Goal: Task Accomplishment & Management: Manage account settings

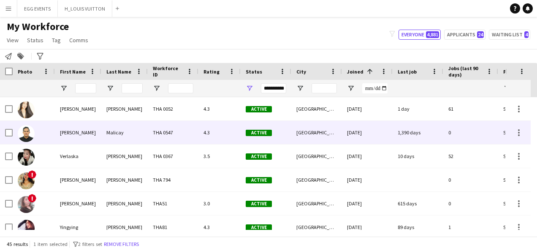
click at [313, 131] on div "[GEOGRAPHIC_DATA]" at bounding box center [316, 132] width 51 height 23
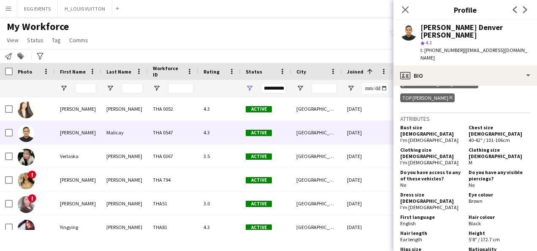
scroll to position [637, 0]
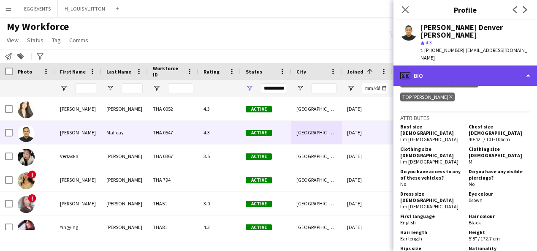
click at [511, 65] on div "profile Bio" at bounding box center [465, 75] width 144 height 20
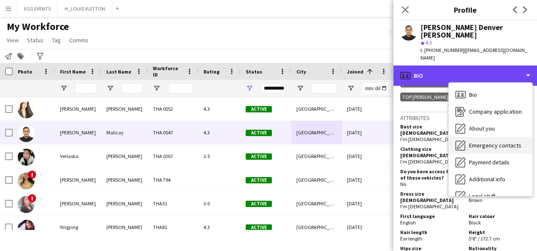
scroll to position [46, 0]
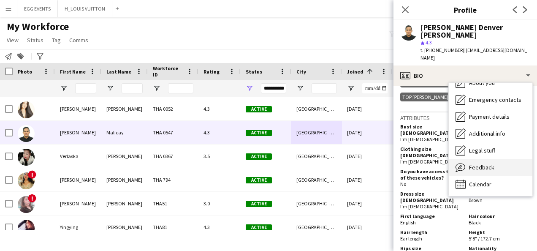
click at [484, 163] on span "Feedback" at bounding box center [481, 167] width 25 height 8
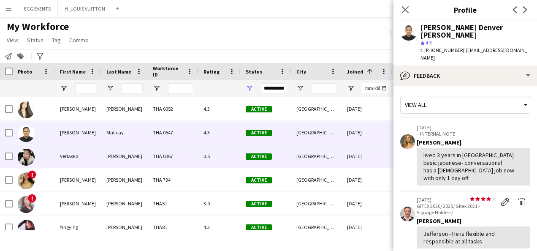
click at [367, 159] on div "[DATE]" at bounding box center [367, 155] width 51 height 23
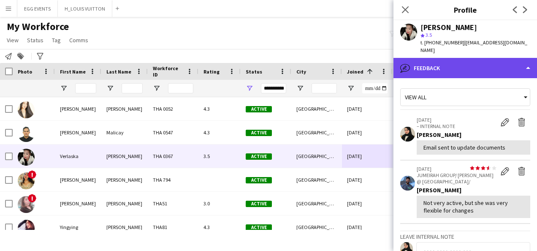
click at [474, 59] on div "bubble-pencil Feedback" at bounding box center [465, 68] width 144 height 20
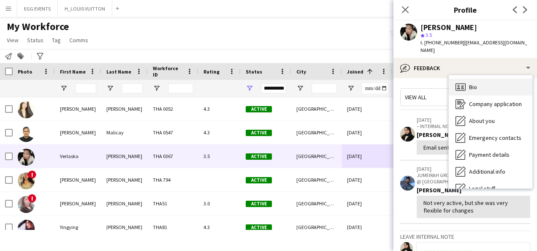
click at [463, 84] on icon "Bio" at bounding box center [460, 87] width 10 height 10
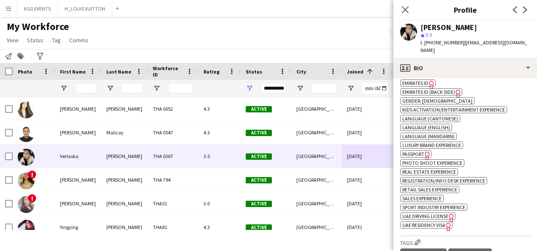
scroll to position [337, 0]
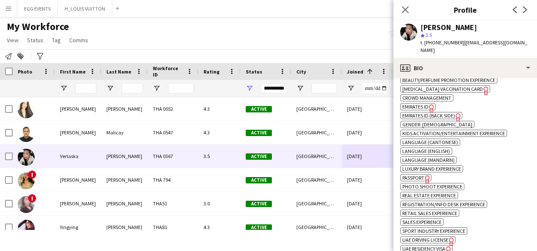
click at [419, 103] on span "Emirates ID" at bounding box center [415, 106] width 26 height 6
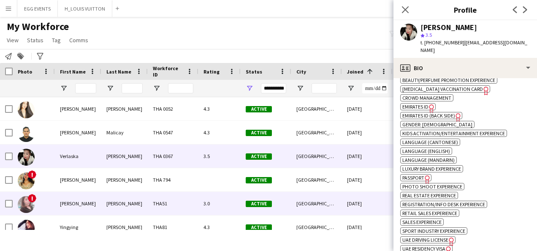
click at [240, 198] on div "3.0" at bounding box center [219, 203] width 42 height 23
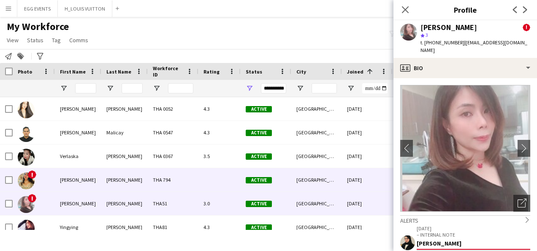
click at [268, 177] on span "Active" at bounding box center [259, 180] width 26 height 6
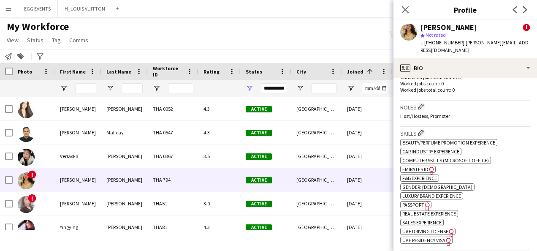
scroll to position [366, 0]
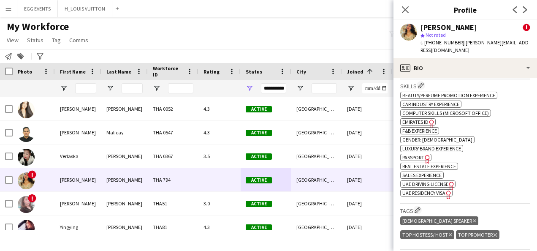
click at [424, 119] on span "Emirates ID" at bounding box center [415, 122] width 26 height 6
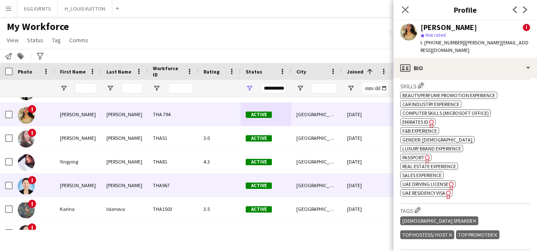
scroll to position [65, 0]
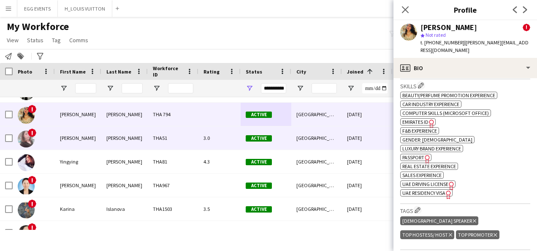
click at [257, 133] on div "Active" at bounding box center [266, 137] width 51 height 23
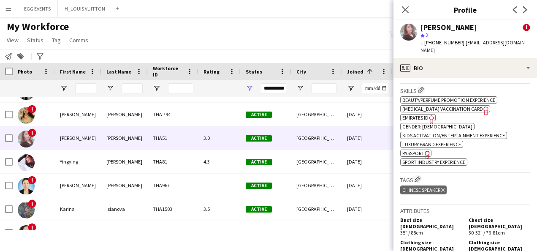
scroll to position [341, 0]
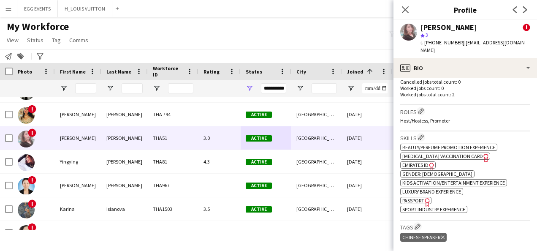
click at [423, 162] on span "Emirates ID" at bounding box center [415, 165] width 26 height 6
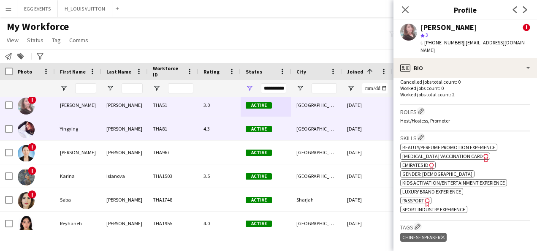
scroll to position [101, 0]
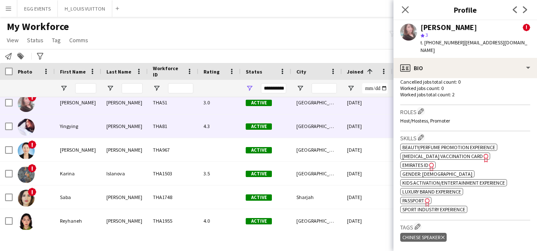
click at [209, 130] on div "4.3" at bounding box center [219, 125] width 42 height 23
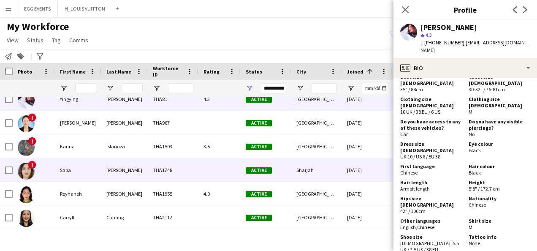
scroll to position [0, 0]
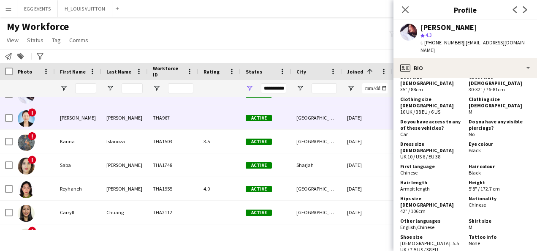
click at [369, 119] on div "[DATE]" at bounding box center [367, 117] width 51 height 23
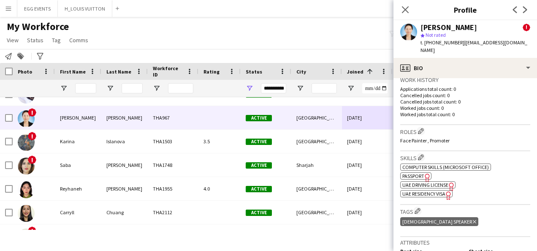
click at [430, 195] on span "UAE Residency Visa" at bounding box center [423, 193] width 43 height 6
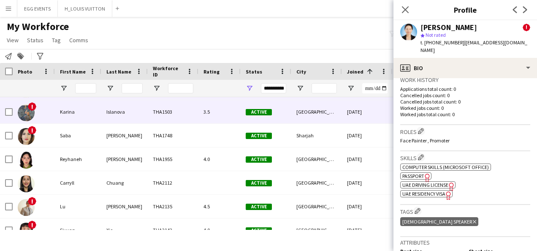
click at [250, 123] on div "Active" at bounding box center [266, 111] width 51 height 23
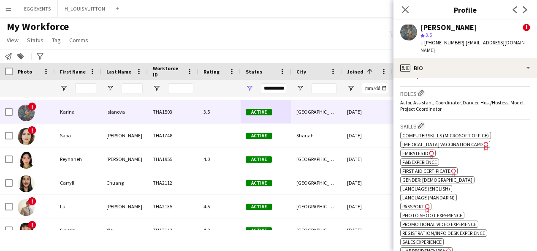
click at [425, 150] on span "Emirates ID" at bounding box center [415, 153] width 26 height 6
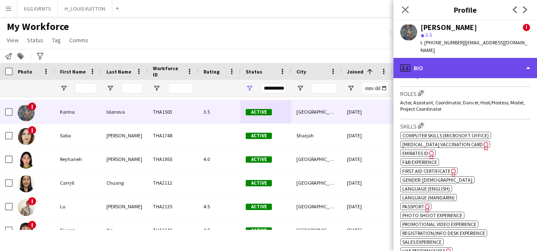
click at [466, 65] on div "profile Bio" at bounding box center [465, 68] width 144 height 20
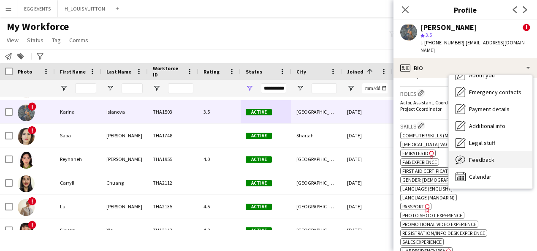
click at [485, 151] on div "Feedback Feedback" at bounding box center [491, 159] width 84 height 17
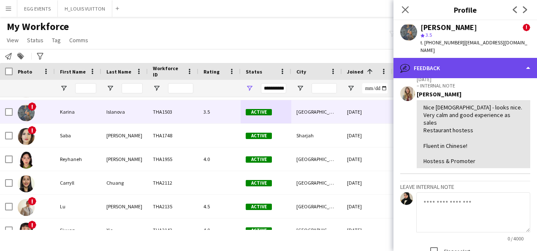
click at [501, 68] on div "bubble-pencil Feedback" at bounding box center [465, 68] width 144 height 20
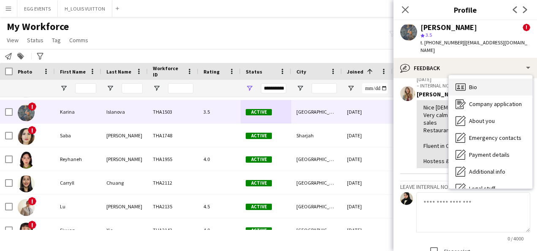
click at [463, 85] on icon at bounding box center [462, 85] width 3 height 0
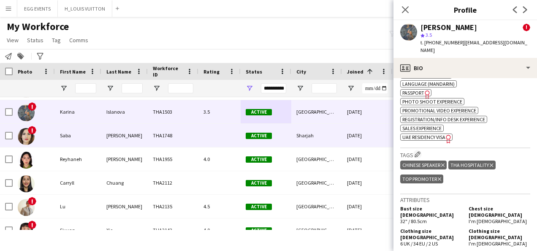
click at [336, 138] on div "Sharjah" at bounding box center [316, 135] width 51 height 23
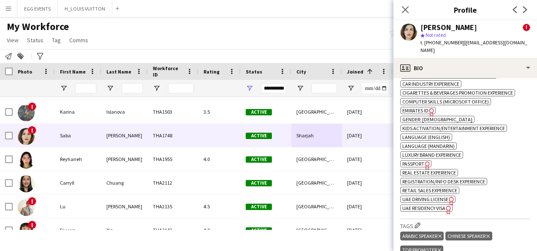
click at [442, 205] on span "UAE Residency Visa" at bounding box center [423, 208] width 43 height 6
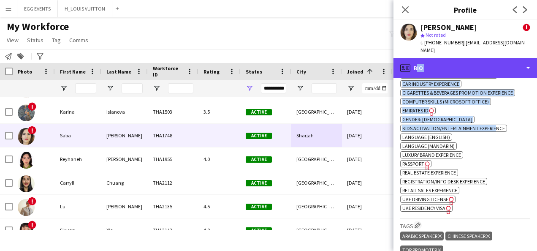
drag, startPoint x: 486, startPoint y: 51, endPoint x: 493, endPoint y: 133, distance: 82.6
click at [493, 133] on div "profile Bio Bio Bio Company application Company application About you About you…" at bounding box center [465, 154] width 144 height 193
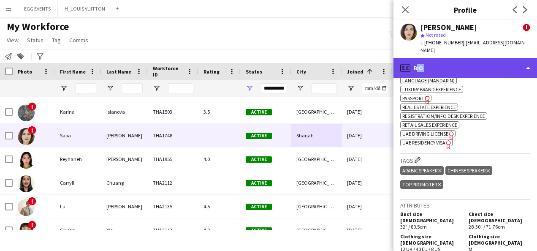
click at [489, 66] on div "profile Bio" at bounding box center [465, 68] width 144 height 20
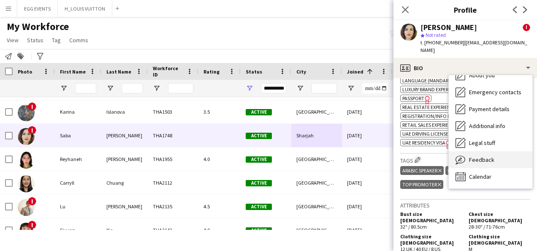
click at [493, 155] on div "Feedback Feedback" at bounding box center [491, 159] width 84 height 17
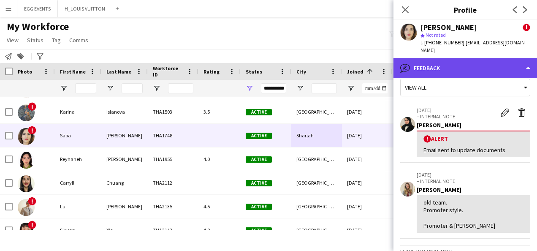
click at [479, 65] on div "bubble-pencil Feedback" at bounding box center [465, 68] width 144 height 20
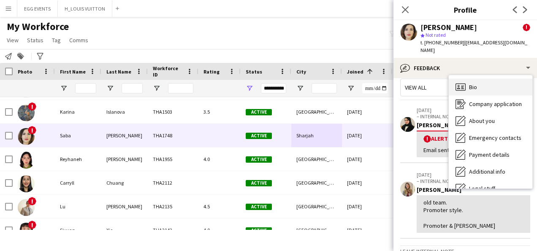
click at [468, 79] on div "Bio Bio" at bounding box center [491, 87] width 84 height 17
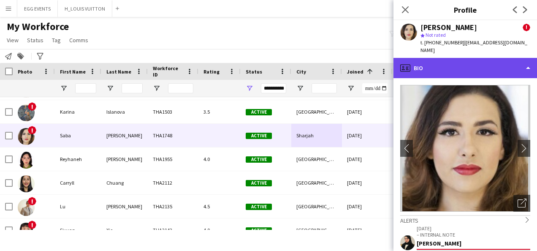
click at [504, 58] on div "profile Bio" at bounding box center [465, 68] width 144 height 20
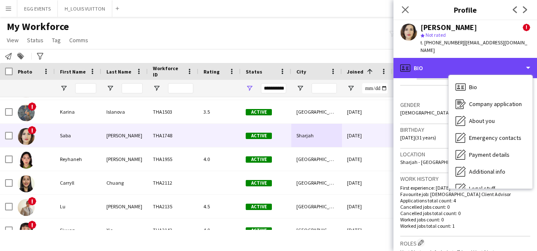
scroll to position [318, 0]
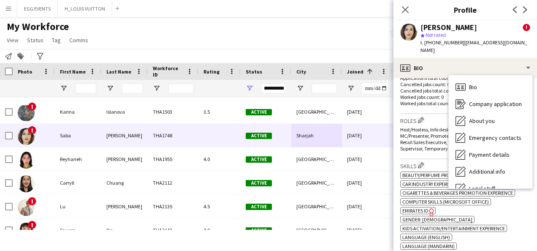
click at [466, 207] on div "ok-circled2 background Layer 1 cross-circle-red background Layer 1 Beauty/Perfu…" at bounding box center [465, 241] width 130 height 142
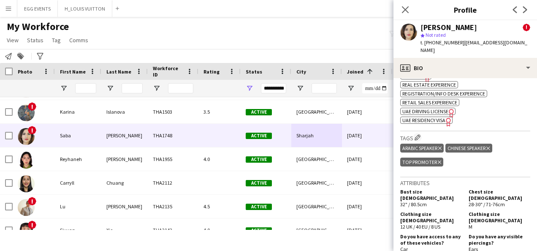
scroll to position [406, 0]
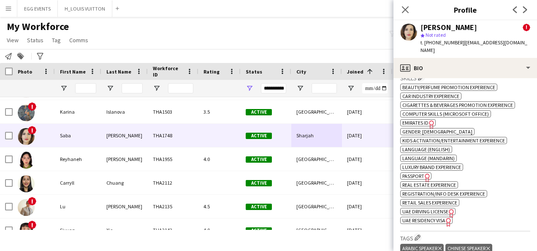
click at [414, 119] on span "Emirates ID" at bounding box center [415, 122] width 26 height 6
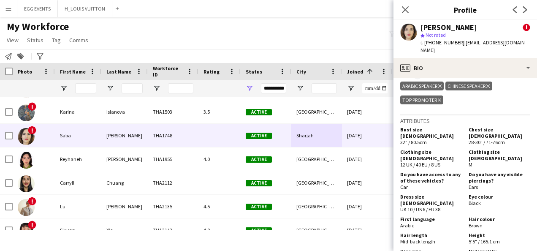
scroll to position [682, 0]
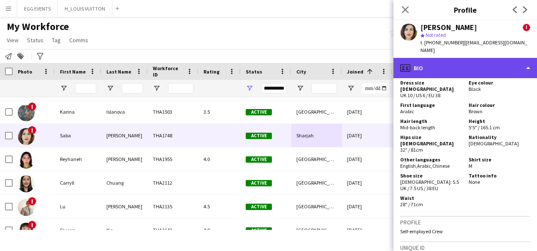
click at [503, 68] on div "profile Bio" at bounding box center [465, 68] width 144 height 20
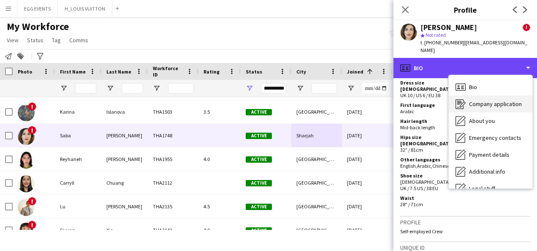
scroll to position [46, 0]
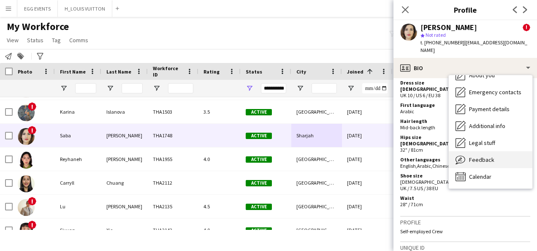
click at [469, 156] on div "Feedback Feedback" at bounding box center [491, 159] width 84 height 17
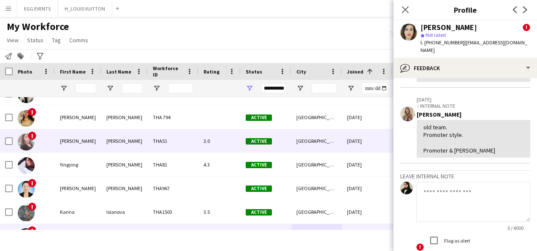
scroll to position [57, 0]
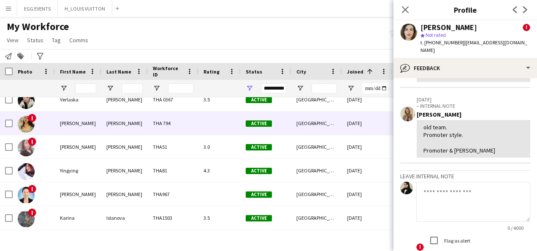
click at [287, 125] on div "Active" at bounding box center [266, 122] width 51 height 23
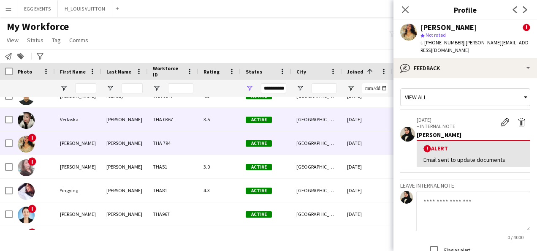
click at [327, 120] on div "[GEOGRAPHIC_DATA]" at bounding box center [316, 119] width 51 height 23
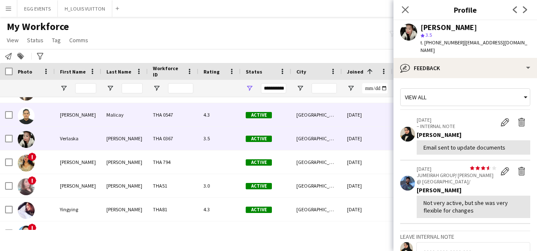
click at [327, 120] on div "[GEOGRAPHIC_DATA]" at bounding box center [316, 114] width 51 height 23
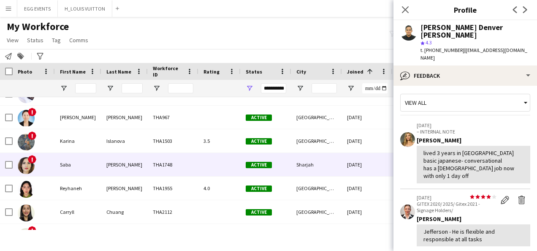
click at [348, 167] on div "[DATE]" at bounding box center [367, 164] width 51 height 23
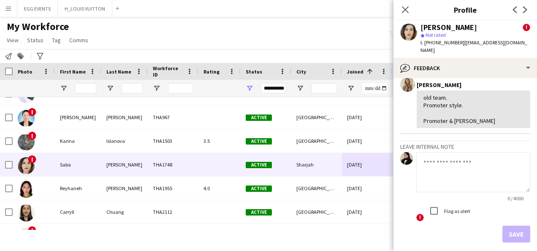
click at [444, 165] on textarea at bounding box center [473, 172] width 114 height 40
type textarea "**********"
click at [518, 230] on button "Save" at bounding box center [516, 233] width 28 height 17
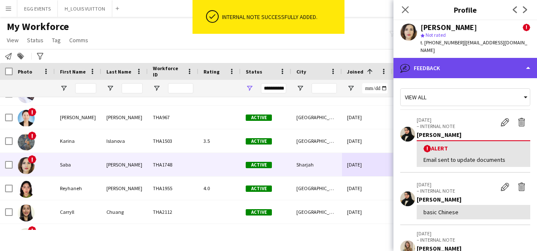
click at [497, 58] on div "bubble-pencil Feedback" at bounding box center [465, 68] width 144 height 20
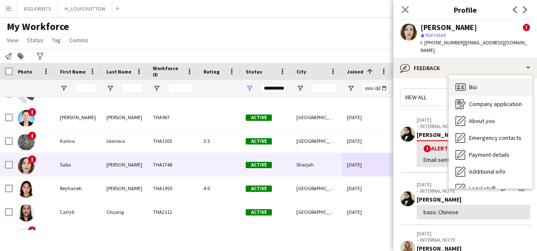
click at [469, 83] on span "Bio" at bounding box center [473, 87] width 8 height 8
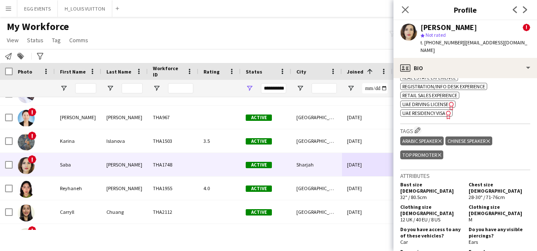
click at [490, 139] on icon at bounding box center [487, 140] width 3 height 3
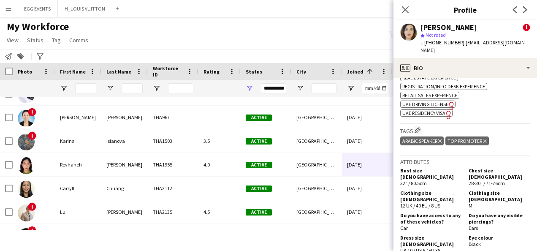
drag, startPoint x: 477, startPoint y: 29, endPoint x: 415, endPoint y: 27, distance: 61.2
click at [415, 27] on div "[PERSON_NAME] ! star Not rated t. [PHONE_NUMBER] | [EMAIL_ADDRESS][DOMAIN_NAME]" at bounding box center [465, 39] width 144 height 38
copy div "[PERSON_NAME]"
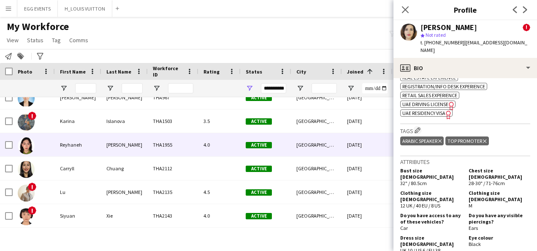
click at [334, 133] on div "[GEOGRAPHIC_DATA]" at bounding box center [316, 144] width 51 height 23
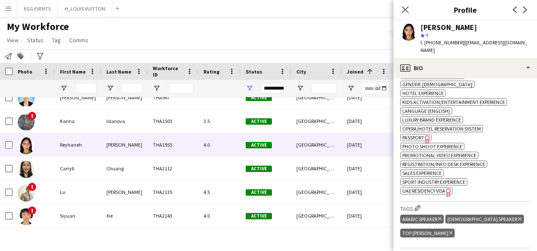
click at [423, 187] on span "UAE Residency Visa" at bounding box center [423, 190] width 43 height 6
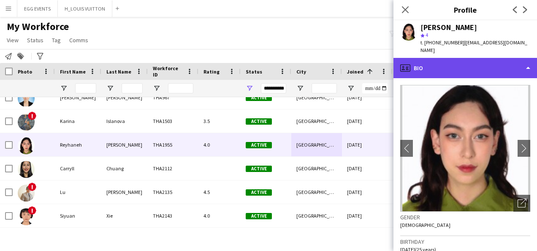
click at [482, 61] on div "profile Bio" at bounding box center [465, 68] width 144 height 20
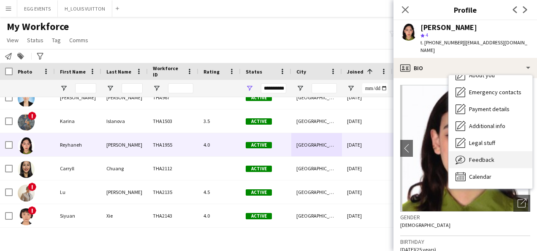
click at [469, 156] on span "Feedback" at bounding box center [481, 160] width 25 height 8
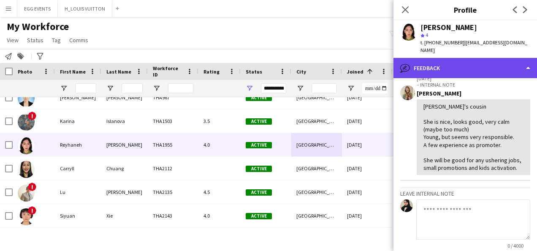
click at [493, 58] on div "bubble-pencil Feedback" at bounding box center [465, 68] width 144 height 20
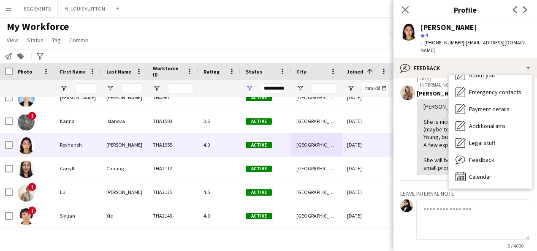
click at [447, 119] on div "[PERSON_NAME]'s cousin She is nice, looks good, very calm (maybe too much) Youn…" at bounding box center [473, 137] width 100 height 69
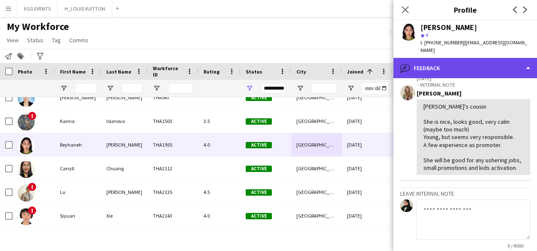
click at [491, 61] on div "bubble-pencil Feedback" at bounding box center [465, 68] width 144 height 20
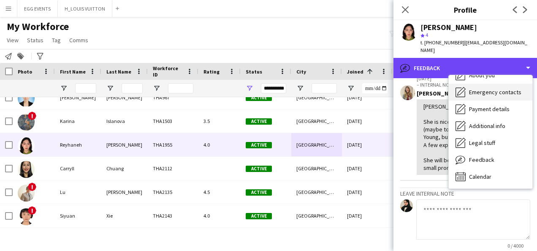
scroll to position [0, 0]
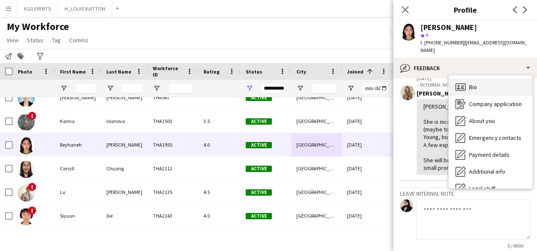
click at [482, 79] on div "Bio Bio" at bounding box center [491, 87] width 84 height 17
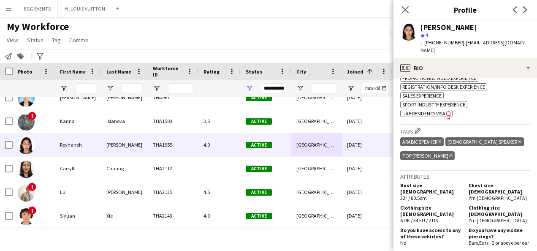
scroll to position [542, 0]
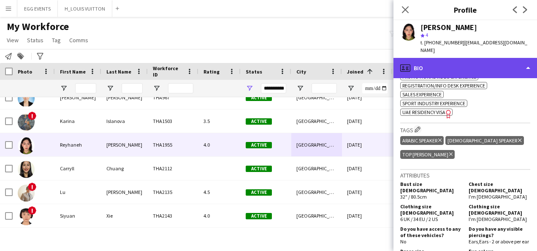
click at [463, 62] on div "profile Bio" at bounding box center [465, 68] width 144 height 20
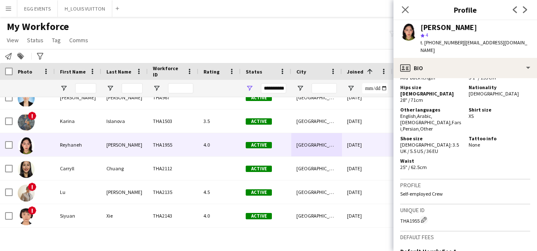
scroll to position [759, 0]
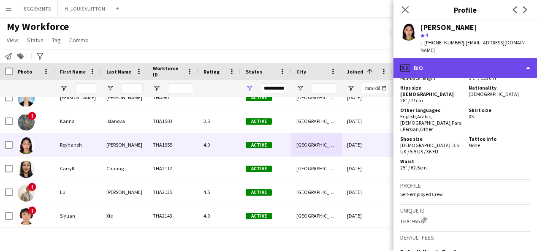
click at [481, 65] on div "profile Bio" at bounding box center [465, 68] width 144 height 20
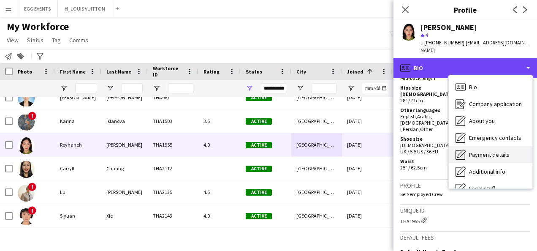
scroll to position [46, 0]
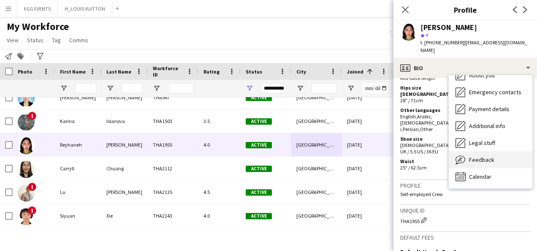
click at [480, 156] on span "Feedback" at bounding box center [481, 160] width 25 height 8
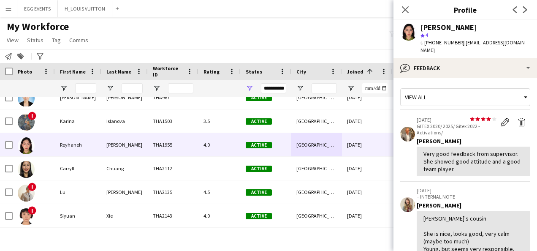
scroll to position [188, 0]
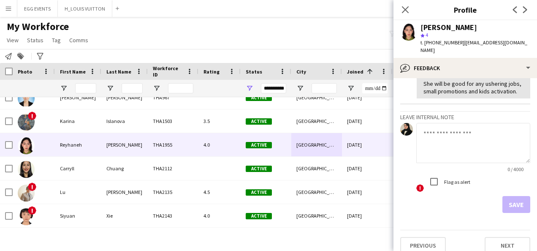
click at [480, 151] on textarea at bounding box center [473, 143] width 114 height 40
type textarea "*"
paste textarea "**********"
type textarea "**********"
click at [515, 212] on button "Save" at bounding box center [516, 204] width 28 height 17
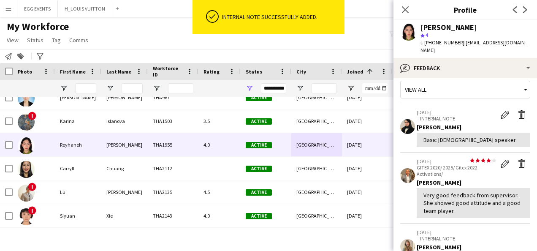
scroll to position [0, 0]
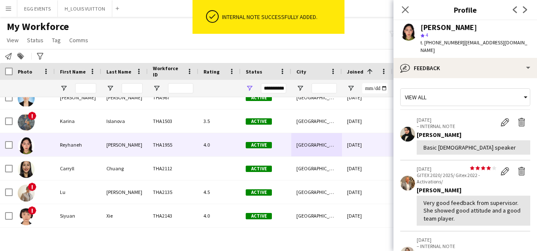
click at [490, 78] on app-crew-profile-feedback-tab "View all [DATE] – INTERNAL NOTE Edit internal note Delete internal note [PERSON…" at bounding box center [465, 164] width 144 height 173
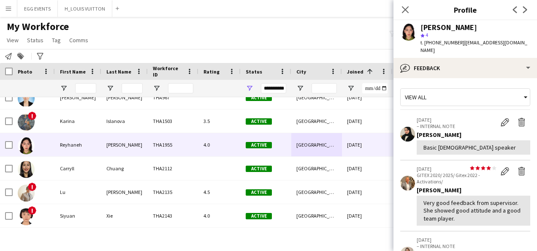
scroll to position [155, 0]
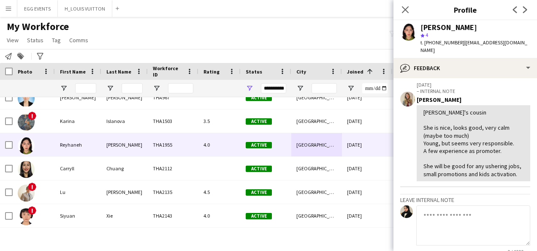
drag, startPoint x: 491, startPoint y: 24, endPoint x: 410, endPoint y: 27, distance: 80.7
click at [410, 27] on div "[PERSON_NAME] star 4 t. [PHONE_NUMBER] | [EMAIL_ADDRESS][DOMAIN_NAME]" at bounding box center [465, 39] width 144 height 38
copy div "[PERSON_NAME]"
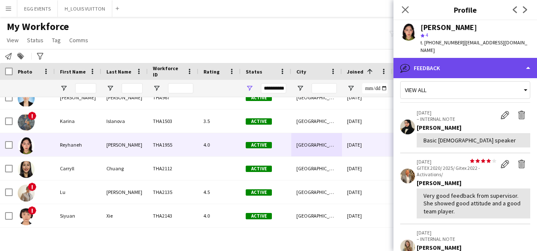
click at [491, 66] on div "bubble-pencil Feedback" at bounding box center [465, 68] width 144 height 20
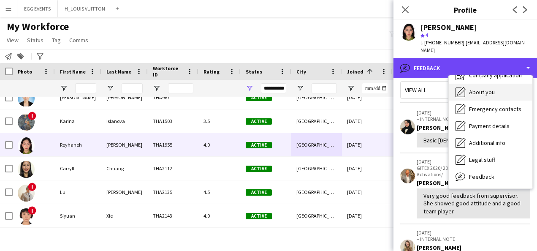
scroll to position [0, 0]
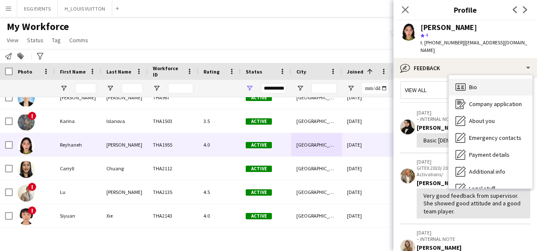
click at [473, 83] on span "Bio" at bounding box center [473, 87] width 8 height 8
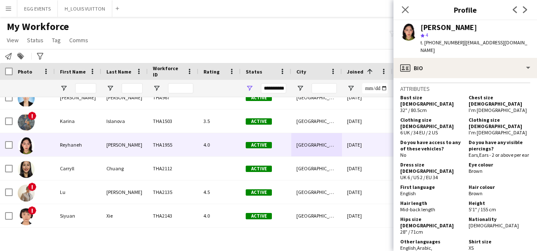
scroll to position [518, 0]
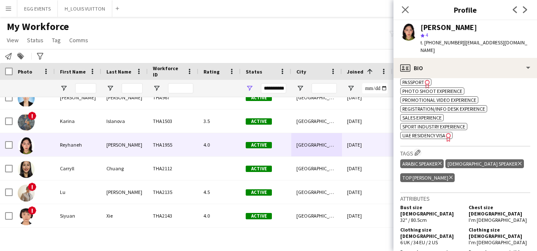
click at [518, 162] on icon at bounding box center [519, 163] width 3 height 3
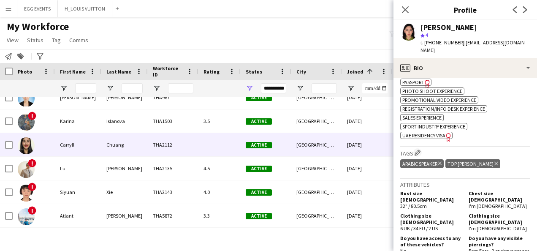
click at [323, 149] on div "[GEOGRAPHIC_DATA]" at bounding box center [316, 144] width 51 height 23
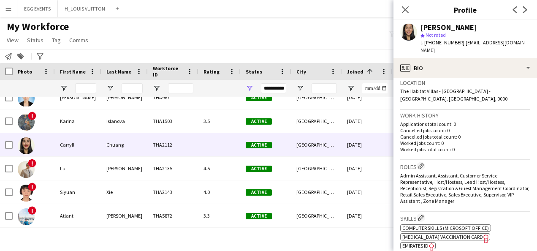
scroll to position [289, 0]
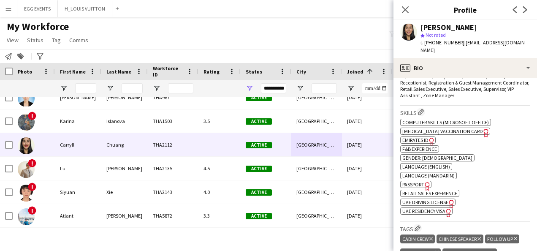
click at [426, 137] on span "Emirates ID" at bounding box center [415, 140] width 26 height 6
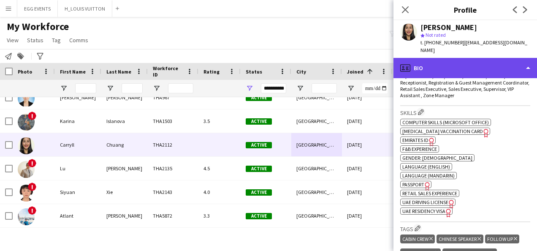
click at [464, 66] on div "profile Bio" at bounding box center [465, 68] width 144 height 20
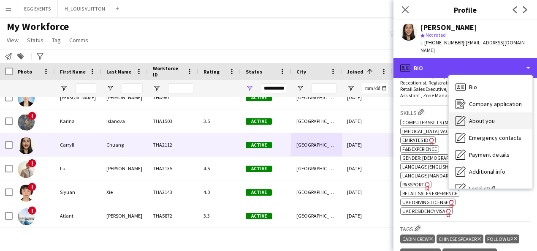
scroll to position [46, 0]
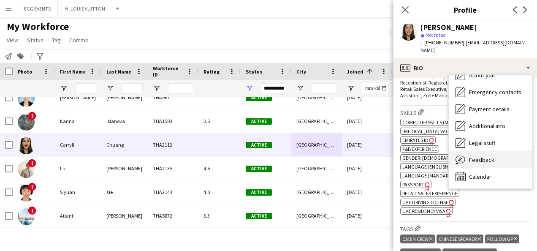
click at [467, 154] on div "Feedback Feedback" at bounding box center [491, 159] width 84 height 17
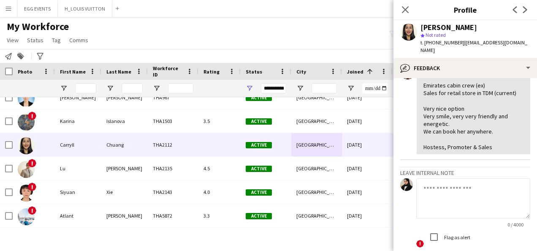
scroll to position [0, 0]
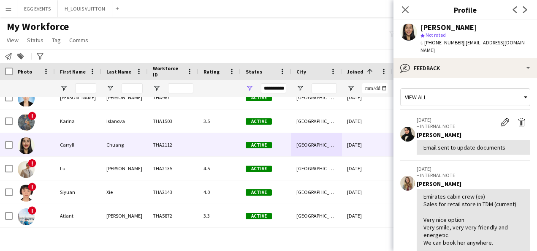
click at [478, 41] on span "| [EMAIL_ADDRESS][DOMAIN_NAME]" at bounding box center [473, 46] width 107 height 14
click at [475, 46] on span "| [EMAIL_ADDRESS][DOMAIN_NAME]" at bounding box center [473, 46] width 107 height 14
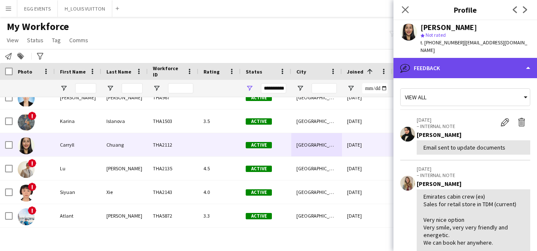
click at [467, 64] on div "bubble-pencil Feedback" at bounding box center [465, 68] width 144 height 20
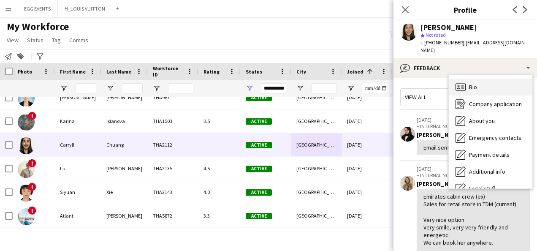
click at [463, 83] on icon "Bio" at bounding box center [460, 87] width 10 height 10
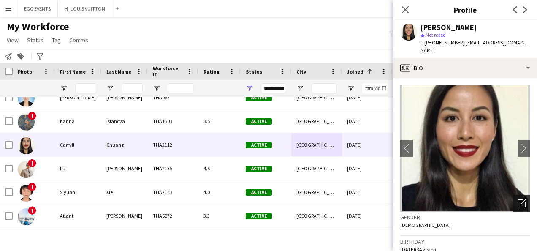
click at [518, 198] on icon "Open photos pop-in" at bounding box center [522, 202] width 9 height 9
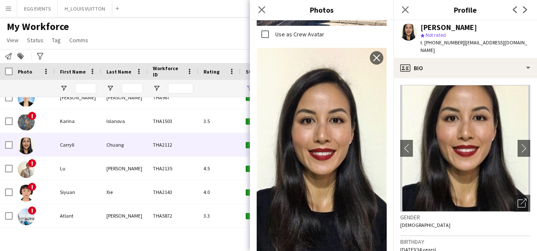
scroll to position [395, 0]
click at [477, 182] on img at bounding box center [465, 148] width 130 height 127
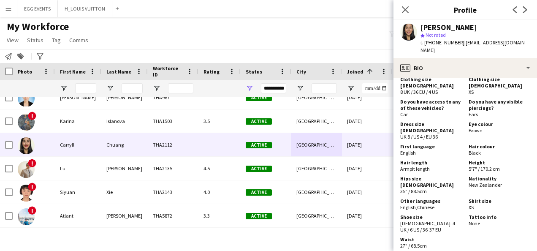
scroll to position [452, 0]
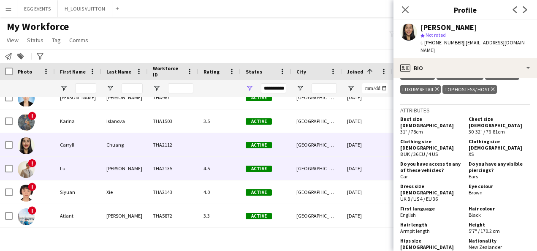
click at [280, 167] on div "Active" at bounding box center [266, 168] width 51 height 23
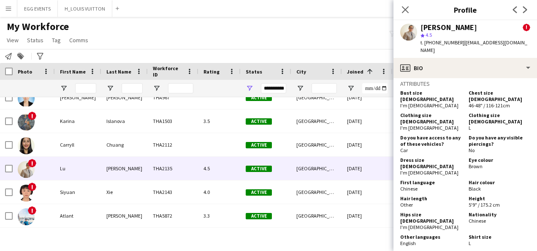
scroll to position [454, 0]
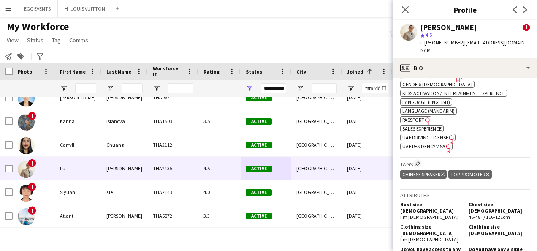
click at [424, 143] on span "UAE Residency Visa" at bounding box center [423, 146] width 43 height 6
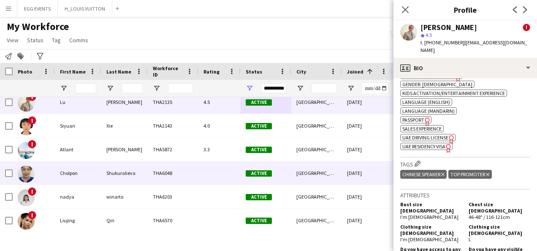
scroll to position [220, 0]
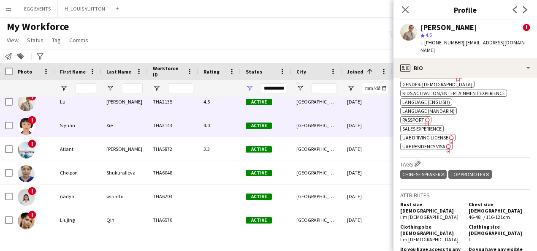
click at [253, 122] on span "Active" at bounding box center [259, 125] width 26 height 6
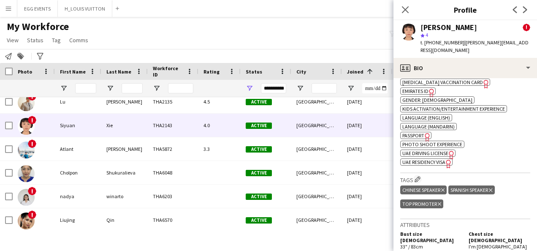
scroll to position [421, 0]
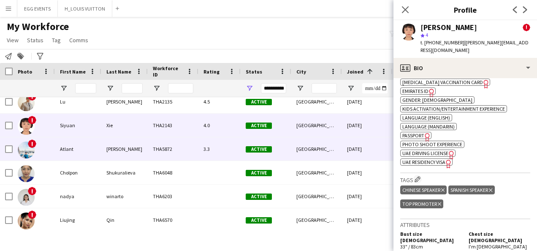
click at [353, 150] on div "[DATE]" at bounding box center [367, 148] width 51 height 23
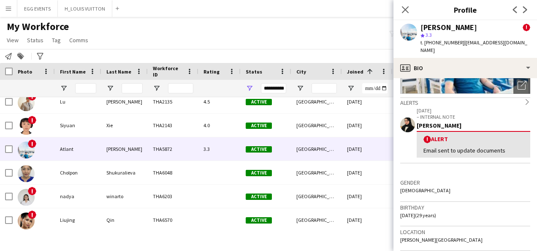
scroll to position [117, 0]
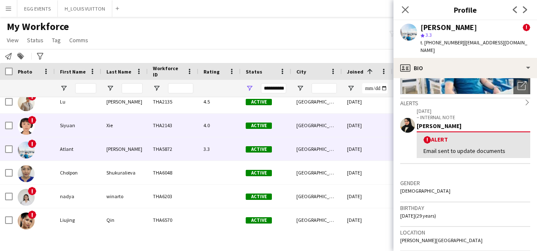
click at [343, 136] on div "[DATE]" at bounding box center [367, 125] width 51 height 23
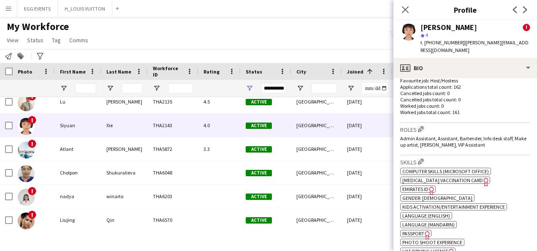
scroll to position [323, 0]
click at [417, 185] on span "Emirates ID" at bounding box center [415, 188] width 26 height 6
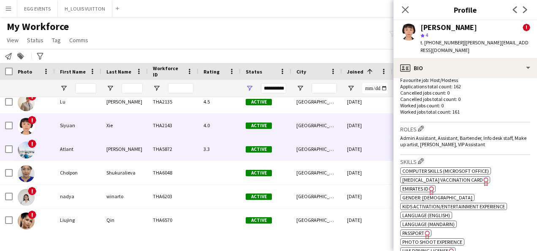
click at [335, 148] on div "[GEOGRAPHIC_DATA]" at bounding box center [316, 148] width 51 height 23
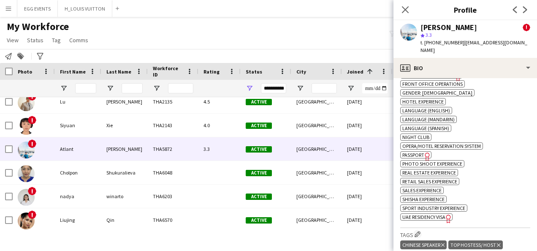
scroll to position [535, 0]
click at [429, 214] on span "UAE Residency Visa" at bounding box center [423, 217] width 43 height 6
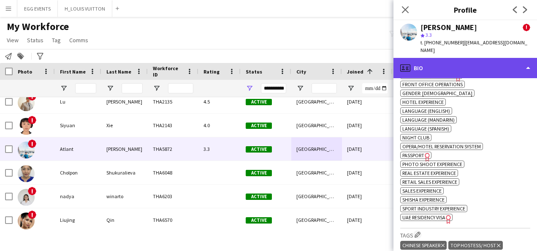
click at [475, 64] on div "profile Bio" at bounding box center [465, 68] width 144 height 20
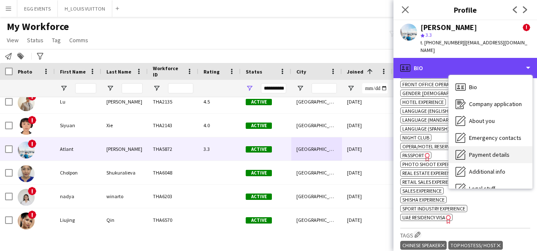
scroll to position [46, 0]
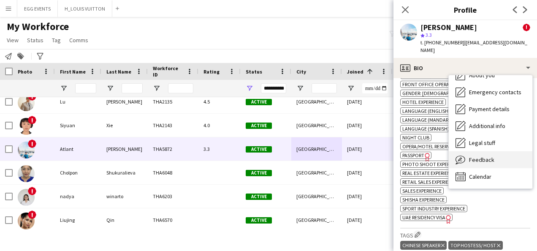
click at [475, 156] on span "Feedback" at bounding box center [481, 160] width 25 height 8
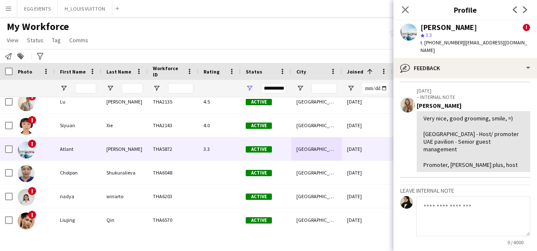
scroll to position [258, 0]
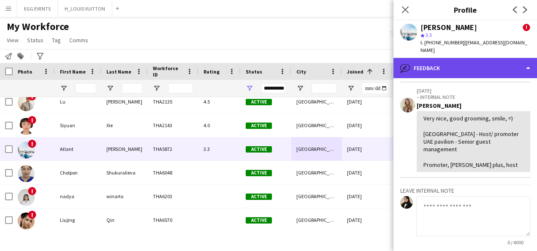
click at [482, 59] on div "bubble-pencil Feedback" at bounding box center [465, 68] width 144 height 20
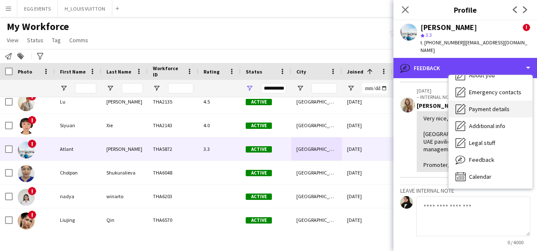
scroll to position [0, 0]
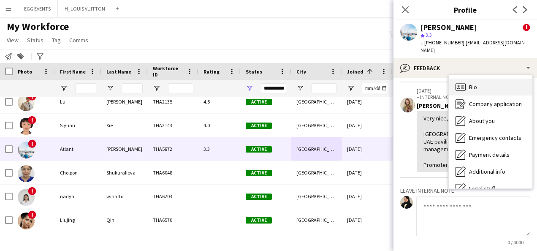
click at [464, 83] on icon at bounding box center [460, 86] width 10 height 7
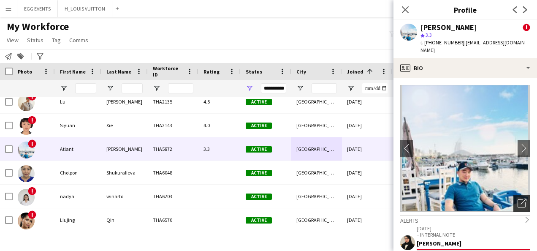
click at [518, 198] on icon "Open photos pop-in" at bounding box center [522, 202] width 9 height 9
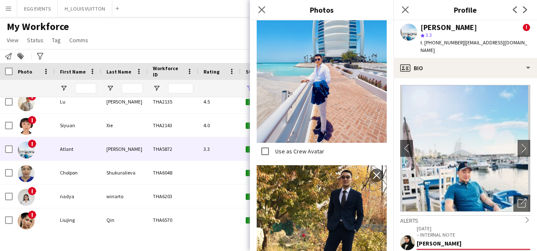
scroll to position [1033, 0]
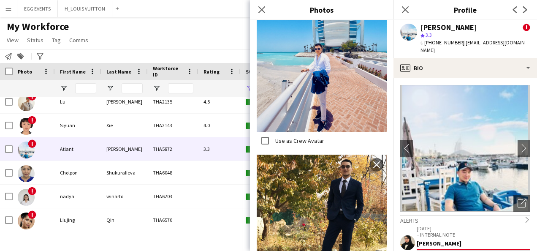
click at [455, 186] on img at bounding box center [465, 148] width 130 height 127
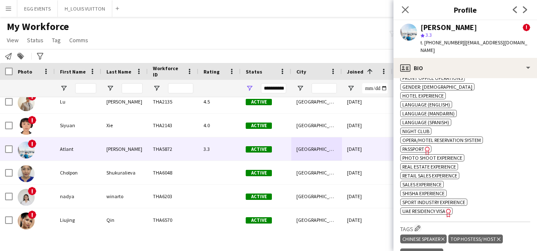
scroll to position [541, 0]
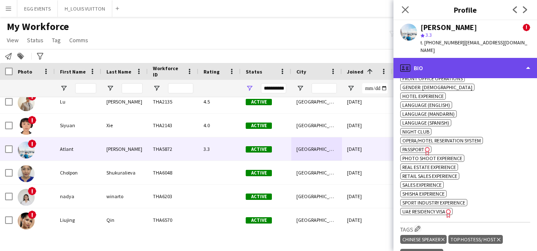
click at [491, 58] on div "profile Bio" at bounding box center [465, 68] width 144 height 20
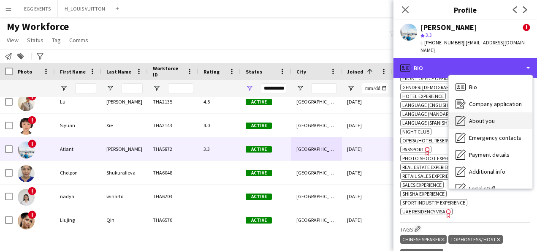
scroll to position [46, 0]
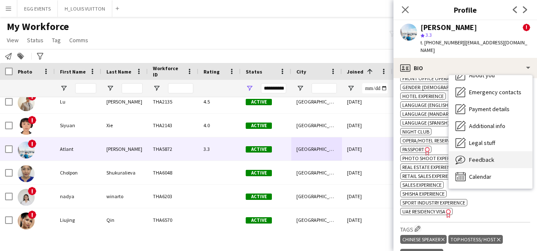
click at [480, 157] on div "Feedback Feedback" at bounding box center [491, 159] width 84 height 17
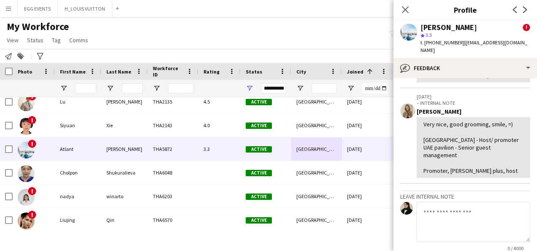
scroll to position [341, 0]
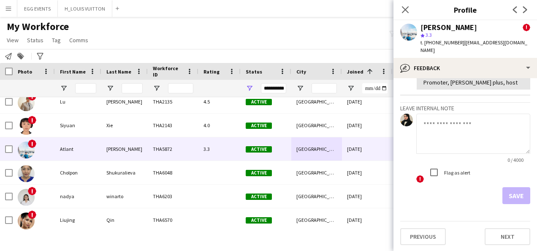
click at [452, 144] on textarea at bounding box center [473, 134] width 114 height 40
type textarea "**********"
click at [507, 198] on button "Save" at bounding box center [516, 195] width 28 height 17
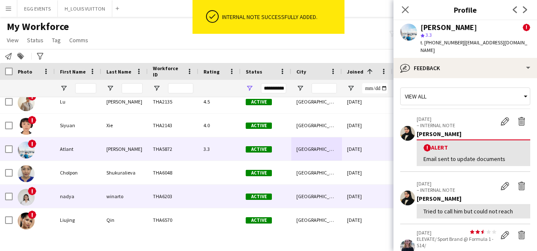
scroll to position [257, 0]
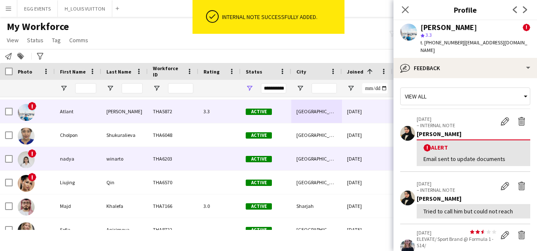
click at [342, 148] on div "[DATE]" at bounding box center [367, 158] width 51 height 23
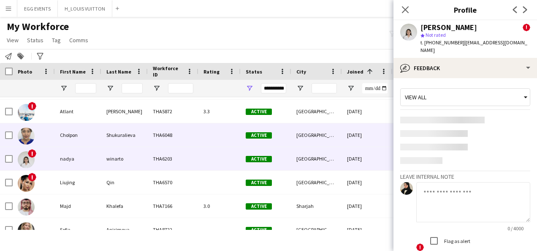
click at [356, 136] on div "[DATE]" at bounding box center [367, 134] width 51 height 23
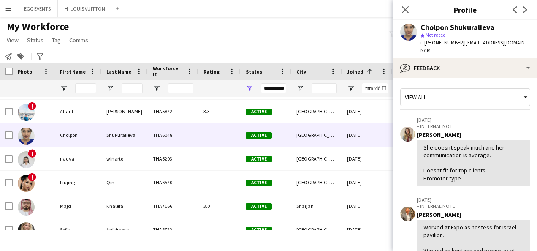
scroll to position [71, 0]
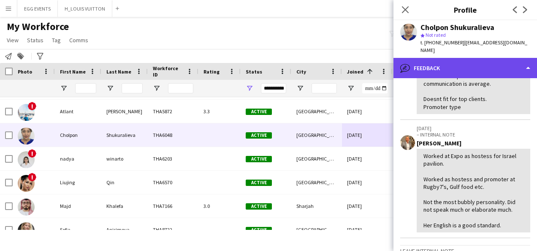
click at [497, 60] on div "bubble-pencil Feedback" at bounding box center [465, 68] width 144 height 20
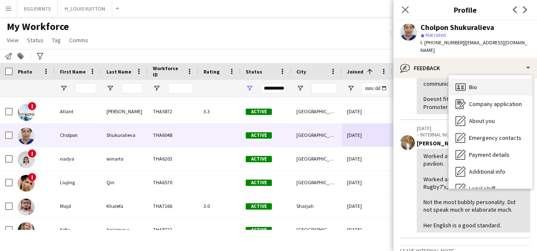
click at [477, 79] on div "Bio Bio" at bounding box center [491, 87] width 84 height 17
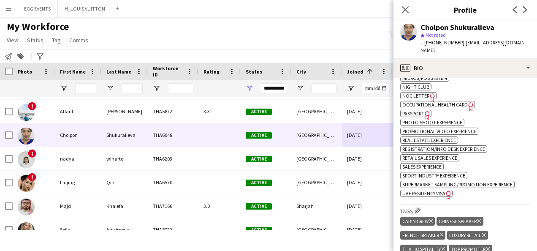
scroll to position [667, 0]
click at [487, 49] on div "Cholpon Shukuralieva star Not rated t. [PHONE_NUMBER] | [EMAIL_ADDRESS][DOMAIN_…" at bounding box center [465, 39] width 144 height 38
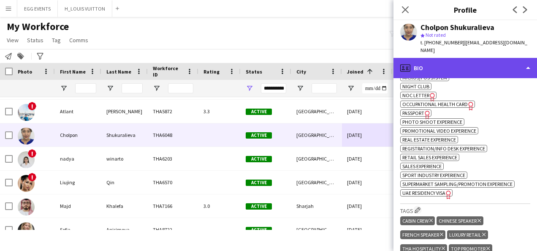
click at [485, 58] on div "profile Bio" at bounding box center [465, 68] width 144 height 20
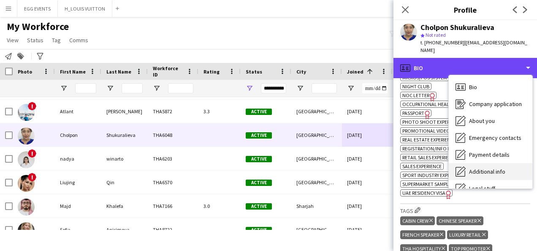
scroll to position [46, 0]
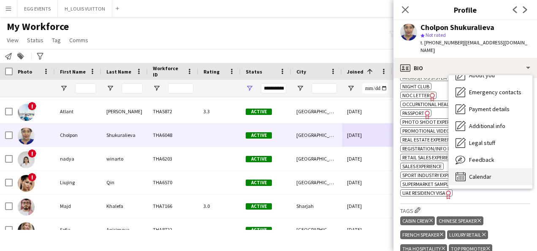
click at [482, 173] on span "Calendar" at bounding box center [480, 177] width 22 height 8
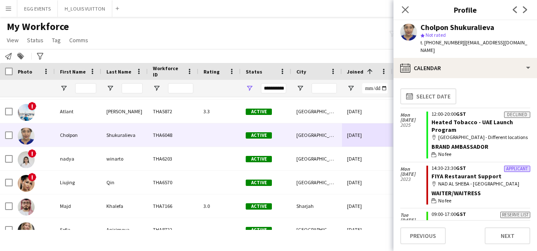
click at [509, 48] on div "Cholpon Shukuralieva star Not rated t. [PHONE_NUMBER] | [EMAIL_ADDRESS][DOMAIN_…" at bounding box center [465, 39] width 144 height 38
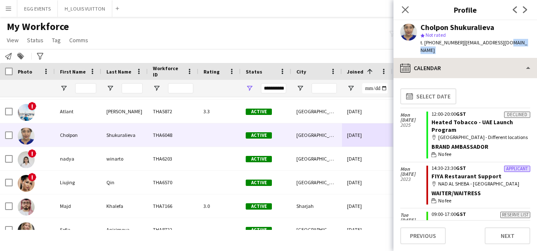
drag, startPoint x: 504, startPoint y: 47, endPoint x: 499, endPoint y: 52, distance: 6.6
click at [499, 52] on app-crew-profile "Close pop-in Profile Previous Next Cholpon Shukuralieva star Not rated t. [PHON…" at bounding box center [465, 125] width 144 height 251
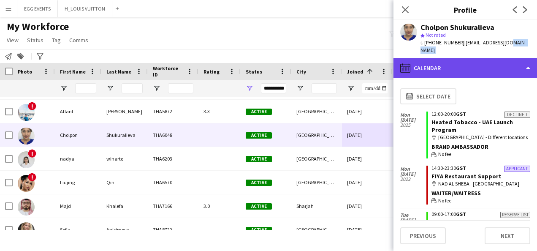
click at [499, 58] on div "calendar-full Calendar" at bounding box center [465, 68] width 144 height 20
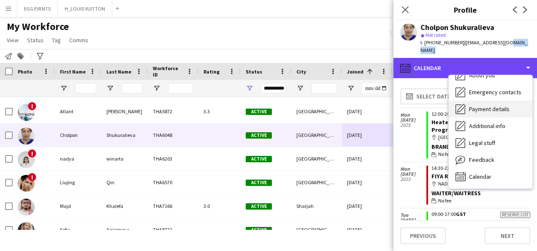
scroll to position [0, 0]
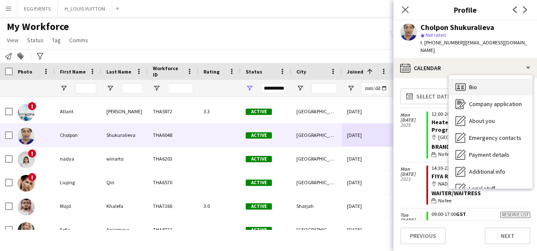
click at [482, 81] on div "Bio Bio" at bounding box center [491, 87] width 84 height 17
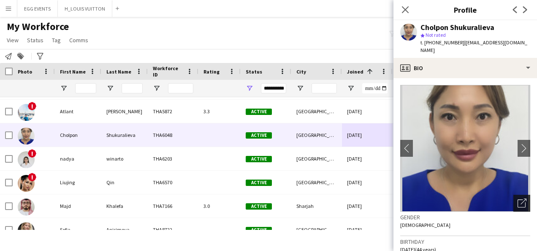
click at [518, 198] on icon "Open photos pop-in" at bounding box center [522, 202] width 9 height 9
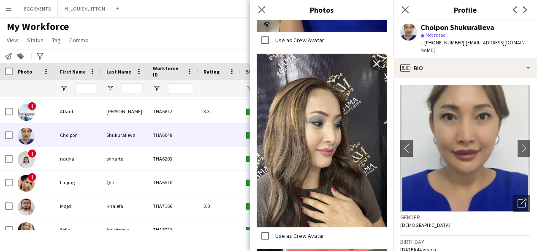
scroll to position [846, 0]
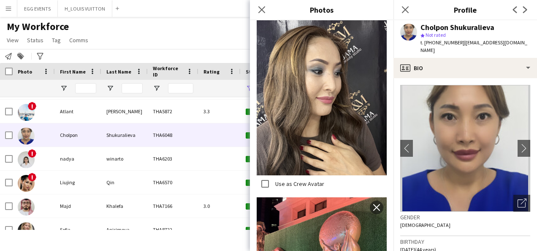
click at [444, 213] on h3 "Gender" at bounding box center [465, 217] width 130 height 8
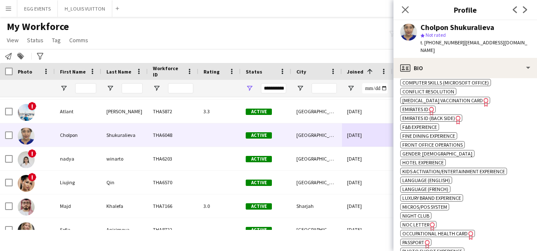
scroll to position [537, 0]
click at [423, 106] on span "Emirates ID" at bounding box center [415, 109] width 26 height 6
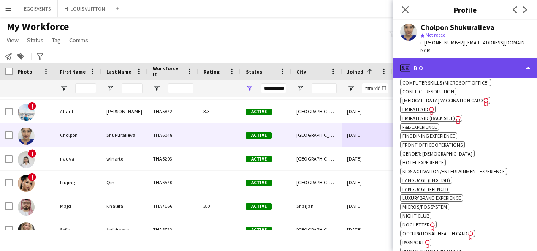
click at [503, 58] on div "profile Bio" at bounding box center [465, 68] width 144 height 20
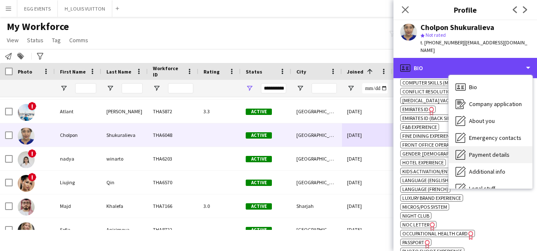
scroll to position [46, 0]
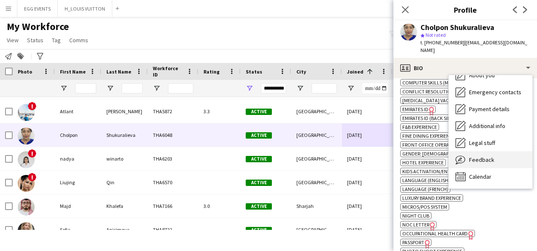
click at [476, 156] on span "Feedback" at bounding box center [481, 160] width 25 height 8
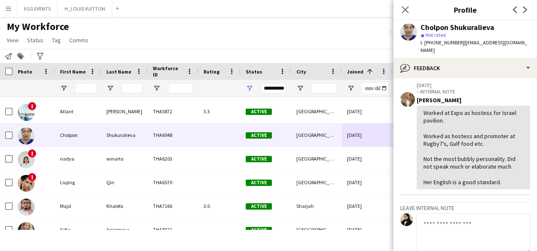
scroll to position [136, 0]
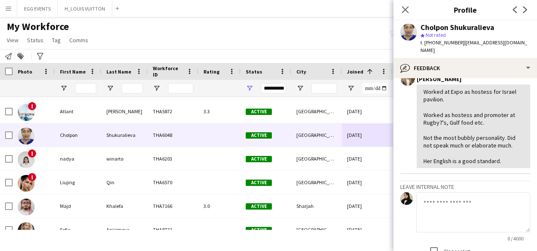
click at [442, 183] on h3 "Leave internal note" at bounding box center [465, 187] width 130 height 8
click at [436, 193] on textarea at bounding box center [473, 212] width 114 height 40
type textarea "*"
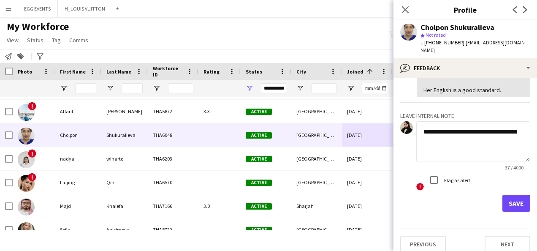
type textarea "**********"
click at [503, 198] on button "Save" at bounding box center [516, 203] width 28 height 17
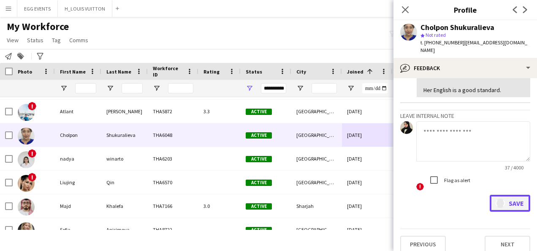
scroll to position [0, 0]
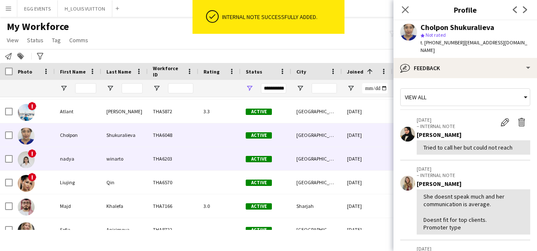
click at [347, 169] on div "[DATE]" at bounding box center [367, 158] width 51 height 23
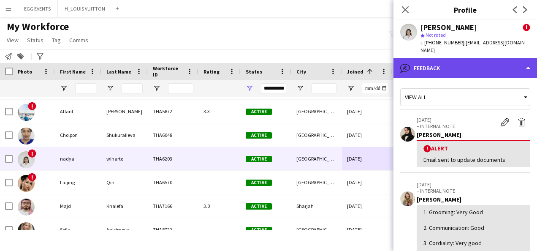
click at [491, 58] on div "bubble-pencil Feedback" at bounding box center [465, 68] width 144 height 20
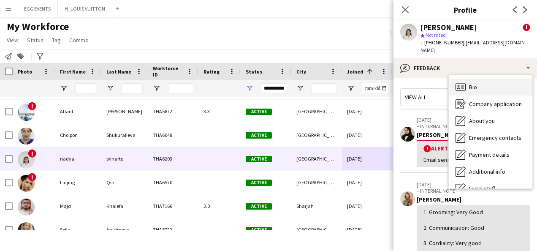
click at [477, 83] on span "Bio" at bounding box center [473, 87] width 8 height 8
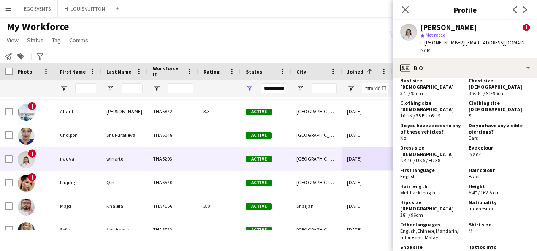
scroll to position [578, 0]
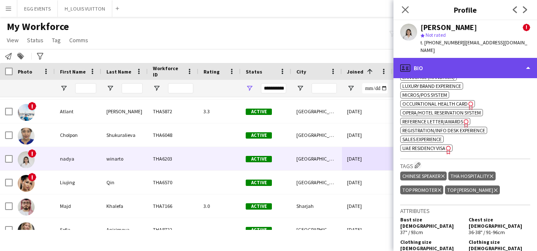
click at [490, 65] on div "profile Bio" at bounding box center [465, 68] width 144 height 20
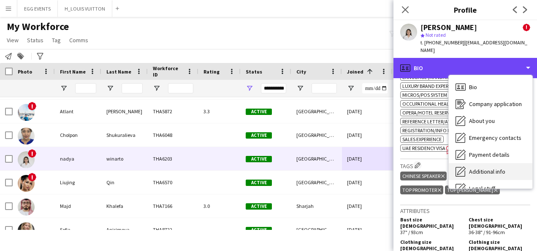
scroll to position [46, 0]
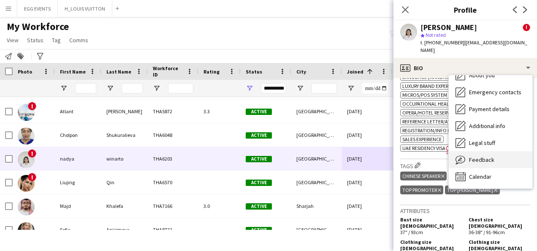
click at [474, 155] on div "Feedback Feedback" at bounding box center [491, 159] width 84 height 17
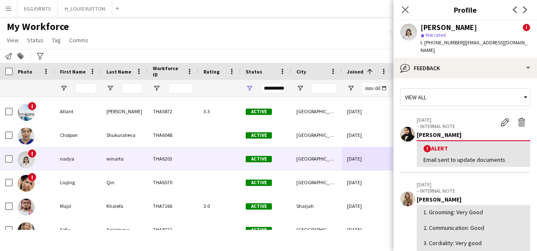
scroll to position [117, 0]
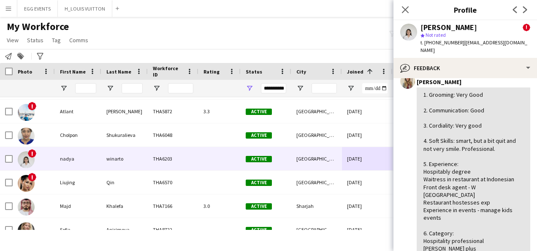
click at [494, 78] on div "[PERSON_NAME]" at bounding box center [474, 82] width 114 height 8
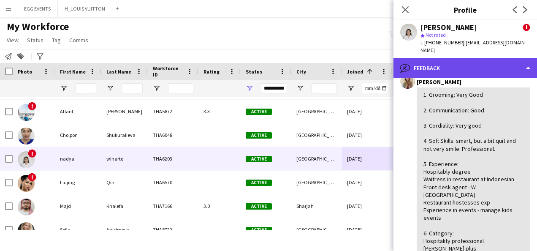
click at [498, 66] on div "bubble-pencil Feedback" at bounding box center [465, 68] width 144 height 20
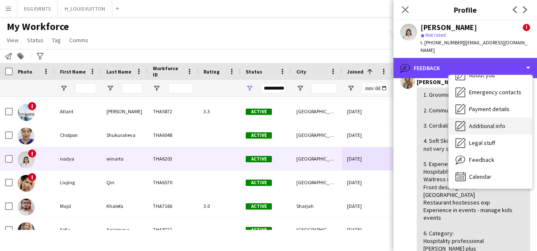
scroll to position [0, 0]
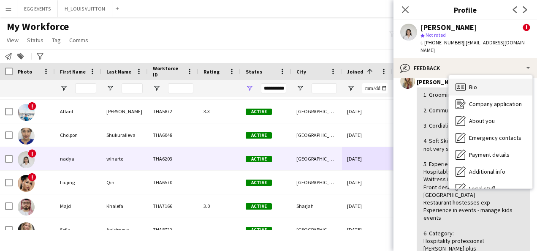
click at [475, 84] on div "Bio Bio" at bounding box center [491, 87] width 84 height 17
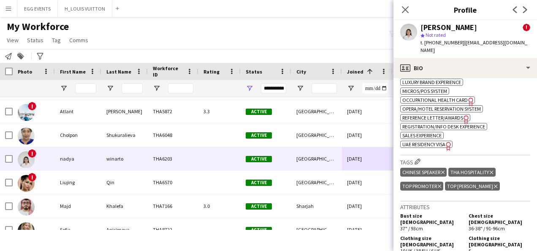
scroll to position [582, 0]
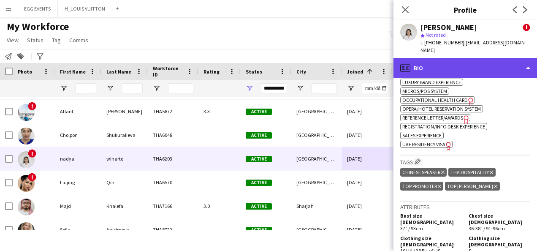
click at [456, 58] on div "profile Bio" at bounding box center [465, 68] width 144 height 20
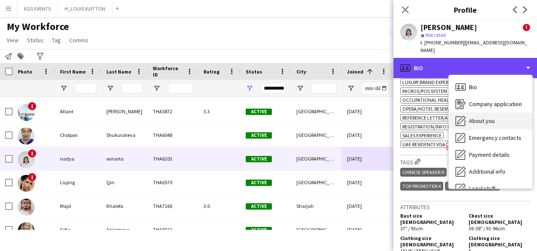
scroll to position [46, 0]
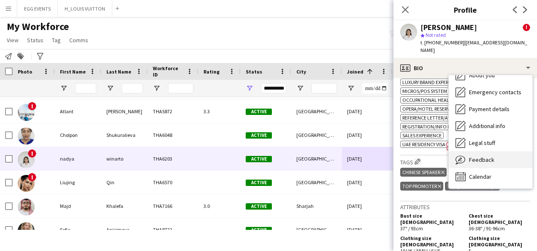
click at [471, 156] on span "Feedback" at bounding box center [481, 160] width 25 height 8
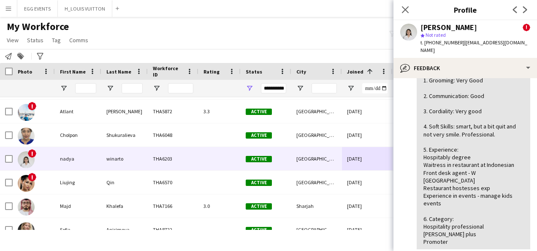
scroll to position [230, 0]
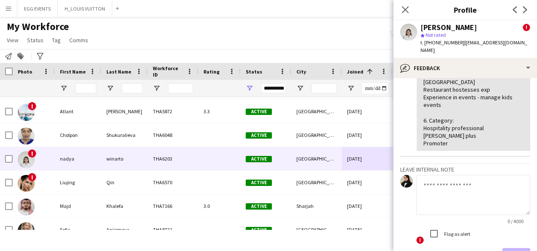
click at [455, 175] on textarea at bounding box center [473, 195] width 114 height 40
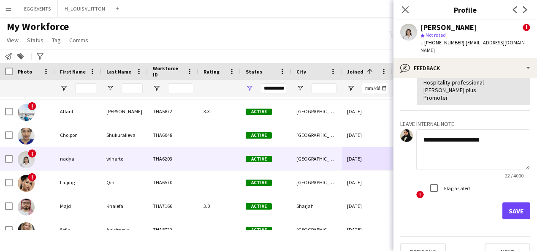
type textarea "**********"
click at [502, 184] on form "**********" at bounding box center [465, 174] width 130 height 90
click at [505, 202] on button "Save" at bounding box center [516, 210] width 28 height 17
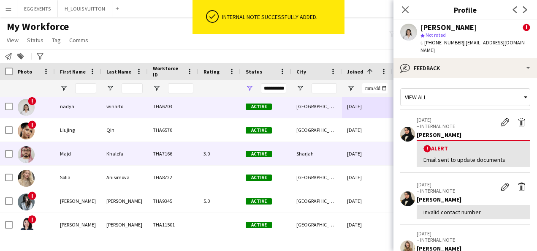
scroll to position [310, 0]
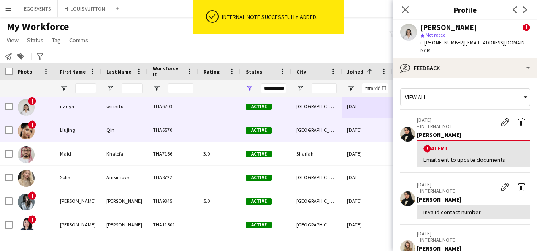
click at [361, 123] on div "[DATE]" at bounding box center [367, 129] width 51 height 23
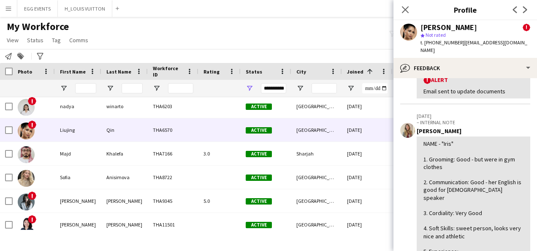
scroll to position [71, 0]
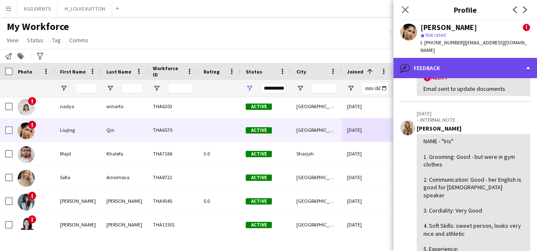
click at [495, 62] on div "bubble-pencil Feedback" at bounding box center [465, 68] width 144 height 20
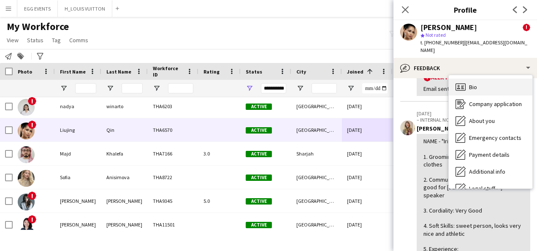
click at [488, 83] on div "Bio Bio" at bounding box center [491, 87] width 84 height 17
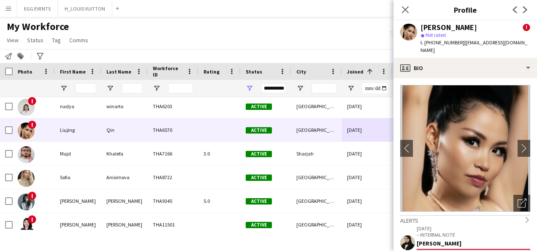
click at [488, 85] on img at bounding box center [465, 148] width 130 height 127
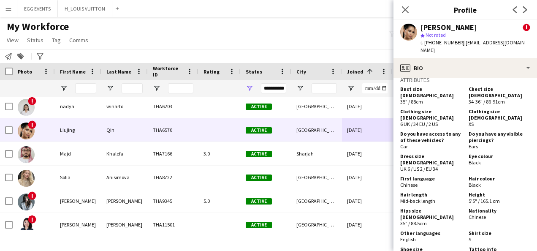
scroll to position [637, 0]
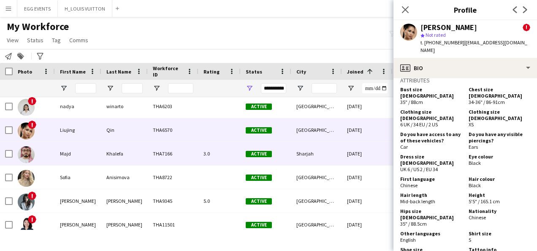
click at [354, 148] on div "[DATE]" at bounding box center [367, 153] width 51 height 23
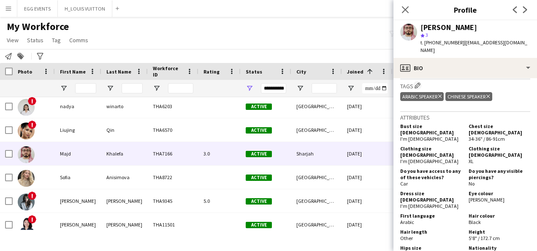
scroll to position [880, 0]
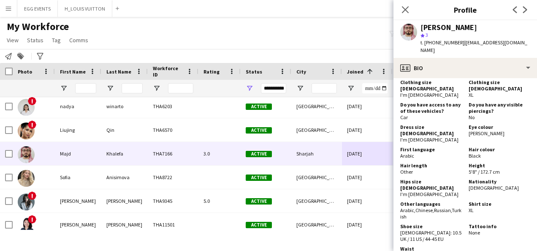
click at [441, 178] on div "Hips size [DEMOGRAPHIC_DATA] I'm [DEMOGRAPHIC_DATA]" at bounding box center [432, 187] width 65 height 19
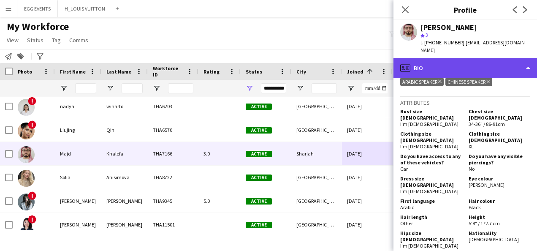
click at [483, 66] on div "profile Bio" at bounding box center [465, 68] width 144 height 20
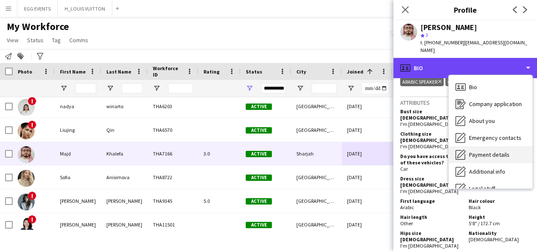
scroll to position [46, 0]
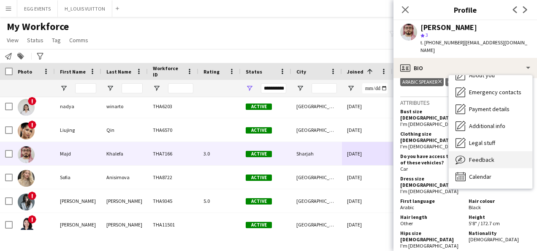
click at [477, 156] on span "Feedback" at bounding box center [481, 160] width 25 height 8
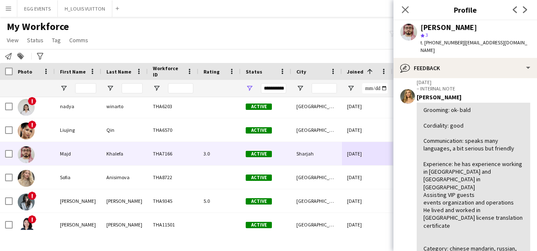
scroll to position [250, 0]
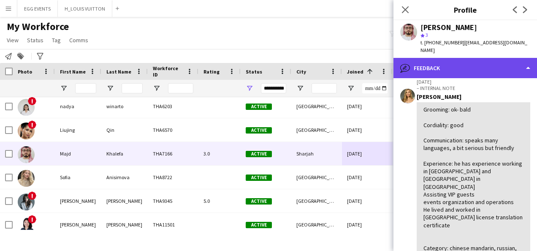
click at [483, 62] on div "bubble-pencil Feedback" at bounding box center [465, 68] width 144 height 20
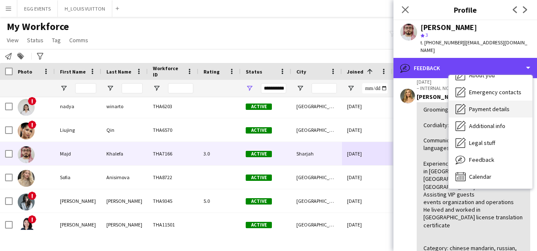
scroll to position [0, 0]
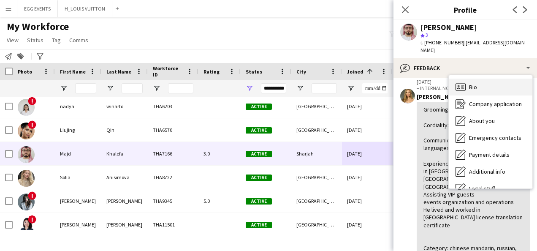
click at [465, 83] on icon at bounding box center [460, 86] width 10 height 7
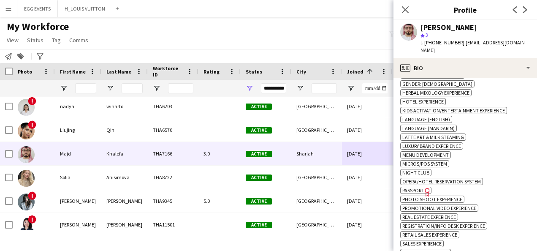
scroll to position [694, 0]
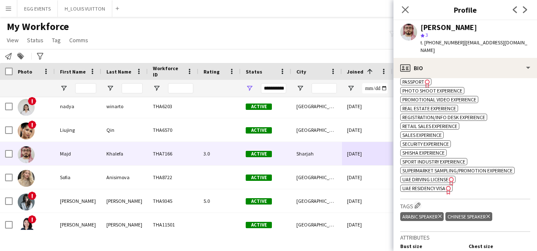
click at [431, 185] on span "UAE Residency Visa" at bounding box center [423, 188] width 43 height 6
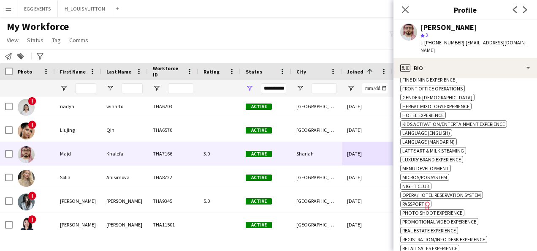
scroll to position [466, 0]
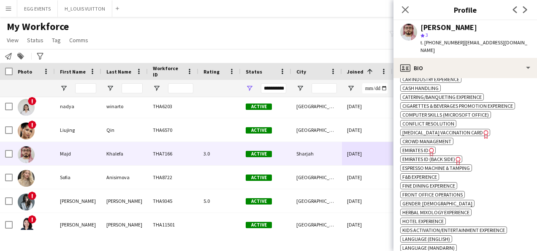
click at [423, 147] on span "Emirates ID" at bounding box center [415, 150] width 26 height 6
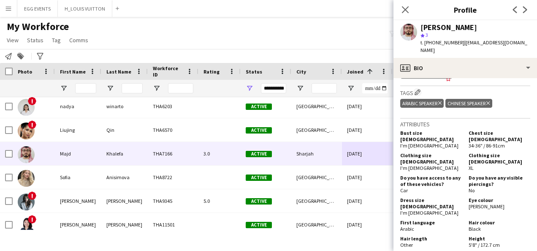
scroll to position [893, 0]
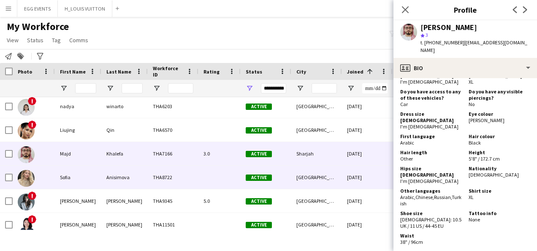
click at [368, 178] on div "[DATE]" at bounding box center [367, 176] width 51 height 23
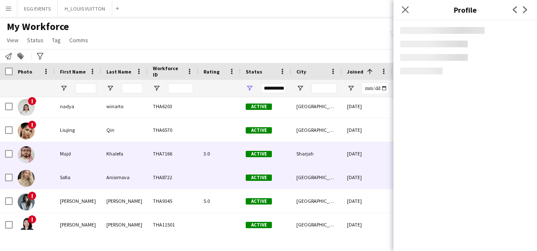
click at [371, 161] on div "[DATE]" at bounding box center [367, 153] width 51 height 23
click at [356, 176] on div "[DATE]" at bounding box center [367, 176] width 51 height 23
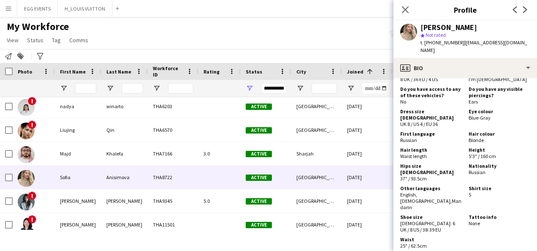
scroll to position [718, 0]
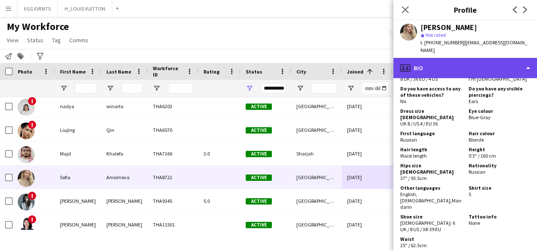
click at [485, 66] on div "profile Bio" at bounding box center [465, 68] width 144 height 20
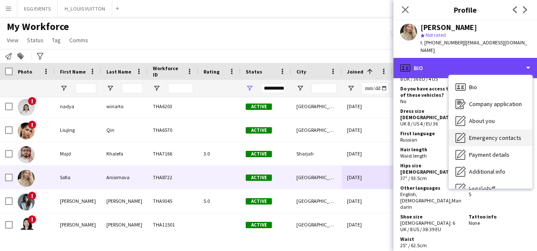
scroll to position [46, 0]
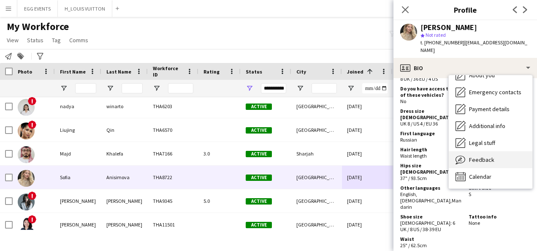
click at [476, 158] on span "Feedback" at bounding box center [481, 160] width 25 height 8
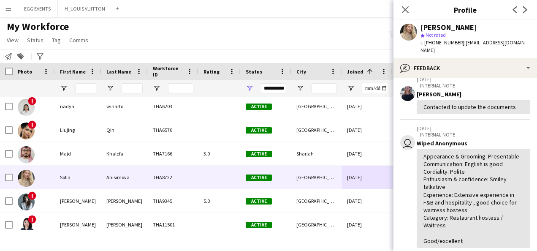
scroll to position [7, 0]
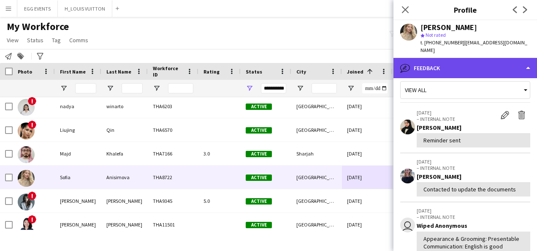
click at [487, 72] on div "bubble-pencil Feedback" at bounding box center [465, 68] width 144 height 20
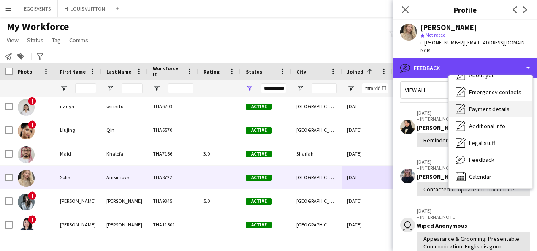
scroll to position [0, 0]
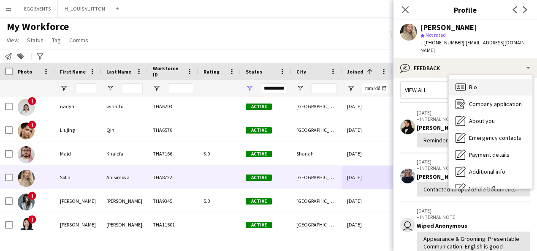
click at [469, 89] on span "Bio" at bounding box center [473, 87] width 8 height 8
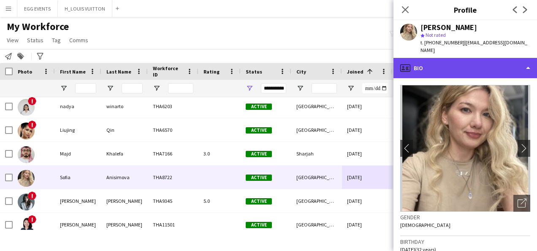
click at [480, 74] on div "profile Bio" at bounding box center [465, 68] width 144 height 20
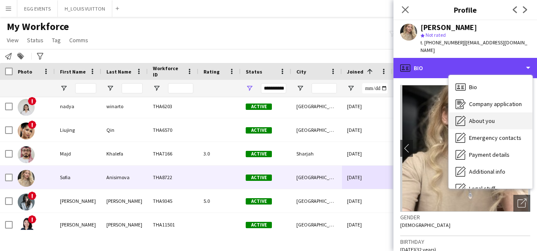
scroll to position [46, 0]
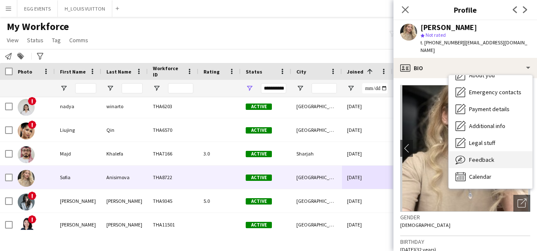
click at [464, 157] on icon "Feedback" at bounding box center [460, 159] width 10 height 10
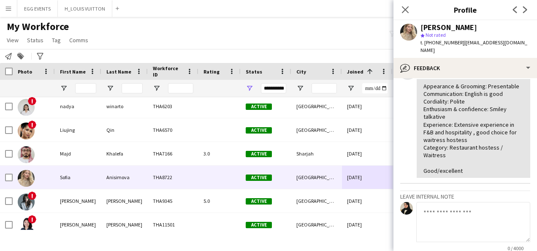
scroll to position [135, 0]
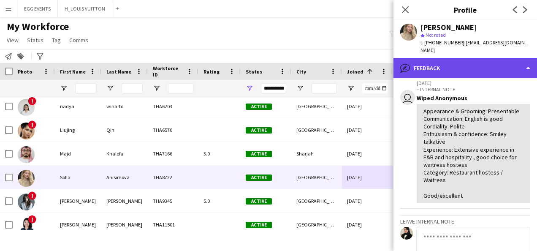
click at [483, 58] on div "bubble-pencil Feedback" at bounding box center [465, 68] width 144 height 20
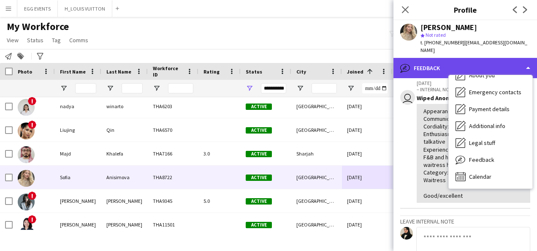
click at [480, 64] on div "bubble-pencil Feedback" at bounding box center [465, 68] width 144 height 20
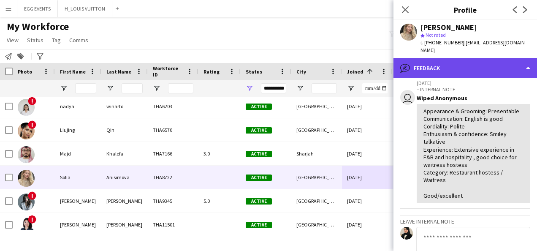
click at [484, 70] on div "bubble-pencil Feedback" at bounding box center [465, 68] width 144 height 20
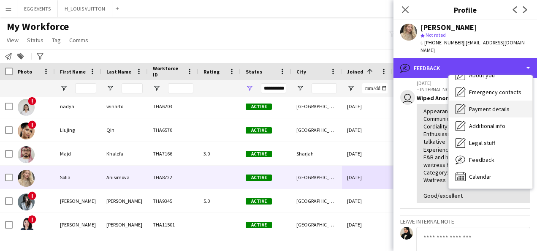
scroll to position [0, 0]
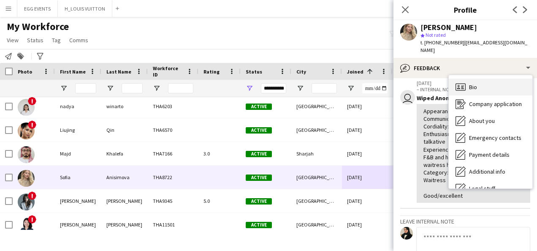
click at [469, 91] on div "Bio Bio" at bounding box center [491, 87] width 84 height 17
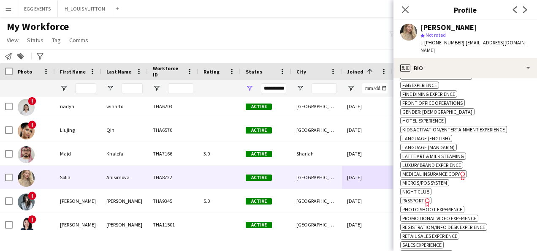
scroll to position [504, 0]
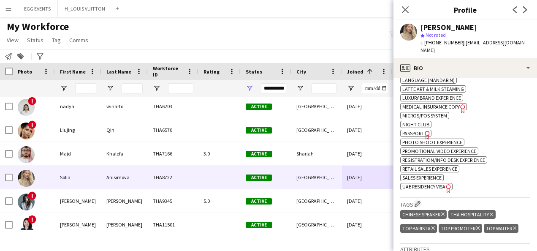
click at [441, 183] on span "UAE Residency Visa" at bounding box center [423, 186] width 43 height 6
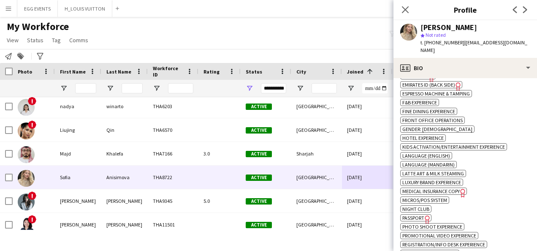
scroll to position [333, 0]
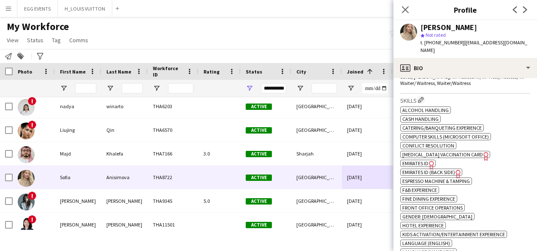
click at [424, 160] on span "Emirates ID" at bounding box center [415, 163] width 26 height 6
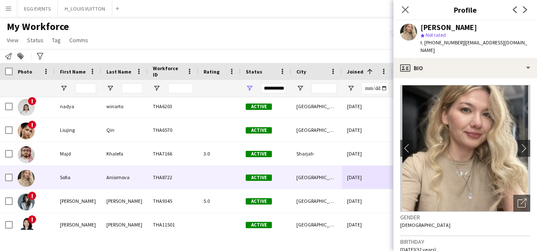
click at [495, 79] on app-crew-profile-bio "chevron-left chevron-right Open photos pop-in Gender [DEMOGRAPHIC_DATA] Birthda…" at bounding box center [465, 164] width 144 height 173
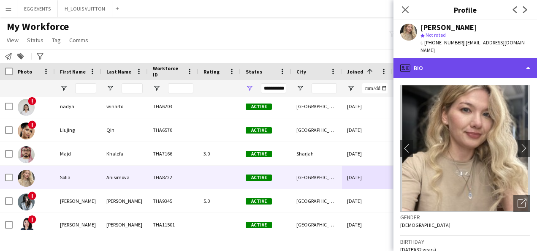
click at [497, 77] on div "profile Bio" at bounding box center [465, 68] width 144 height 20
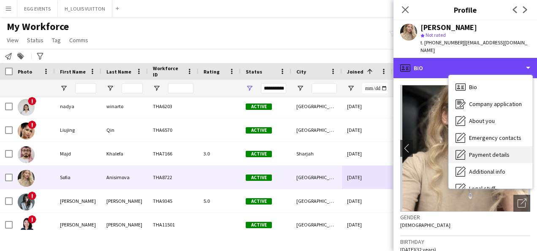
scroll to position [46, 0]
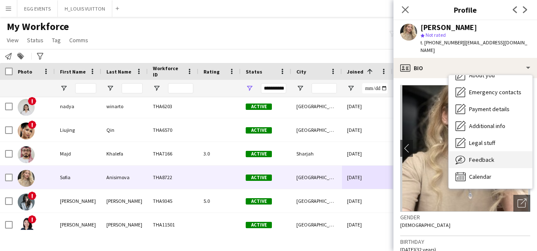
click at [481, 160] on span "Feedback" at bounding box center [481, 160] width 25 height 8
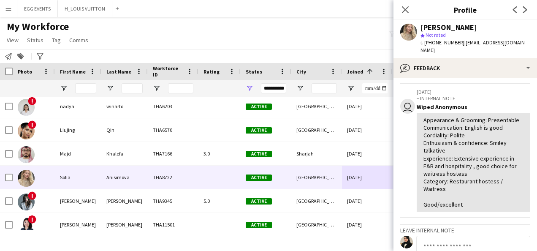
scroll to position [224, 0]
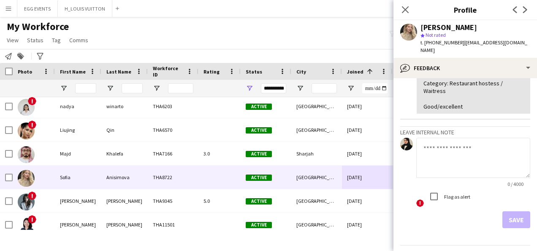
click at [458, 161] on textarea at bounding box center [473, 158] width 114 height 40
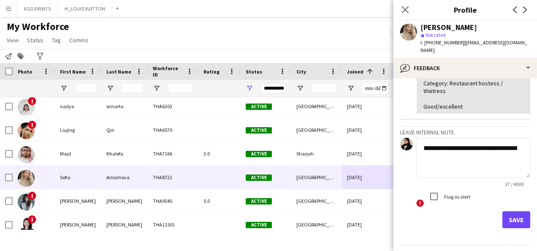
scroll to position [256, 0]
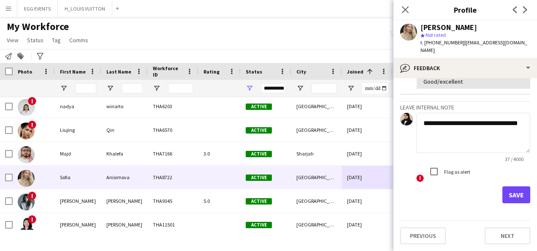
type textarea "**********"
click at [510, 191] on button "Save" at bounding box center [516, 194] width 28 height 17
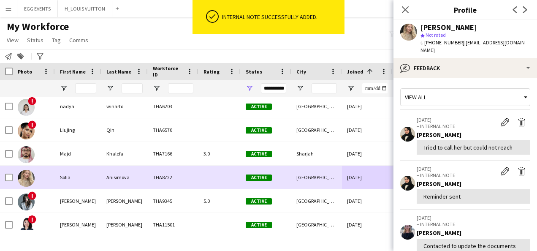
scroll to position [355, 0]
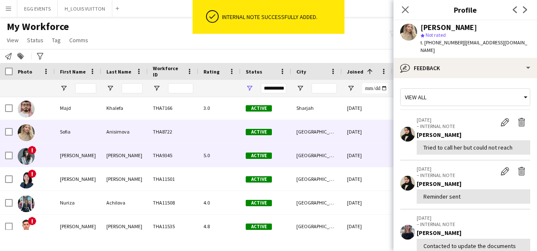
click at [360, 148] on div "[DATE]" at bounding box center [367, 155] width 51 height 23
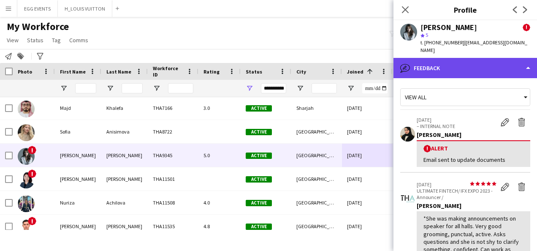
click at [482, 62] on div "bubble-pencil Feedback" at bounding box center [465, 68] width 144 height 20
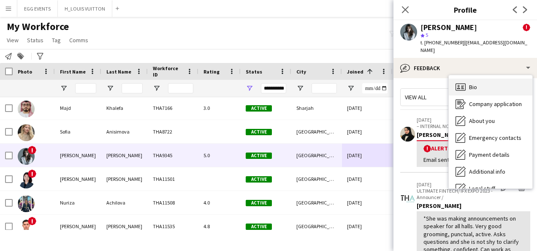
click at [472, 83] on span "Bio" at bounding box center [473, 87] width 8 height 8
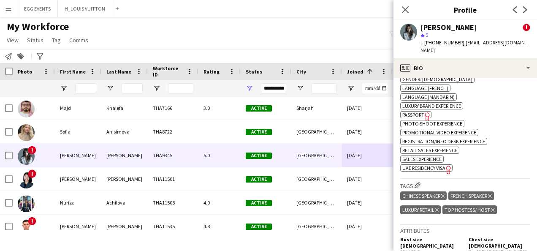
scroll to position [351, 0]
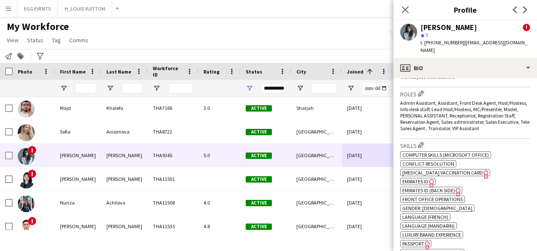
click at [422, 178] on span "Emirates ID" at bounding box center [415, 181] width 26 height 6
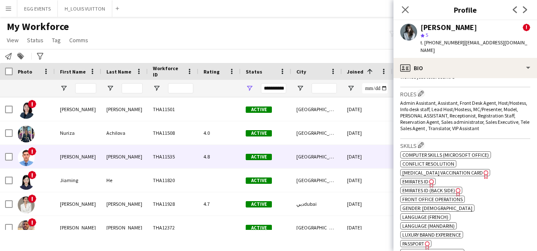
scroll to position [426, 0]
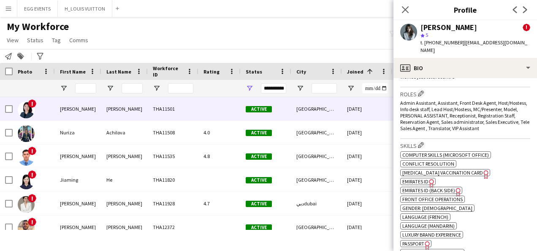
click at [308, 111] on div "[GEOGRAPHIC_DATA]" at bounding box center [316, 108] width 51 height 23
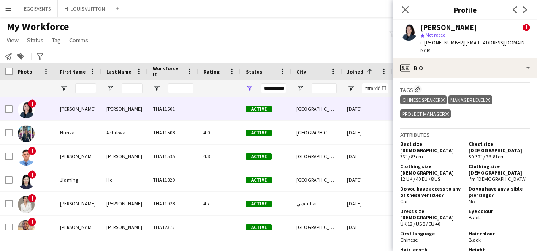
scroll to position [678, 0]
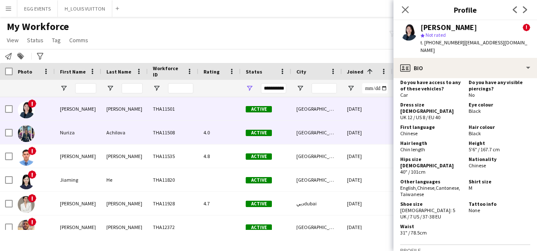
click at [377, 124] on div "[DATE]" at bounding box center [367, 132] width 51 height 23
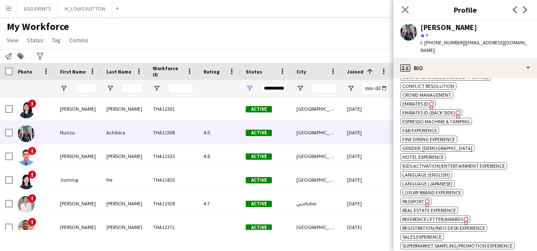
scroll to position [445, 0]
click at [426, 104] on span "Emirates ID" at bounding box center [415, 103] width 26 height 6
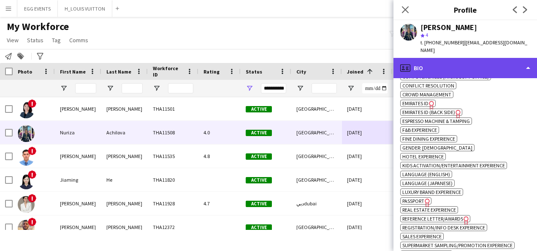
click at [492, 64] on div "profile Bio" at bounding box center [465, 68] width 144 height 20
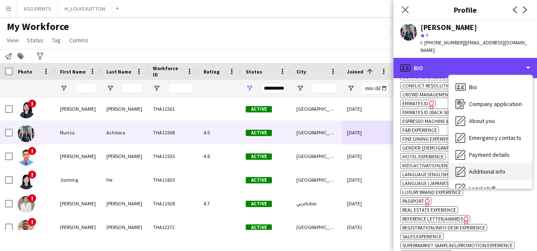
scroll to position [46, 0]
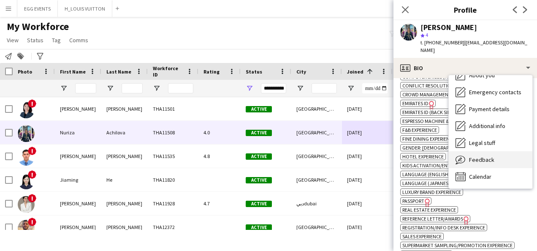
click at [478, 155] on div "Feedback Feedback" at bounding box center [491, 159] width 84 height 17
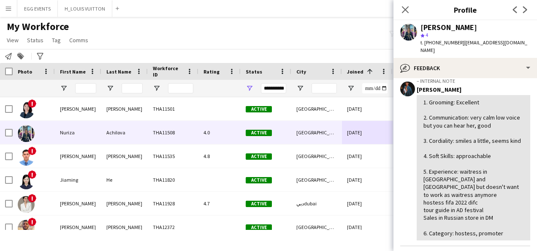
scroll to position [329, 0]
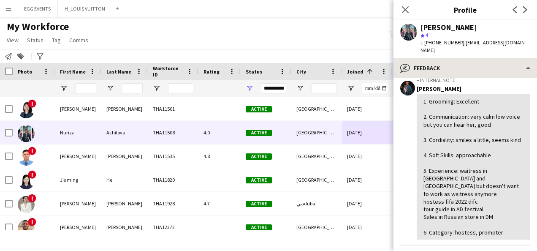
drag, startPoint x: 497, startPoint y: 72, endPoint x: 502, endPoint y: 61, distance: 12.5
click at [502, 61] on div "bubble-pencil Feedback Bio Bio Company application Company application About yo…" at bounding box center [465, 154] width 144 height 193
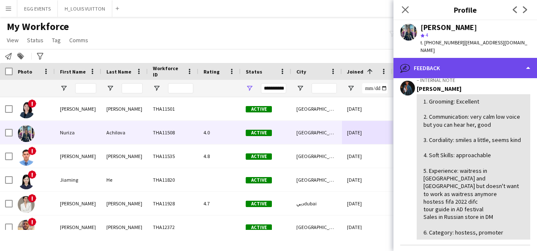
click at [502, 61] on div "bubble-pencil Feedback" at bounding box center [465, 68] width 144 height 20
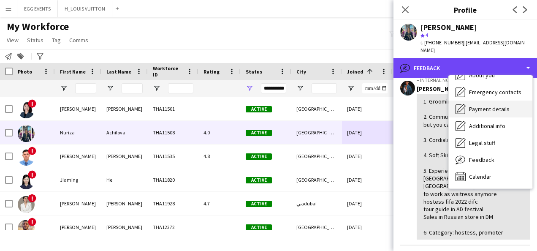
scroll to position [0, 0]
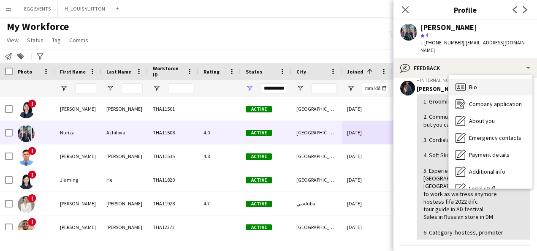
click at [472, 83] on span "Bio" at bounding box center [473, 87] width 8 height 8
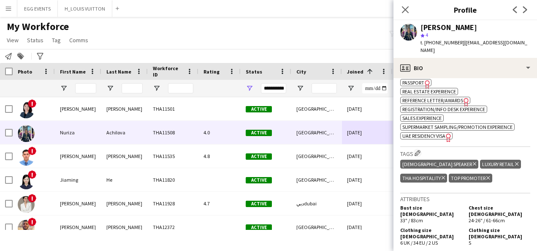
scroll to position [560, 0]
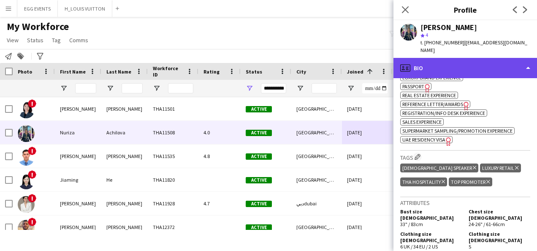
click at [503, 62] on div "profile Bio" at bounding box center [465, 68] width 144 height 20
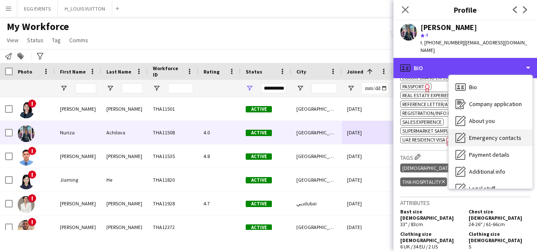
scroll to position [46, 0]
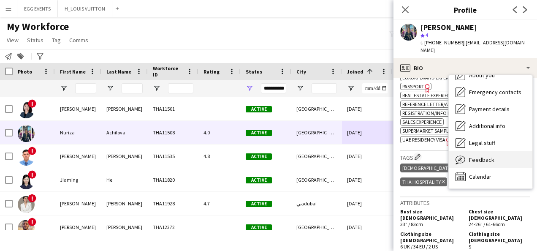
click at [474, 151] on div "Feedback Feedback" at bounding box center [491, 159] width 84 height 17
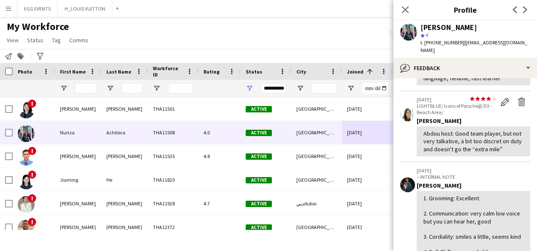
scroll to position [431, 0]
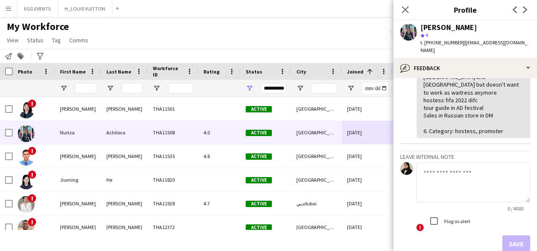
click at [431, 188] on textarea at bounding box center [473, 182] width 114 height 40
paste textarea "**********"
type textarea "**********"
click at [506, 238] on button "Save" at bounding box center [516, 243] width 28 height 17
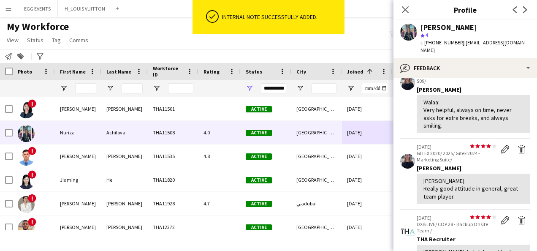
scroll to position [0, 0]
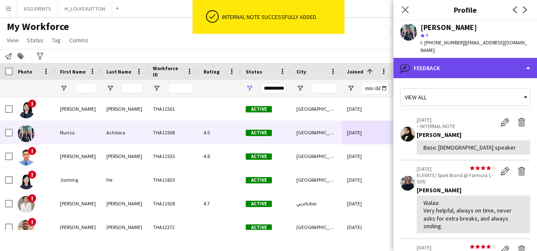
click at [479, 58] on div "bubble-pencil Feedback" at bounding box center [465, 68] width 144 height 20
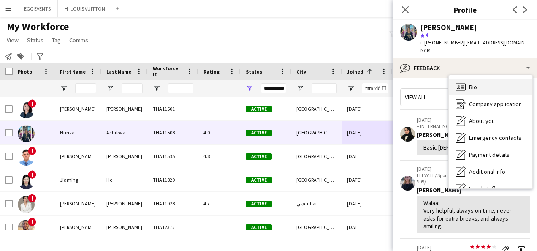
click at [473, 83] on span "Bio" at bounding box center [473, 87] width 8 height 8
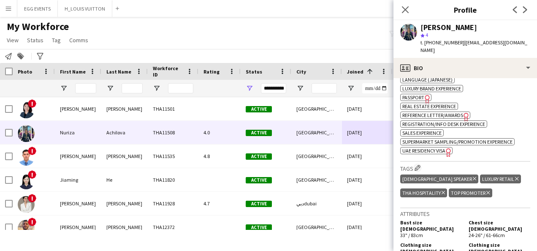
scroll to position [549, 0]
click at [473, 178] on icon at bounding box center [474, 177] width 3 height 3
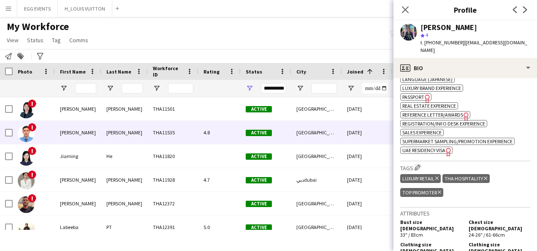
click at [347, 141] on div "[DATE]" at bounding box center [367, 132] width 51 height 23
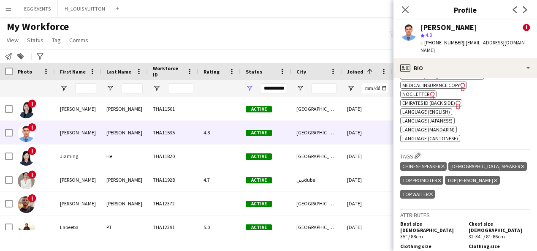
scroll to position [920, 0]
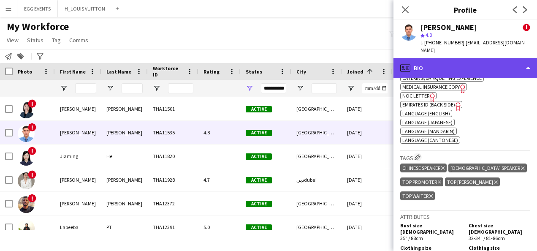
click at [501, 77] on div "profile Bio" at bounding box center [465, 68] width 144 height 20
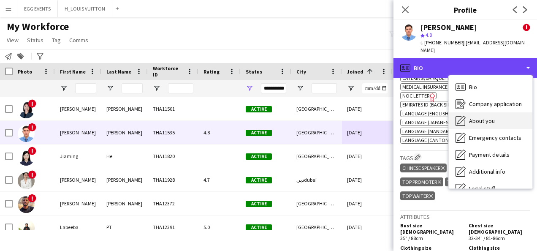
scroll to position [46, 0]
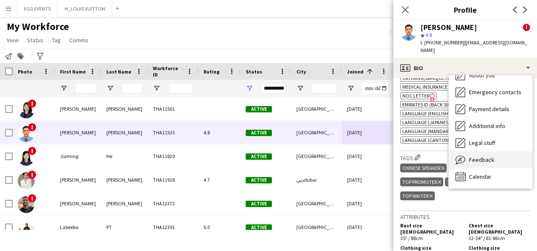
click at [470, 156] on span "Feedback" at bounding box center [481, 160] width 25 height 8
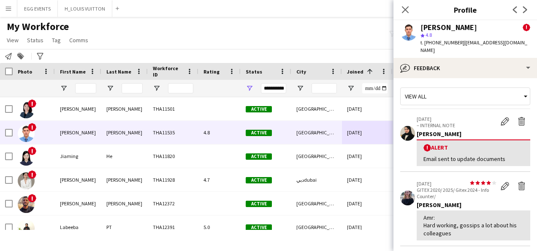
scroll to position [0, 0]
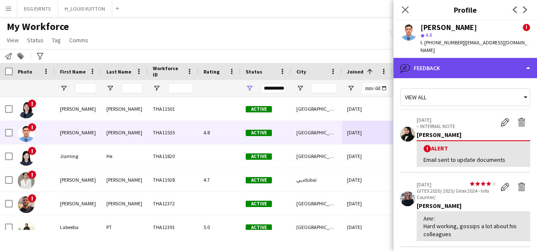
click at [491, 63] on div "bubble-pencil Feedback" at bounding box center [465, 68] width 144 height 20
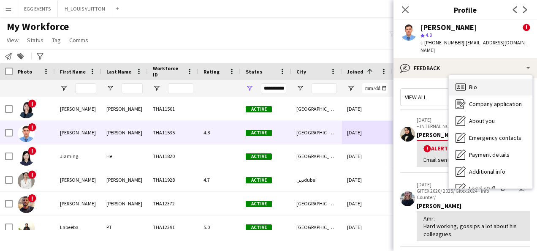
click at [472, 85] on span "Bio" at bounding box center [473, 87] width 8 height 8
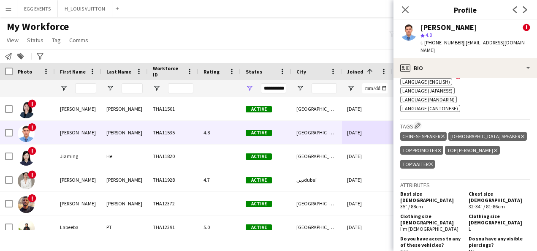
scroll to position [1065, 0]
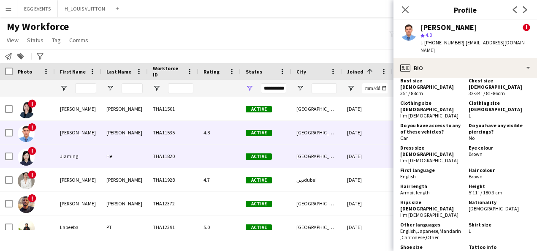
click at [367, 155] on div "[DATE]" at bounding box center [367, 155] width 51 height 23
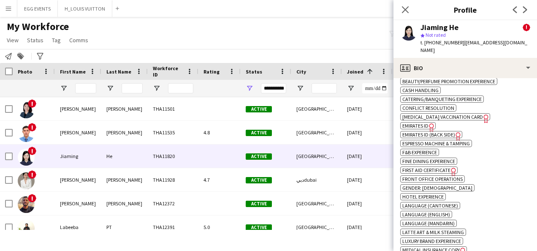
scroll to position [402, 0]
click at [426, 123] on span "Emirates ID" at bounding box center [415, 126] width 26 height 6
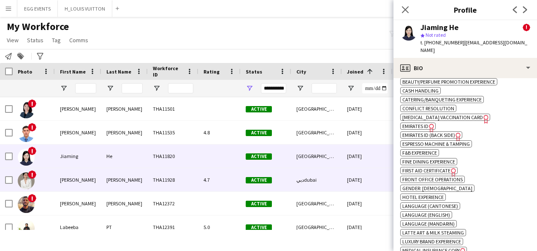
click at [157, 175] on div "THA11928" at bounding box center [173, 179] width 51 height 23
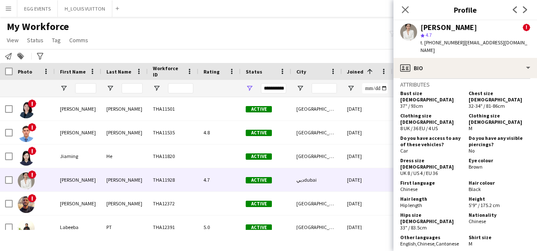
scroll to position [747, 0]
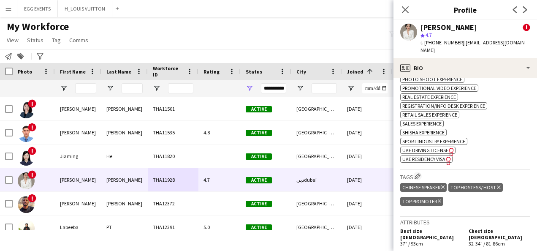
click at [445, 156] on icon "Freelancer has uploaded a photo validation of skill. Click to see" at bounding box center [448, 160] width 9 height 9
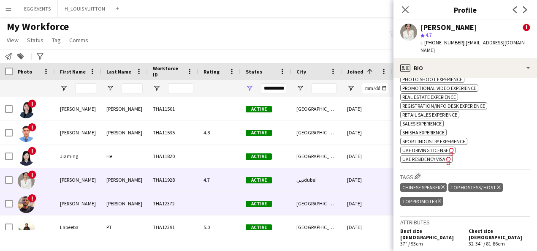
click at [197, 198] on div "THA12372" at bounding box center [173, 203] width 51 height 23
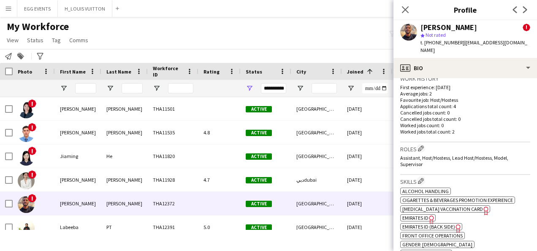
scroll to position [484, 0]
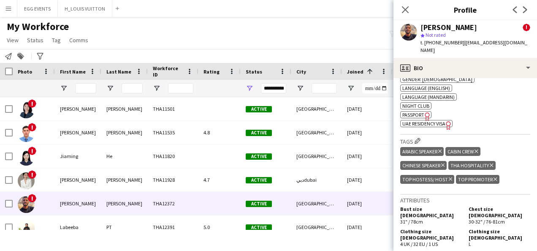
click at [446, 121] on icon "Freelancer has uploaded a photo validation of skill. Click to see" at bounding box center [448, 125] width 9 height 9
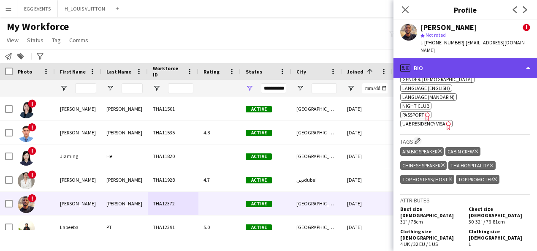
click at [458, 68] on div "profile Bio" at bounding box center [465, 68] width 144 height 20
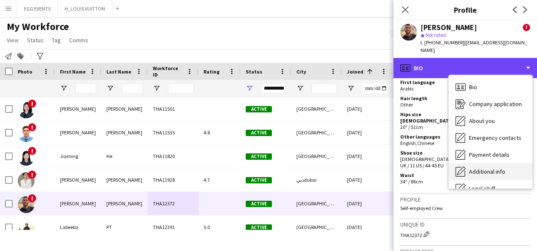
scroll to position [46, 0]
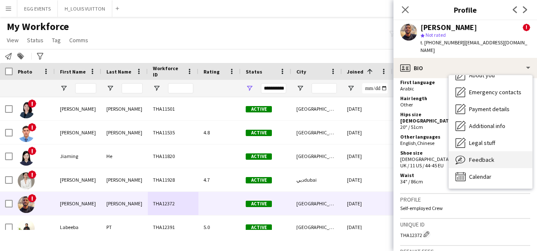
click at [492, 158] on div "Feedback Feedback" at bounding box center [491, 159] width 84 height 17
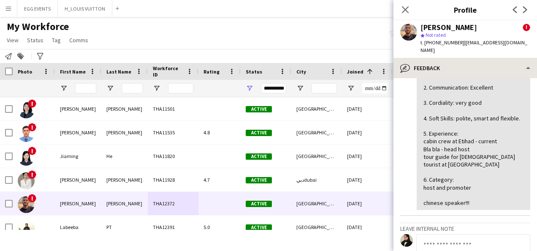
scroll to position [202, 0]
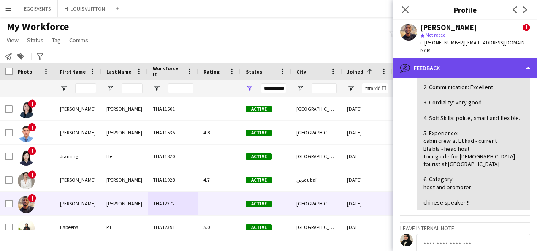
click at [493, 58] on div "bubble-pencil Feedback" at bounding box center [465, 68] width 144 height 20
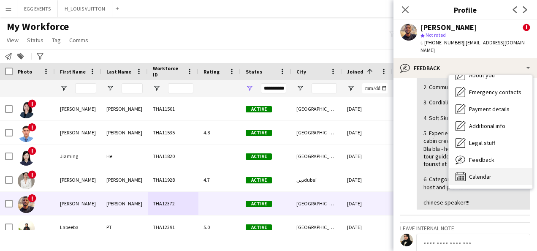
click at [480, 168] on div "Calendar Calendar" at bounding box center [491, 176] width 84 height 17
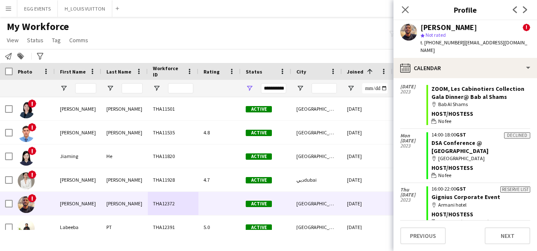
scroll to position [0, 0]
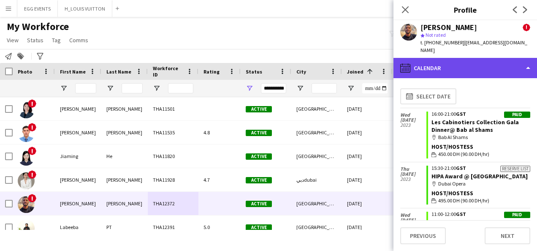
click at [481, 60] on div "calendar-full Calendar" at bounding box center [465, 68] width 144 height 20
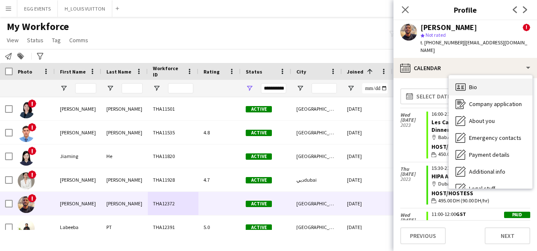
click at [464, 84] on icon "Bio" at bounding box center [460, 87] width 10 height 10
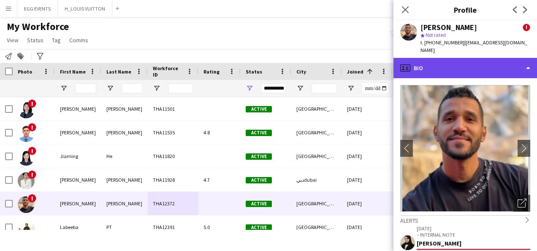
click at [501, 68] on div "profile Bio" at bounding box center [465, 68] width 144 height 20
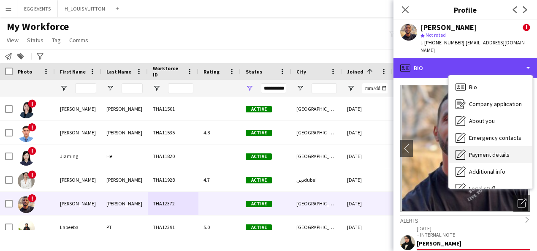
scroll to position [46, 0]
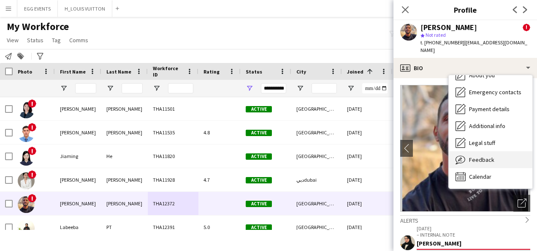
click at [490, 156] on span "Feedback" at bounding box center [481, 160] width 25 height 8
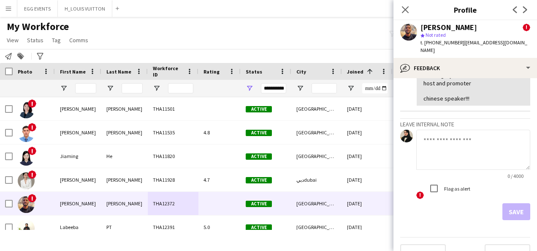
scroll to position [314, 0]
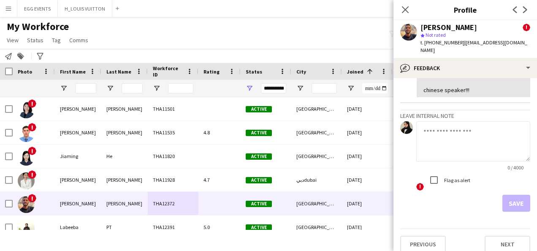
click at [472, 136] on textarea at bounding box center [473, 141] width 114 height 40
type textarea "**********"
click at [505, 195] on button "Save" at bounding box center [516, 203] width 28 height 17
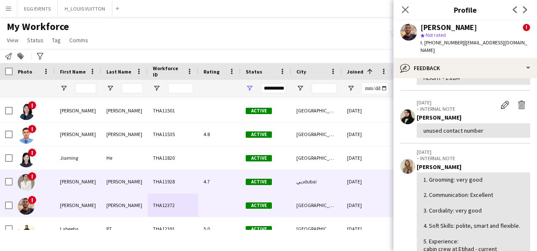
scroll to position [421, 0]
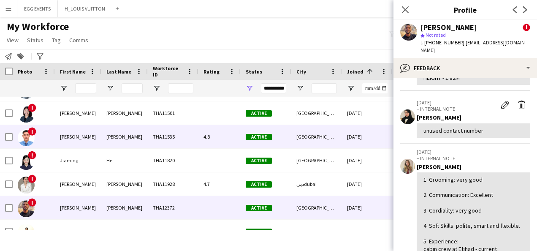
click at [337, 147] on div "[GEOGRAPHIC_DATA]" at bounding box center [316, 136] width 51 height 23
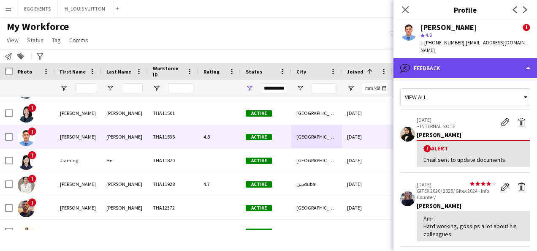
click at [444, 67] on div "bubble-pencil Feedback" at bounding box center [465, 68] width 144 height 20
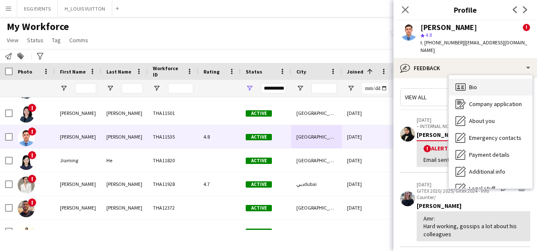
click at [473, 83] on span "Bio" at bounding box center [473, 87] width 8 height 8
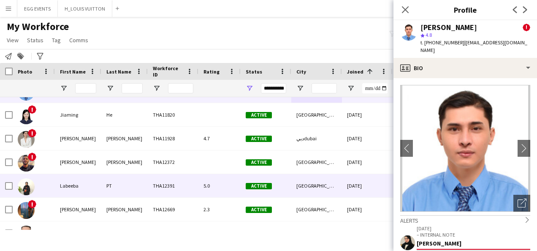
scroll to position [508, 0]
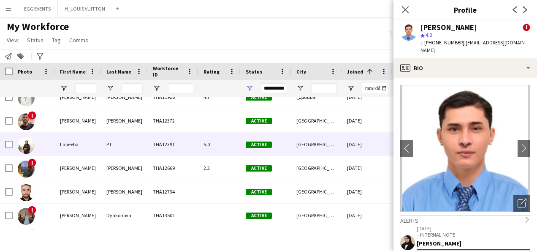
click at [350, 154] on div "[DATE]" at bounding box center [367, 144] width 51 height 23
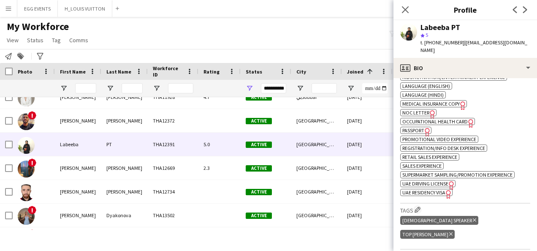
scroll to position [480, 0]
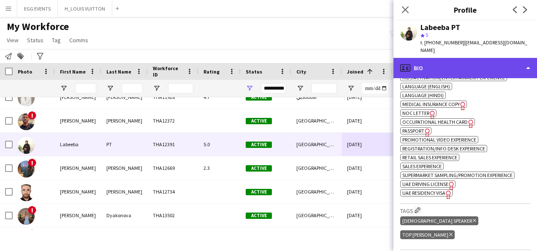
click at [486, 66] on div "profile Bio" at bounding box center [465, 68] width 144 height 20
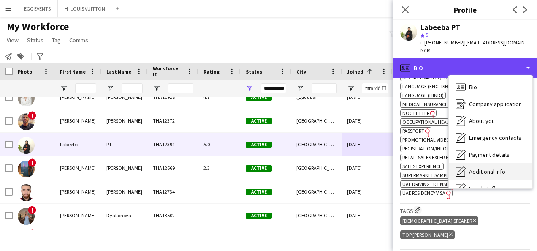
scroll to position [46, 0]
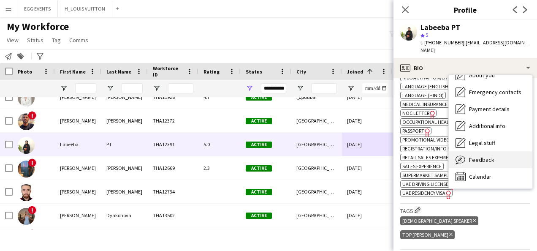
click at [480, 156] on span "Feedback" at bounding box center [481, 160] width 25 height 8
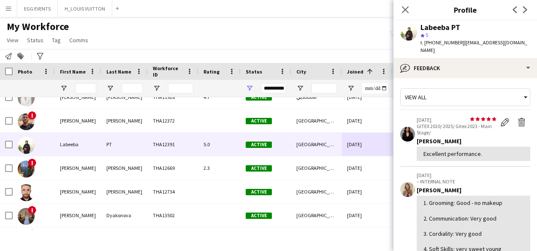
scroll to position [160, 0]
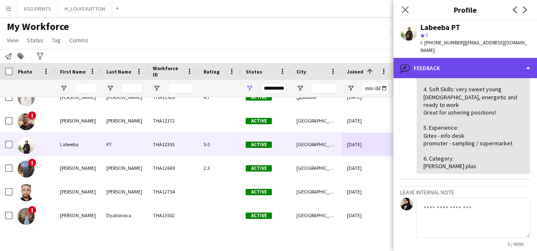
click at [494, 60] on div "bubble-pencil Feedback" at bounding box center [465, 68] width 144 height 20
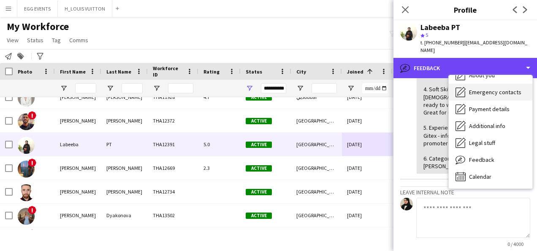
scroll to position [0, 0]
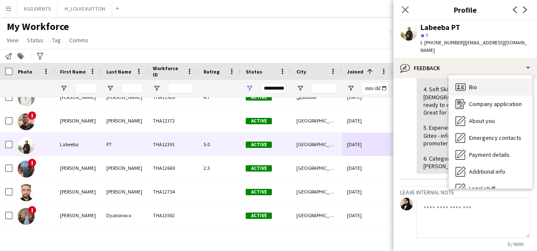
click at [469, 79] on div "Bio Bio" at bounding box center [491, 87] width 84 height 17
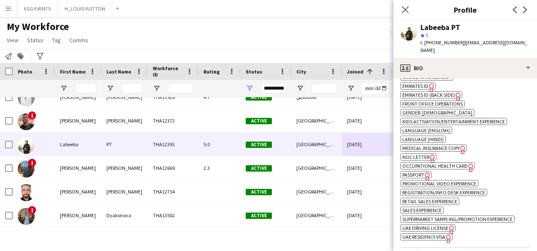
scroll to position [405, 0]
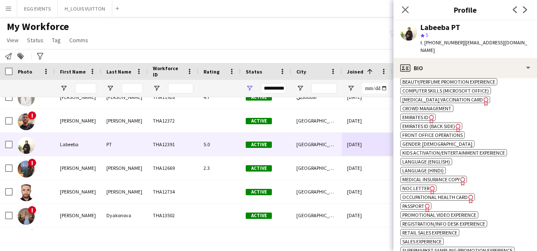
click at [422, 114] on span "Emirates ID" at bounding box center [415, 117] width 26 height 6
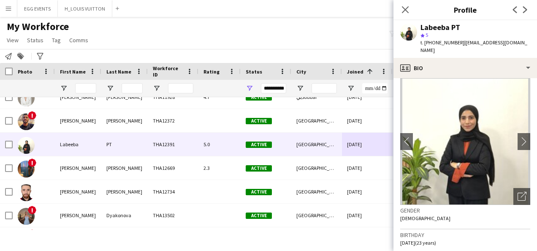
scroll to position [0, 0]
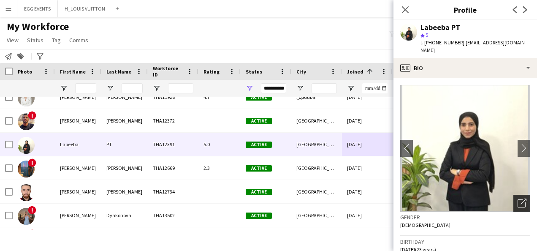
click at [518, 198] on icon "Open photos pop-in" at bounding box center [522, 202] width 9 height 9
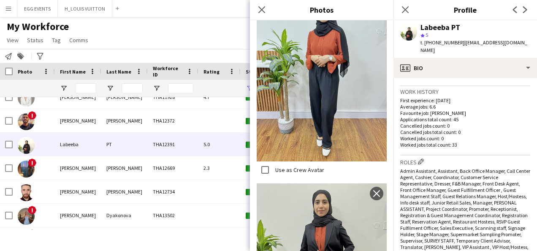
scroll to position [208, 0]
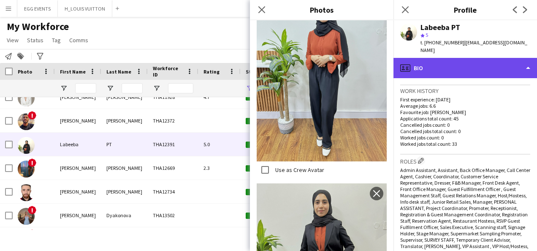
click at [458, 61] on div "profile Bio" at bounding box center [465, 68] width 144 height 20
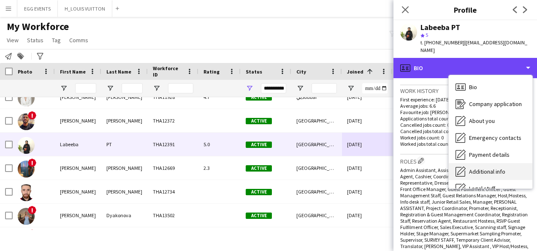
scroll to position [46, 0]
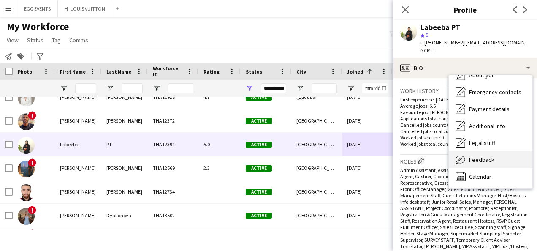
click at [471, 155] on div "Feedback Feedback" at bounding box center [491, 159] width 84 height 17
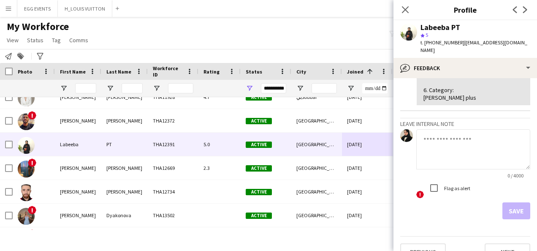
scroll to position [228, 0]
click at [447, 147] on textarea at bounding box center [473, 149] width 114 height 40
paste textarea "**********"
type textarea "**********"
click at [505, 202] on button "Save" at bounding box center [516, 210] width 28 height 17
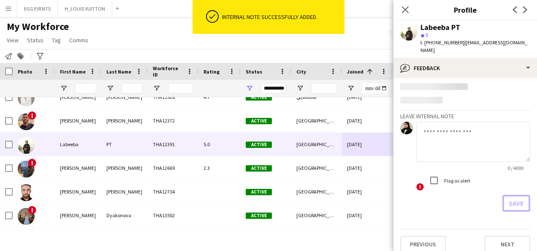
scroll to position [0, 0]
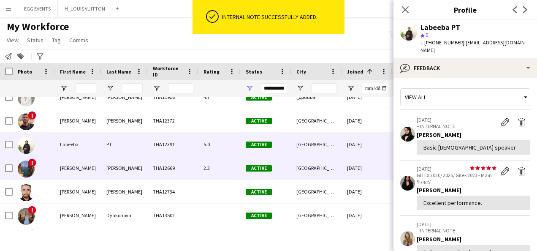
click at [318, 173] on div "[GEOGRAPHIC_DATA]" at bounding box center [316, 167] width 51 height 23
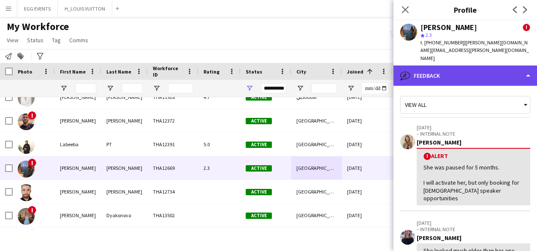
click at [492, 65] on div "bubble-pencil Feedback" at bounding box center [465, 75] width 144 height 20
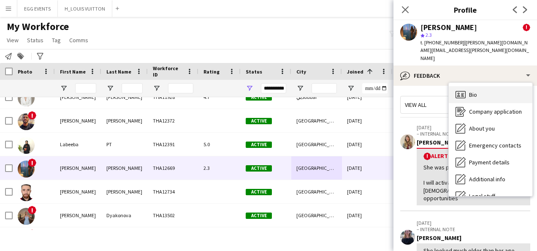
click at [488, 86] on div "Bio Bio" at bounding box center [491, 94] width 84 height 17
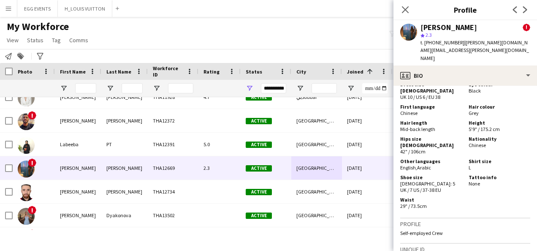
scroll to position [871, 0]
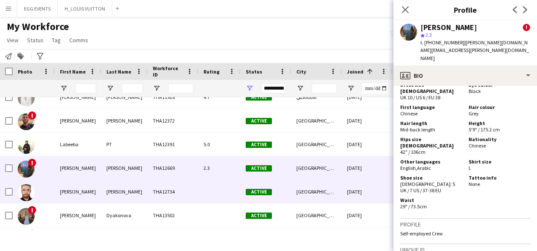
click at [350, 197] on div "[DATE]" at bounding box center [367, 191] width 51 height 23
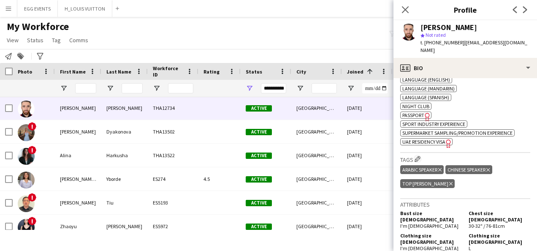
scroll to position [395, 0]
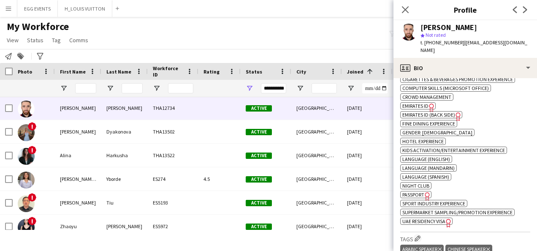
click at [440, 218] on span "UAE Residency Visa" at bounding box center [423, 221] width 43 height 6
click at [424, 103] on span "Emirates ID" at bounding box center [415, 106] width 26 height 6
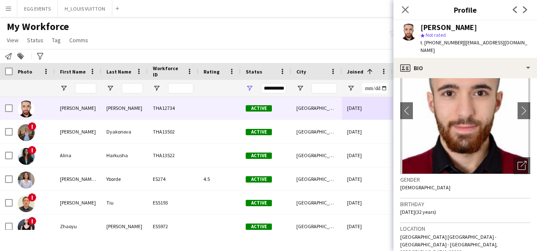
scroll to position [38, 0]
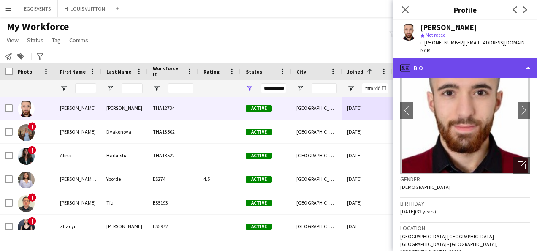
click at [481, 58] on div "profile Bio" at bounding box center [465, 68] width 144 height 20
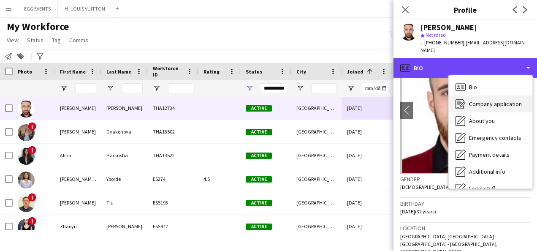
scroll to position [46, 0]
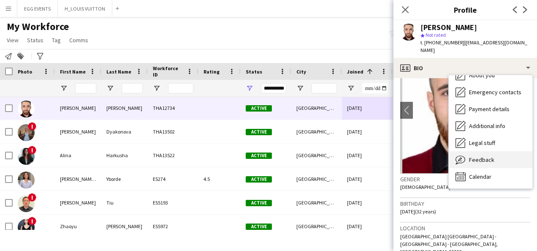
click at [463, 155] on icon "Feedback" at bounding box center [460, 159] width 10 height 10
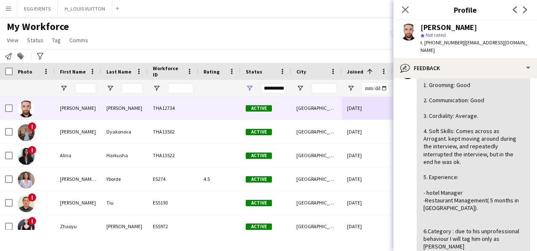
scroll to position [49, 0]
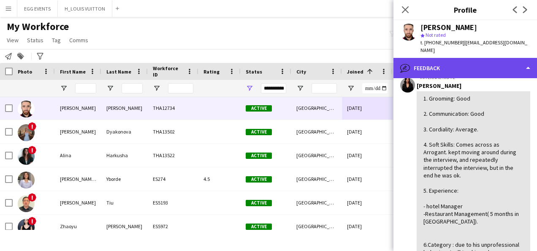
click at [493, 58] on div "bubble-pencil Feedback" at bounding box center [465, 68] width 144 height 20
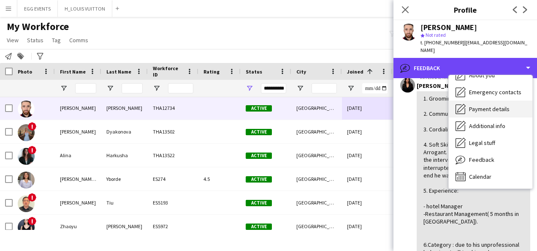
scroll to position [0, 0]
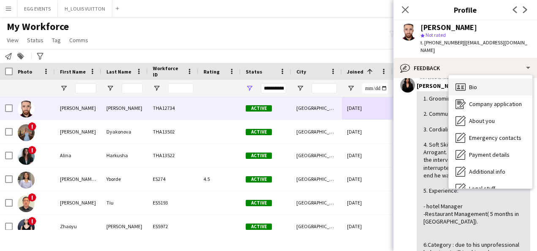
drag, startPoint x: 482, startPoint y: 67, endPoint x: 478, endPoint y: 77, distance: 10.8
click at [478, 77] on div "Bio Bio Company application Company application About you About you Emergency c…" at bounding box center [491, 131] width 84 height 113
click at [478, 79] on div "Bio Bio" at bounding box center [491, 87] width 84 height 17
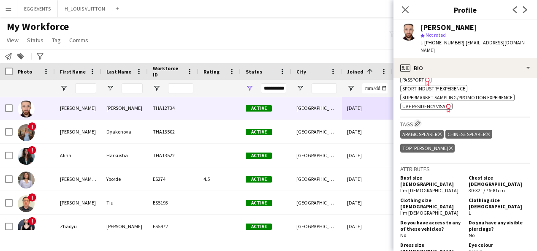
scroll to position [510, 0]
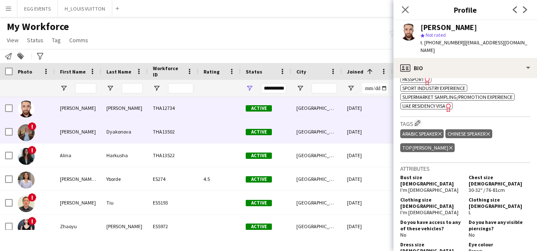
click at [363, 126] on div "[DATE]" at bounding box center [367, 131] width 51 height 23
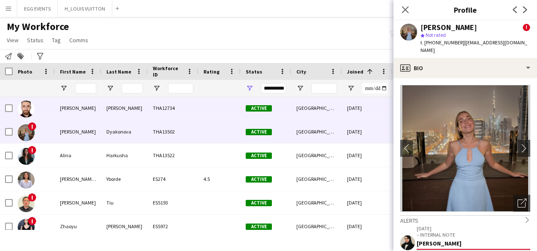
click at [368, 117] on div "[DATE]" at bounding box center [367, 107] width 51 height 23
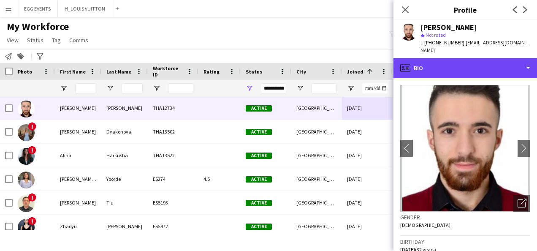
drag, startPoint x: 480, startPoint y: 69, endPoint x: 504, endPoint y: 154, distance: 88.2
click at [504, 154] on div "profile Bio Bio Bio Company application Company application About you About you…" at bounding box center [465, 154] width 144 height 193
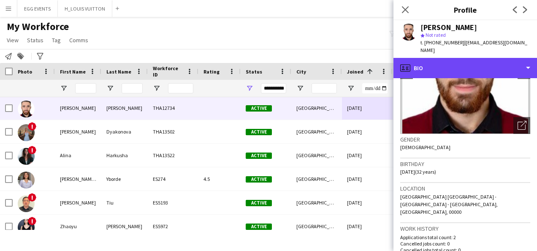
scroll to position [83, 0]
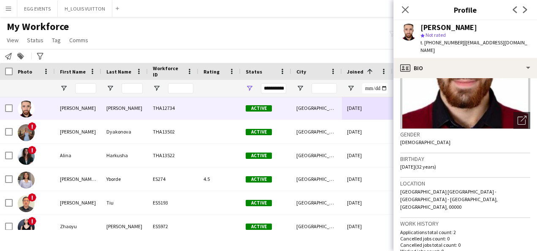
click at [509, 89] on img at bounding box center [465, 65] width 130 height 127
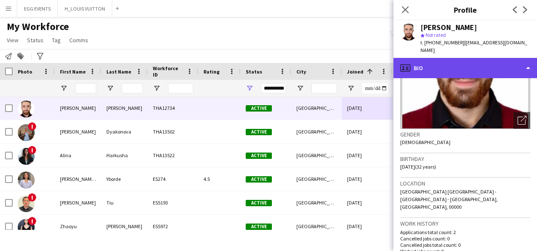
click at [494, 58] on div "profile Bio" at bounding box center [465, 68] width 144 height 20
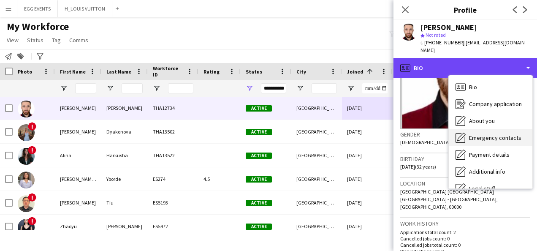
scroll to position [46, 0]
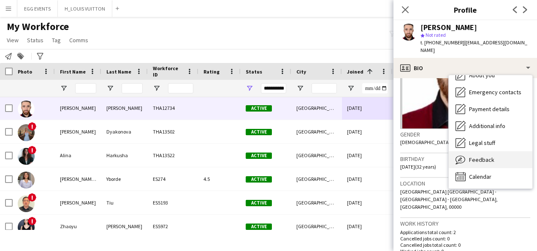
click at [463, 155] on icon "Feedback" at bounding box center [460, 159] width 10 height 10
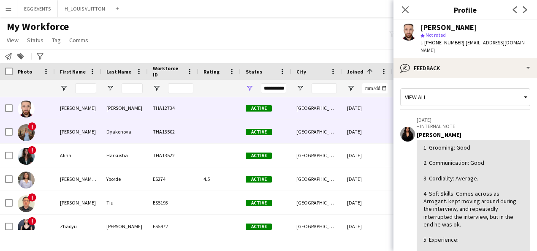
click at [333, 127] on div "[GEOGRAPHIC_DATA]" at bounding box center [316, 131] width 51 height 23
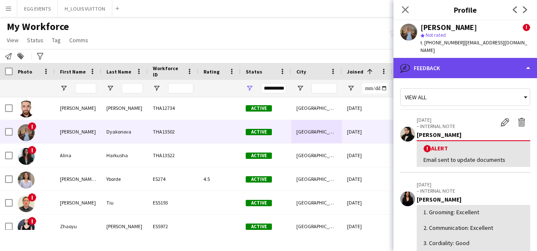
click at [472, 65] on div "bubble-pencil Feedback" at bounding box center [465, 68] width 144 height 20
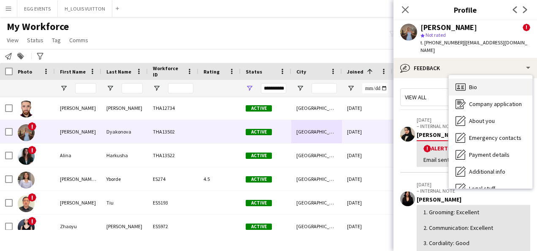
click at [475, 83] on span "Bio" at bounding box center [473, 87] width 8 height 8
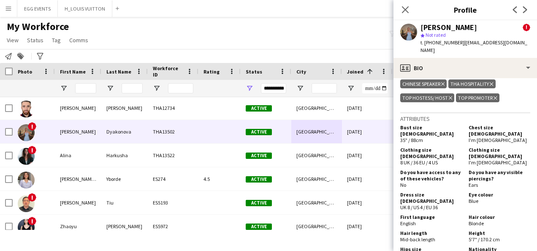
scroll to position [413, 0]
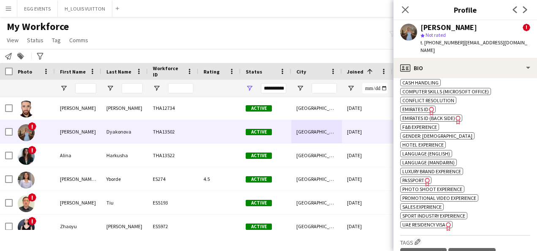
click at [436, 221] on span "UAE Residency Visa" at bounding box center [423, 224] width 43 height 6
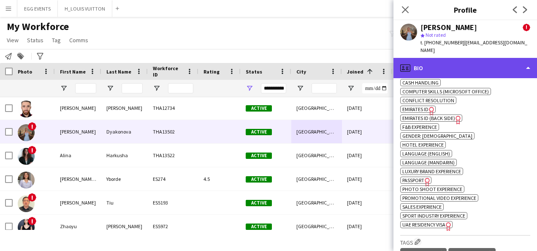
click at [517, 62] on div "profile Bio" at bounding box center [465, 68] width 144 height 20
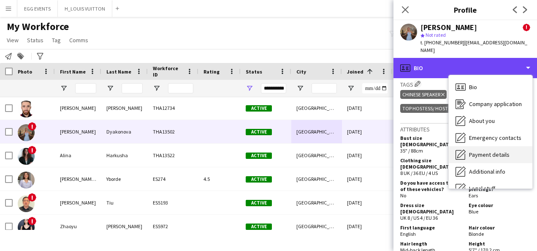
scroll to position [46, 0]
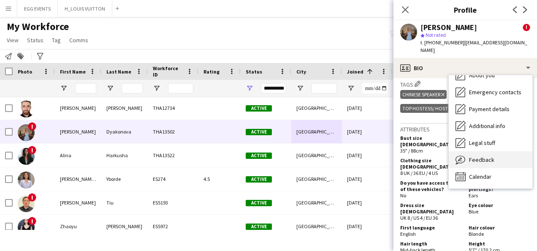
click at [498, 151] on div "Feedback Feedback" at bounding box center [491, 159] width 84 height 17
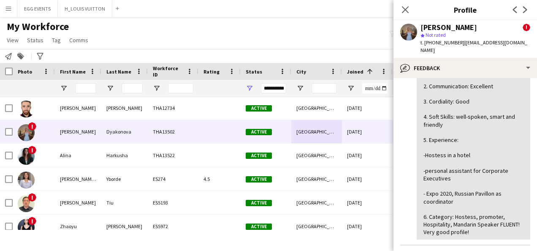
scroll to position [141, 0]
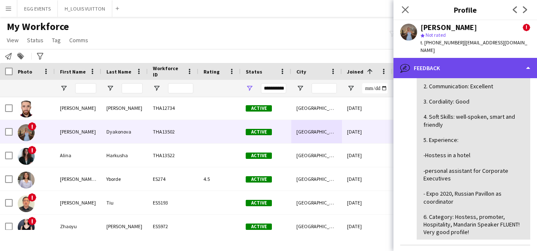
click at [494, 62] on div "bubble-pencil Feedback" at bounding box center [465, 68] width 144 height 20
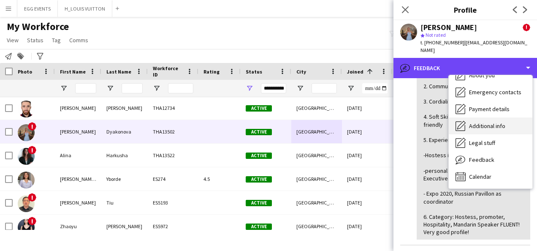
scroll to position [0, 0]
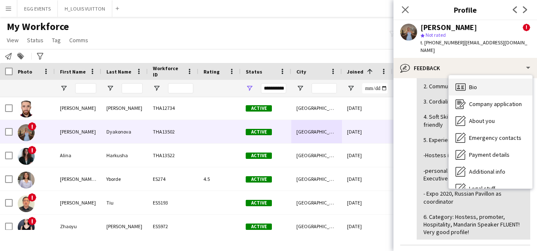
click at [491, 79] on div "Bio Bio" at bounding box center [491, 87] width 84 height 17
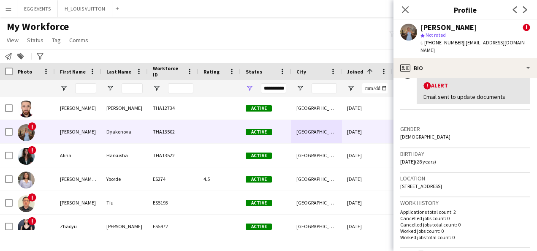
scroll to position [172, 0]
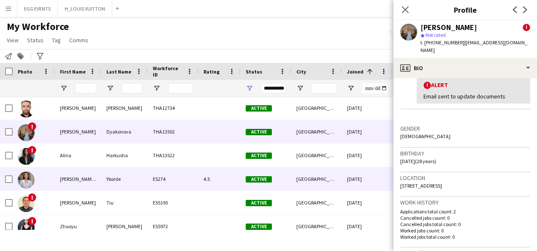
click at [363, 168] on div "[DATE]" at bounding box center [367, 178] width 51 height 23
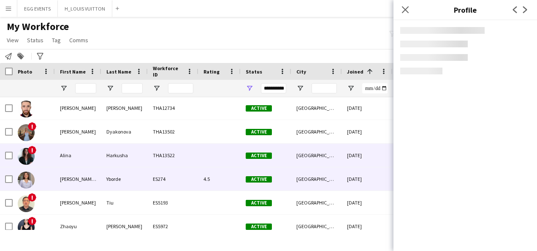
click at [339, 146] on div "[GEOGRAPHIC_DATA]" at bounding box center [316, 155] width 51 height 23
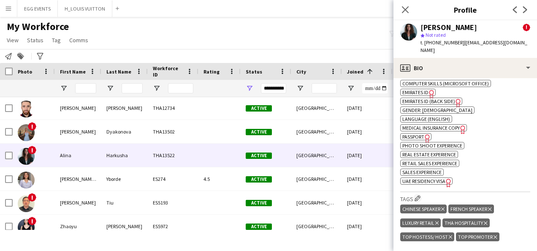
scroll to position [434, 0]
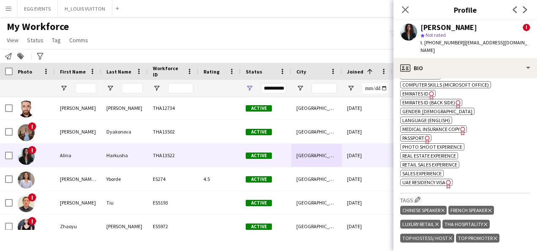
click at [430, 179] on span "UAE Residency Visa" at bounding box center [423, 182] width 43 height 6
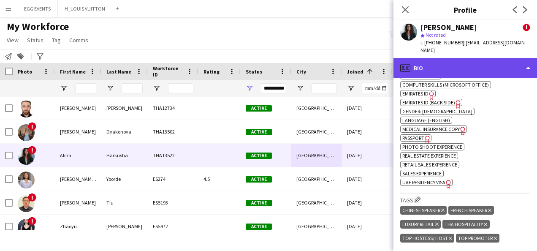
click at [458, 60] on div "profile Bio" at bounding box center [465, 68] width 144 height 20
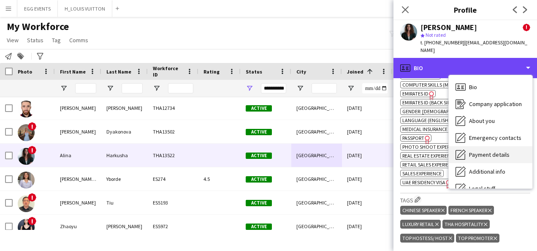
scroll to position [46, 0]
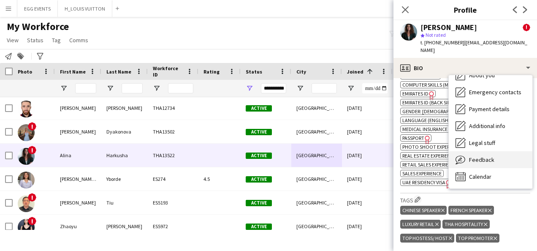
click at [483, 151] on div "Feedback Feedback" at bounding box center [491, 159] width 84 height 17
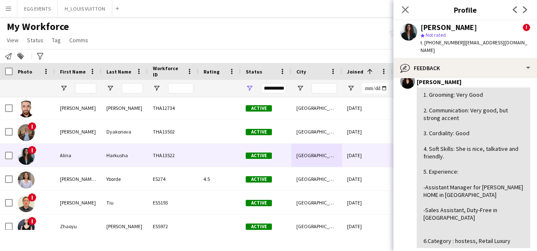
scroll to position [117, 0]
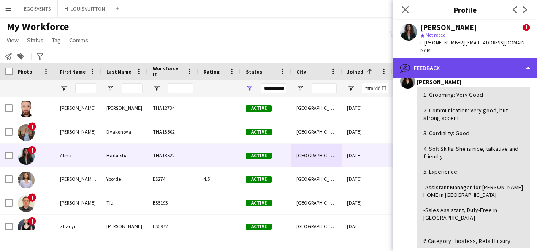
click at [492, 62] on div "bubble-pencil Feedback" at bounding box center [465, 68] width 144 height 20
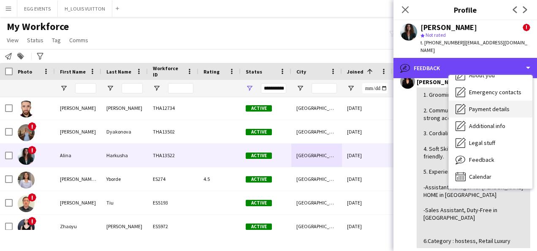
scroll to position [0, 0]
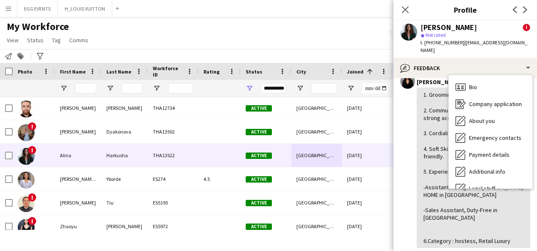
click at [442, 125] on div "1. Grooming: Very Good 2. Communication: Very good, but strong accent 3. Cordia…" at bounding box center [473, 168] width 100 height 154
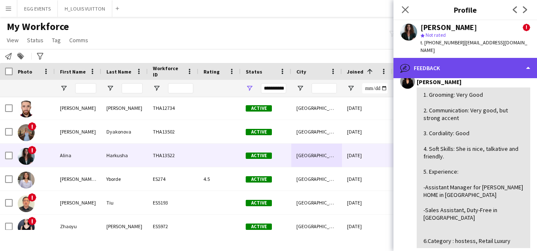
click at [500, 68] on div "bubble-pencil Feedback" at bounding box center [465, 68] width 144 height 20
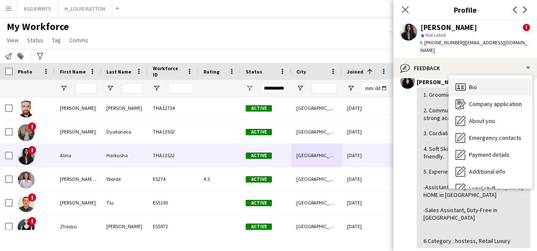
click at [496, 79] on div "Bio Bio" at bounding box center [491, 87] width 84 height 17
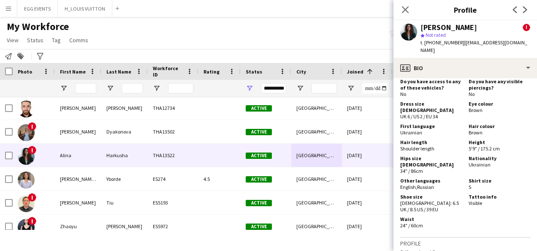
scroll to position [664, 0]
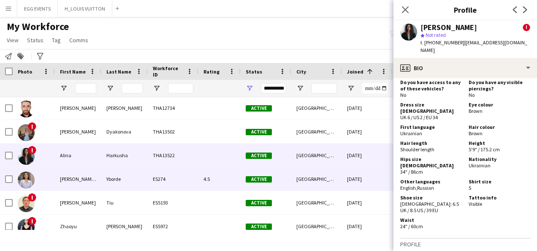
click at [354, 179] on div "[DATE]" at bounding box center [367, 178] width 51 height 23
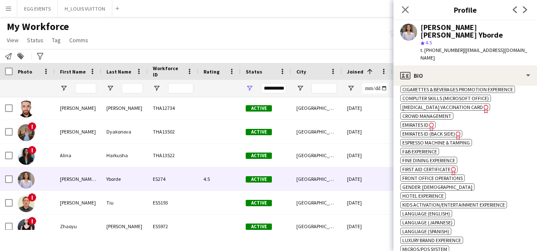
scroll to position [490, 0]
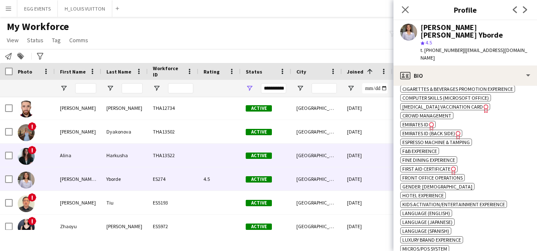
click at [381, 163] on div "[DATE]" at bounding box center [367, 155] width 51 height 23
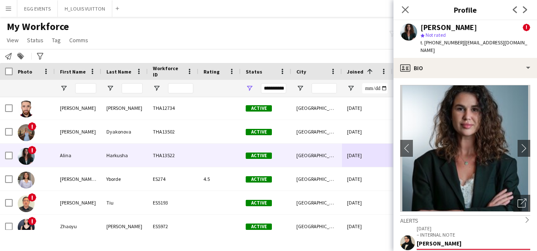
drag, startPoint x: 473, startPoint y: 31, endPoint x: 420, endPoint y: 28, distance: 52.9
click at [420, 28] on div "[PERSON_NAME] ! star Not rated t. [PHONE_NUMBER] | [EMAIL_ADDRESS][DOMAIN_NAME]" at bounding box center [475, 39] width 110 height 31
click at [420, 28] on div "[PERSON_NAME]" at bounding box center [448, 28] width 57 height 8
drag, startPoint x: 420, startPoint y: 28, endPoint x: 472, endPoint y: 27, distance: 51.9
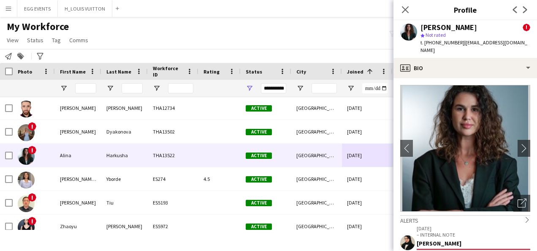
click at [472, 27] on div "[PERSON_NAME] !" at bounding box center [475, 28] width 110 height 8
copy div "[PERSON_NAME]"
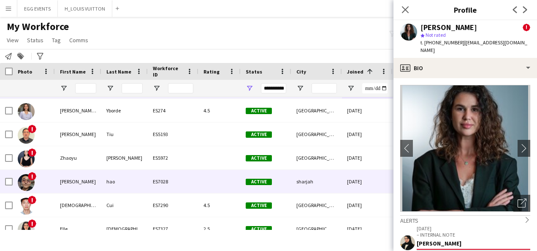
scroll to position [661, 0]
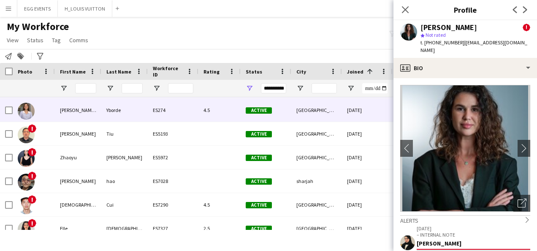
click at [340, 111] on div "[GEOGRAPHIC_DATA]" at bounding box center [316, 109] width 51 height 23
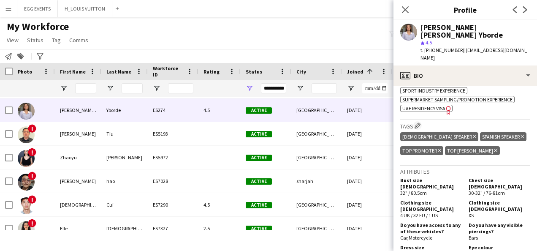
scroll to position [688, 0]
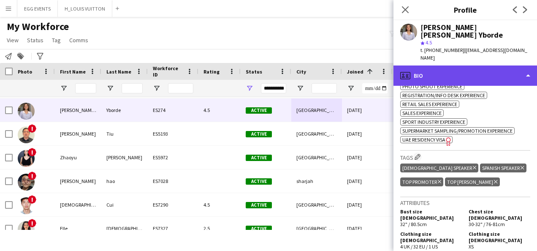
click at [490, 69] on div "profile Bio" at bounding box center [465, 75] width 144 height 20
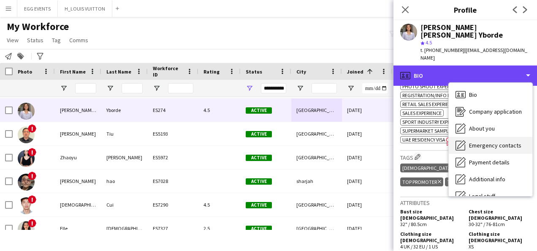
scroll to position [46, 0]
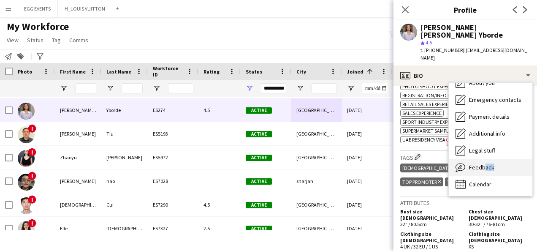
drag, startPoint x: 458, startPoint y: 179, endPoint x: 480, endPoint y: 149, distance: 37.1
click at [480, 149] on div "Bio Bio Company application Company application About you About you Emergency c…" at bounding box center [491, 139] width 84 height 113
click at [480, 163] on span "Feedback" at bounding box center [481, 167] width 25 height 8
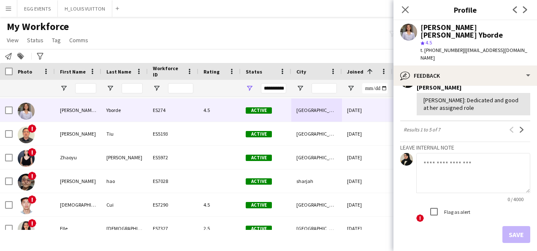
scroll to position [266, 0]
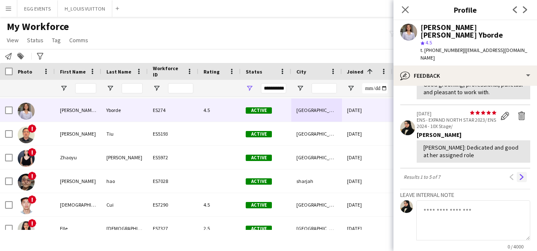
click at [519, 174] on app-icon "Next" at bounding box center [522, 177] width 6 height 6
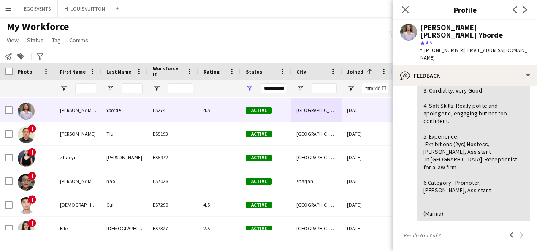
scroll to position [123, 0]
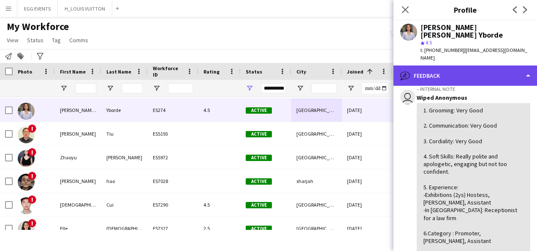
click at [487, 65] on div "bubble-pencil Feedback" at bounding box center [465, 75] width 144 height 20
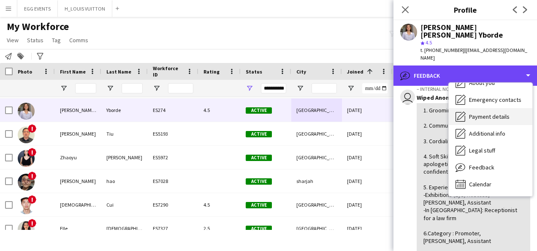
scroll to position [0, 0]
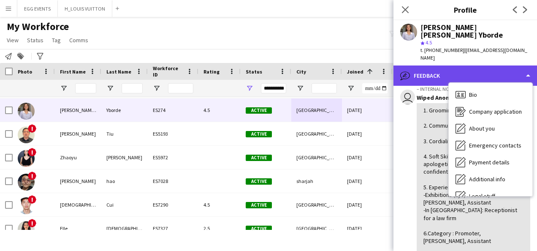
click at [482, 65] on div "bubble-pencil Feedback" at bounding box center [465, 75] width 144 height 20
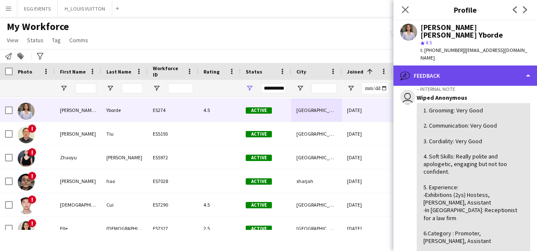
click at [482, 65] on div "bubble-pencil Feedback" at bounding box center [465, 75] width 144 height 20
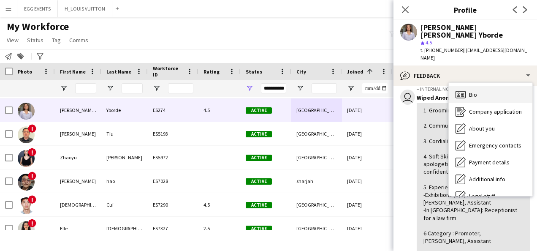
click at [481, 86] on div "Bio Bio" at bounding box center [491, 94] width 84 height 17
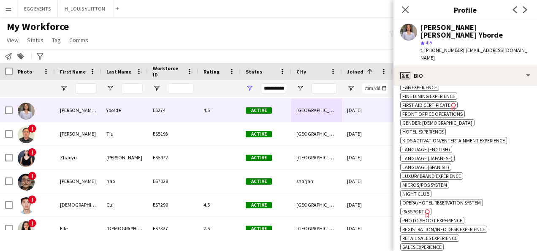
scroll to position [709, 0]
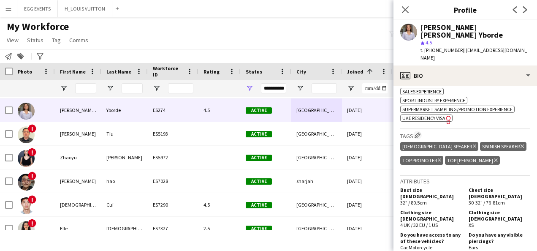
click at [442, 115] on span "UAE Residency Visa" at bounding box center [423, 118] width 43 height 6
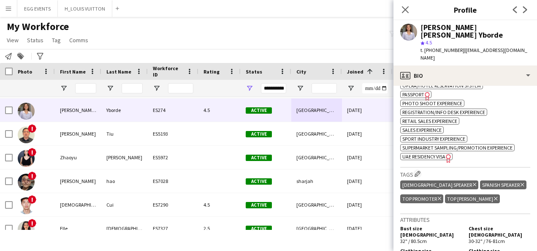
scroll to position [789, 0]
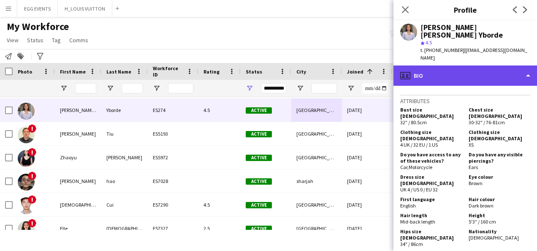
click at [462, 65] on div "profile Bio" at bounding box center [465, 75] width 144 height 20
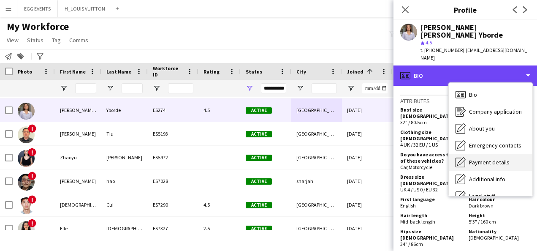
scroll to position [46, 0]
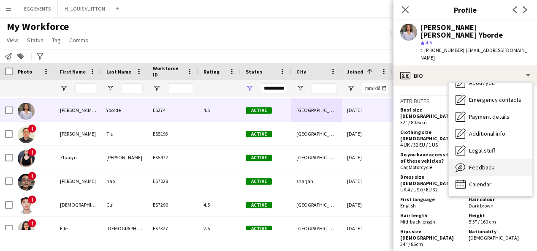
click at [498, 159] on div "Feedback Feedback" at bounding box center [491, 167] width 84 height 17
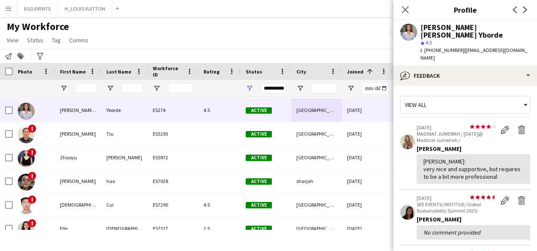
scroll to position [329, 0]
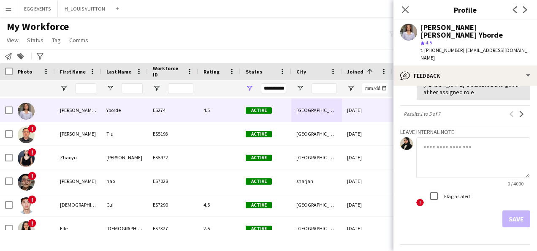
click at [446, 144] on textarea at bounding box center [473, 157] width 114 height 40
paste textarea "**********"
click at [453, 137] on textarea "**********" at bounding box center [473, 157] width 114 height 40
type textarea "**********"
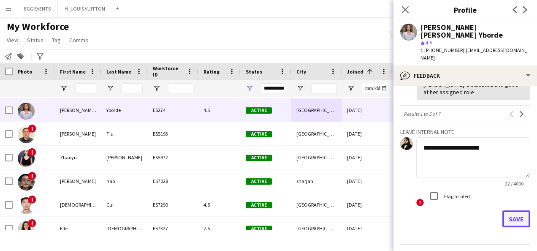
click at [506, 210] on button "Save" at bounding box center [516, 218] width 28 height 17
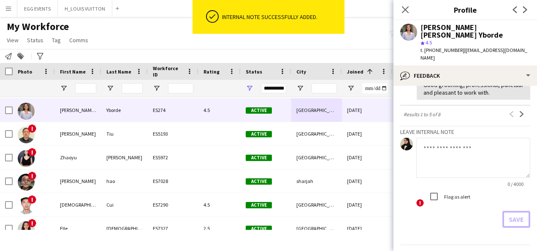
scroll to position [0, 0]
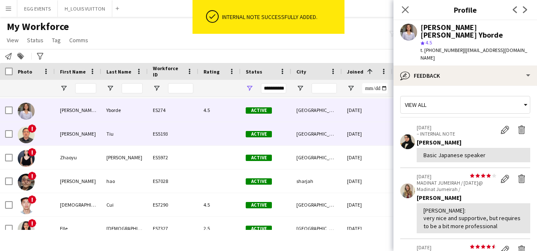
click at [317, 137] on div "[GEOGRAPHIC_DATA]" at bounding box center [316, 133] width 51 height 23
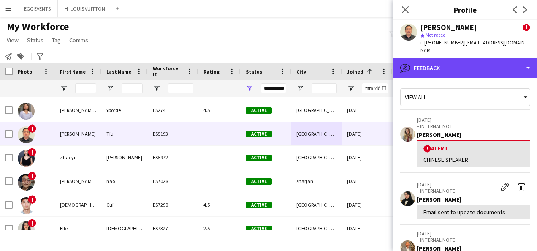
click at [493, 70] on div "bubble-pencil Feedback" at bounding box center [465, 68] width 144 height 20
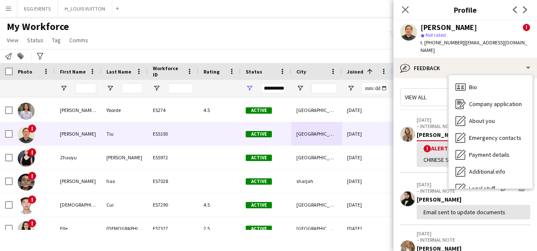
click at [471, 79] on div "Bio Bio" at bounding box center [491, 87] width 84 height 17
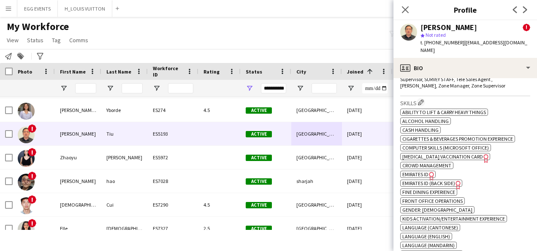
scroll to position [447, 0]
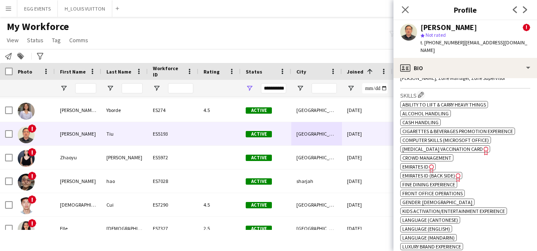
click at [423, 167] on span "Emirates ID" at bounding box center [415, 166] width 26 height 6
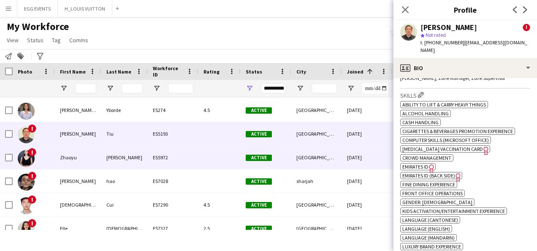
click at [289, 155] on div "Active" at bounding box center [266, 157] width 51 height 23
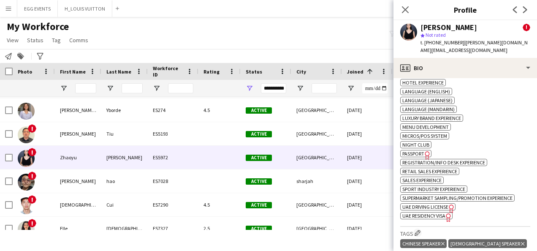
scroll to position [569, 0]
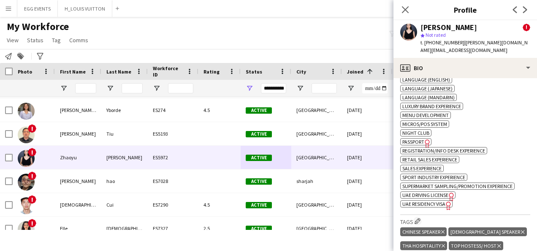
click at [445, 201] on icon "Freelancer has uploaded a photo validation of skill. Click to see" at bounding box center [448, 205] width 9 height 9
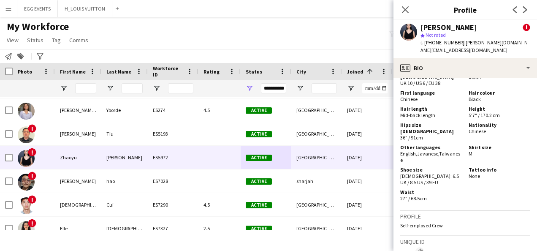
scroll to position [855, 0]
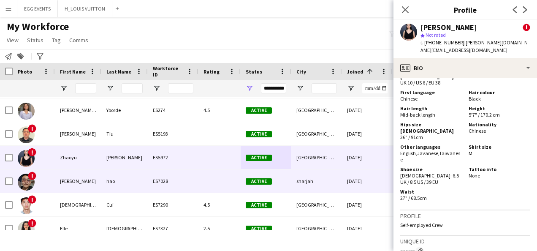
click at [363, 183] on div "[DATE]" at bounding box center [367, 180] width 51 height 23
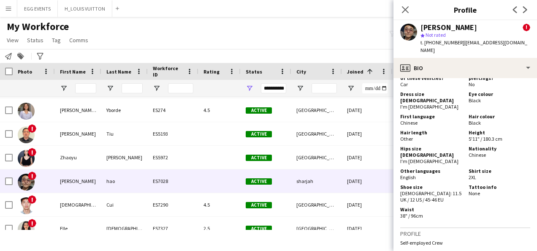
scroll to position [385, 0]
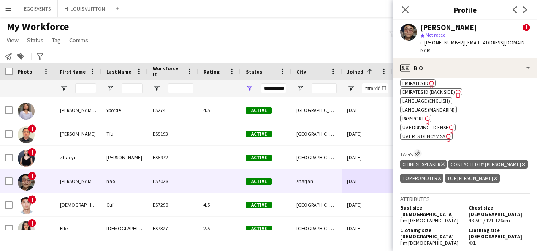
click at [436, 133] on span "UAE Residency Visa" at bounding box center [423, 136] width 43 height 6
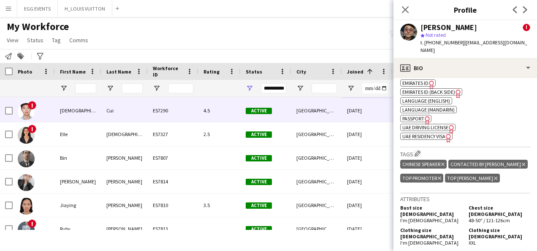
scroll to position [756, 0]
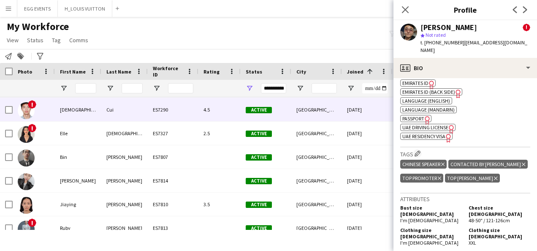
click at [206, 114] on div "4.5" at bounding box center [219, 109] width 42 height 23
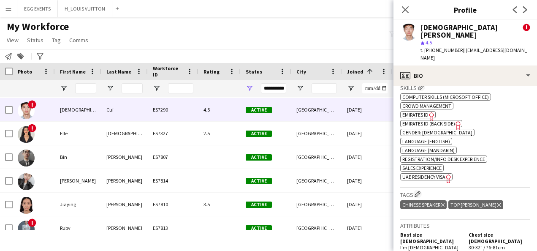
scroll to position [488, 0]
click at [452, 173] on icon "Freelancer has uploaded a photo validation of skill. Click to see" at bounding box center [448, 177] width 9 height 9
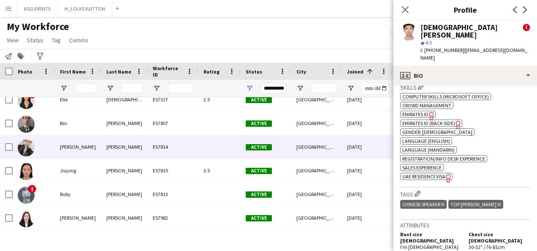
scroll to position [791, 0]
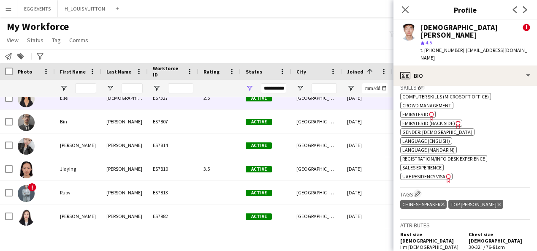
click at [244, 106] on div "Active" at bounding box center [266, 97] width 51 height 23
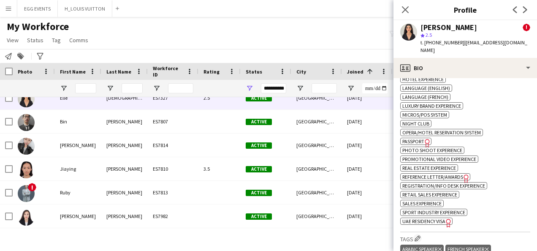
scroll to position [601, 0]
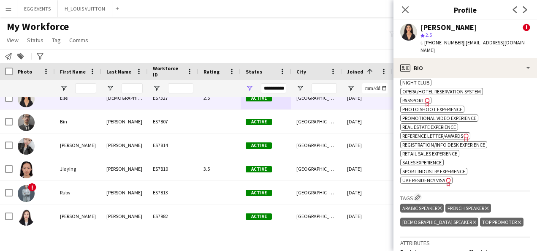
click at [442, 177] on span "UAE Residency Visa" at bounding box center [423, 180] width 43 height 6
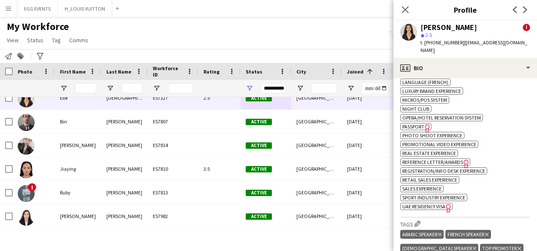
scroll to position [575, 0]
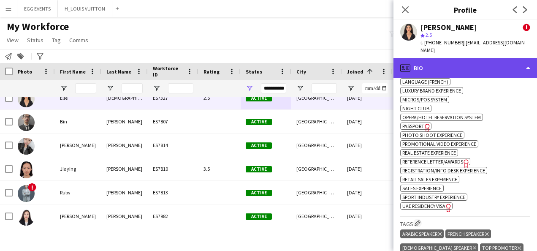
click at [512, 58] on div "profile Bio" at bounding box center [465, 68] width 144 height 20
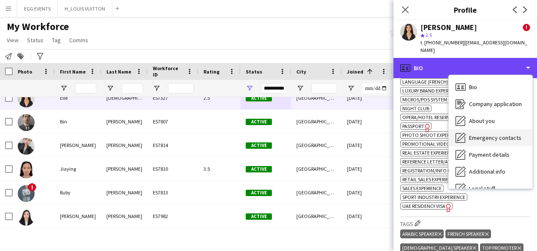
scroll to position [46, 0]
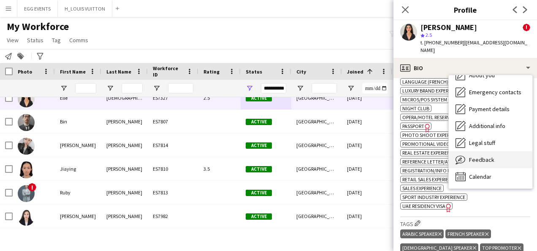
click at [490, 151] on div "Feedback Feedback" at bounding box center [491, 159] width 84 height 17
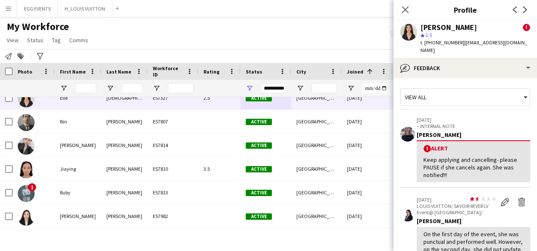
click at [490, 147] on div "! Alert Keep applying and cancelling- please PAUSE if she cancels again. She wa…" at bounding box center [474, 161] width 114 height 42
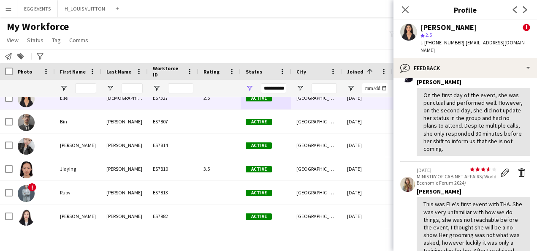
scroll to position [139, 0]
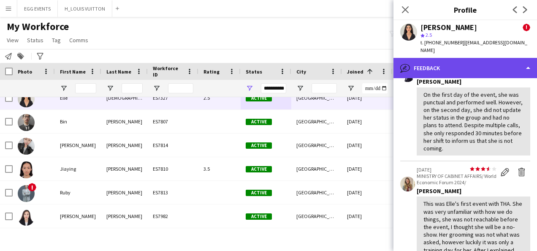
click at [496, 59] on div "bubble-pencil Feedback" at bounding box center [465, 68] width 144 height 20
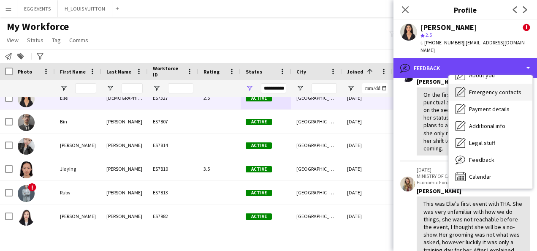
scroll to position [0, 0]
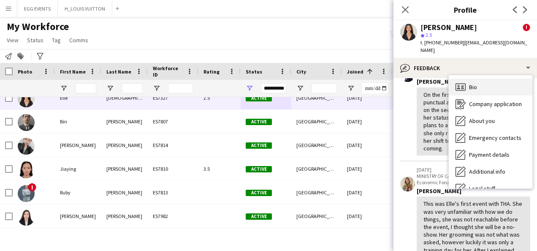
click at [479, 79] on div "Bio Bio" at bounding box center [491, 87] width 84 height 17
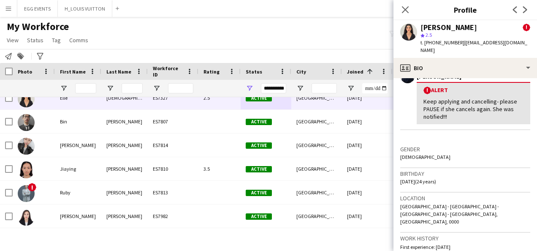
scroll to position [167, 0]
drag, startPoint x: 465, startPoint y: 24, endPoint x: 415, endPoint y: 26, distance: 50.7
click at [415, 26] on div "[PERSON_NAME] ! star 2.5 t. [PHONE_NUMBER] | [EMAIL_ADDRESS][DOMAIN_NAME]" at bounding box center [465, 39] width 144 height 38
copy div "[PERSON_NAME]"
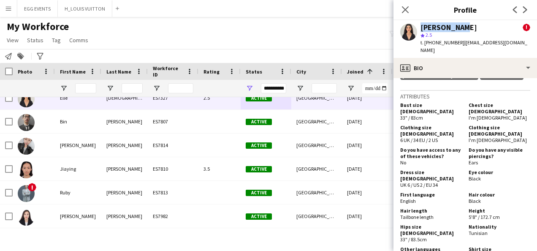
scroll to position [658, 0]
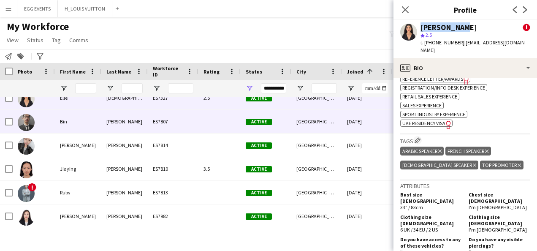
click at [342, 130] on div "[DATE]" at bounding box center [367, 121] width 51 height 23
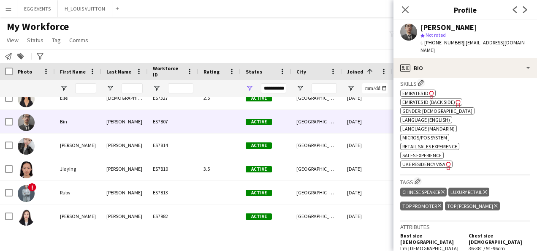
scroll to position [300, 0]
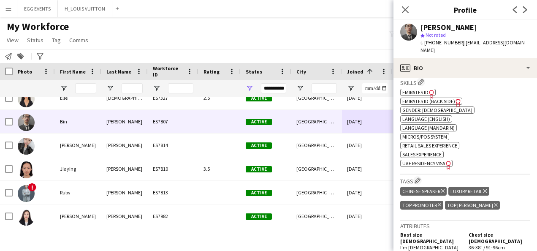
click at [421, 89] on span "Emirates ID" at bounding box center [415, 92] width 26 height 6
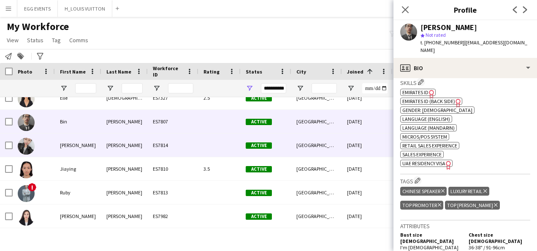
click at [127, 145] on div "[PERSON_NAME]" at bounding box center [124, 144] width 46 height 23
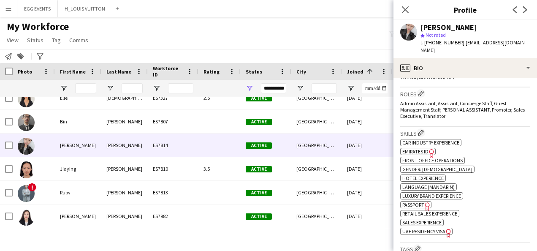
scroll to position [262, 0]
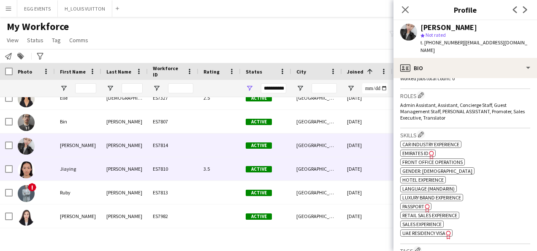
click at [380, 172] on div "[DATE]" at bounding box center [367, 168] width 51 height 23
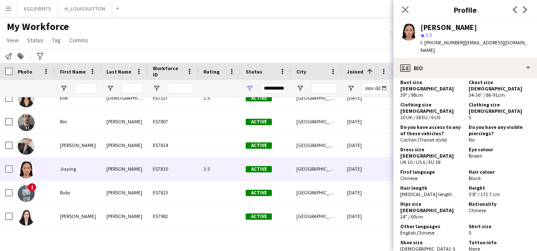
scroll to position [380, 0]
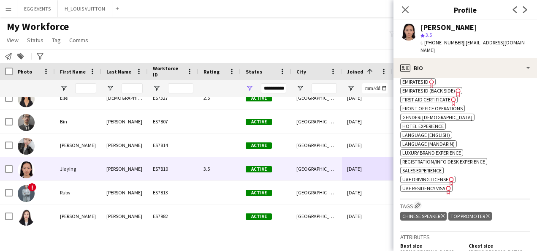
click at [446, 185] on icon "Freelancer has uploaded a photo validation of skill. Click to see" at bounding box center [448, 189] width 9 height 9
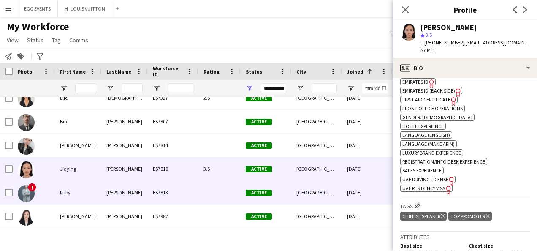
click at [138, 187] on div "[PERSON_NAME]" at bounding box center [124, 192] width 46 height 23
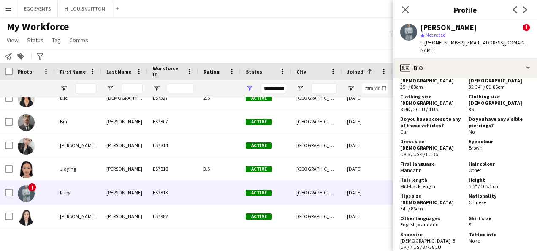
scroll to position [398, 0]
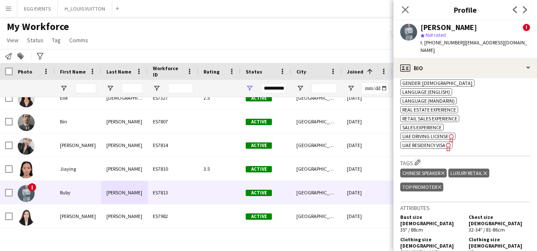
click at [442, 142] on span "UAE Residency Visa" at bounding box center [423, 145] width 43 height 6
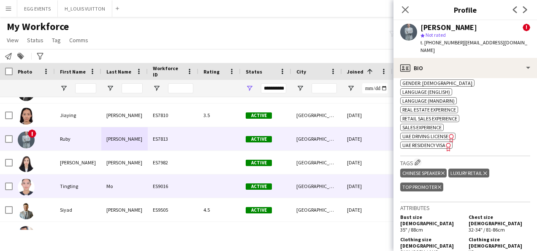
scroll to position [860, 0]
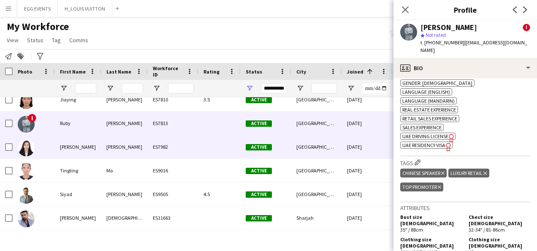
click at [206, 148] on div at bounding box center [219, 146] width 42 height 23
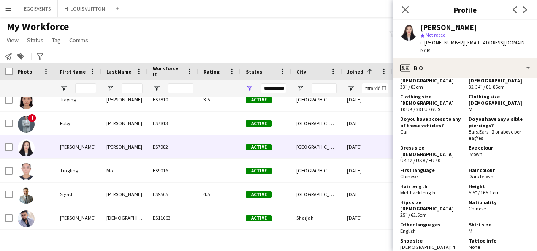
scroll to position [397, 0]
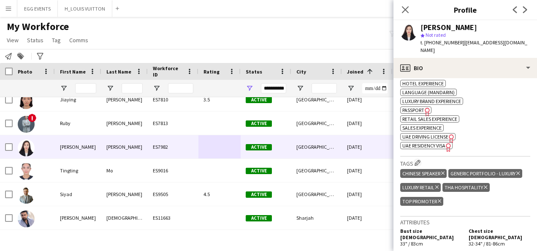
click at [435, 142] on span "UAE Residency Visa" at bounding box center [423, 145] width 43 height 6
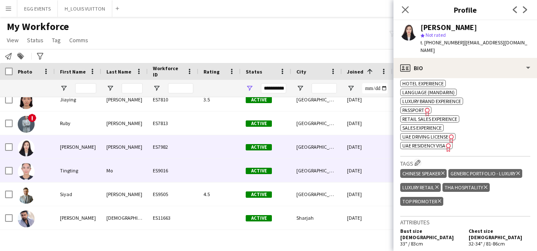
click at [205, 181] on div at bounding box center [219, 170] width 42 height 23
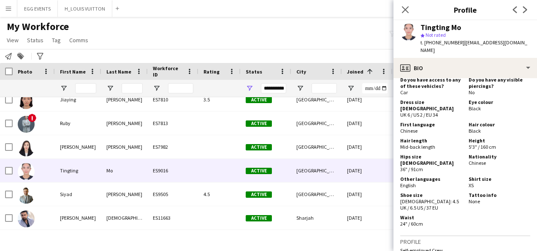
scroll to position [516, 0]
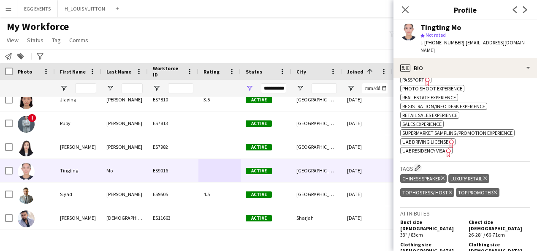
click at [423, 147] on span "UAE Residency Visa" at bounding box center [423, 150] width 43 height 6
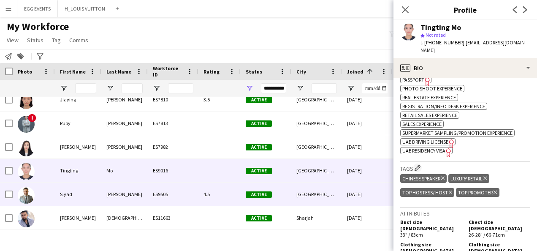
click at [164, 195] on div "ES9505" at bounding box center [173, 193] width 51 height 23
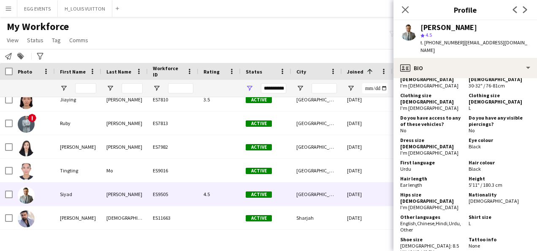
scroll to position [363, 0]
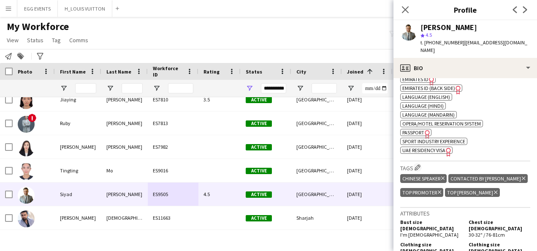
click at [445, 156] on icon "Freelancer has uploaded a photo validation of skill. Click to see" at bounding box center [448, 151] width 9 height 9
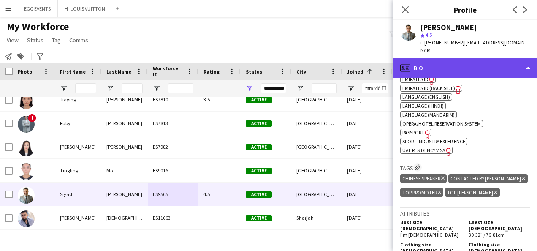
click at [462, 58] on div "profile Bio" at bounding box center [465, 68] width 144 height 20
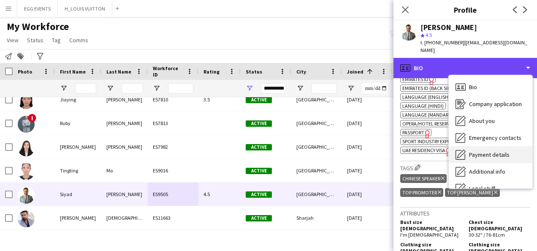
scroll to position [46, 0]
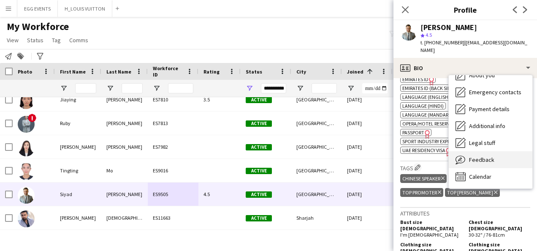
click at [465, 155] on icon "Feedback" at bounding box center [460, 159] width 10 height 10
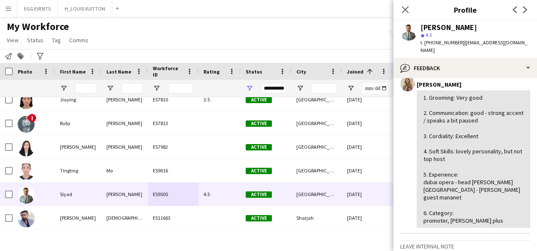
scroll to position [89, 0]
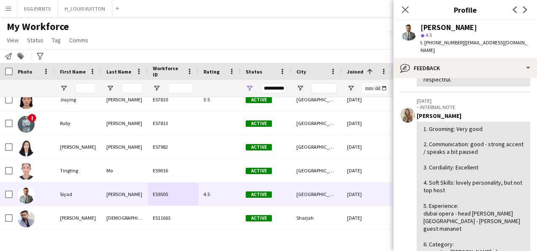
click at [486, 71] on app-crew-profile-feedback-item "star star star star star star star star star star [DATE] DWTC/ International Bo…" at bounding box center [465, 57] width 130 height 71
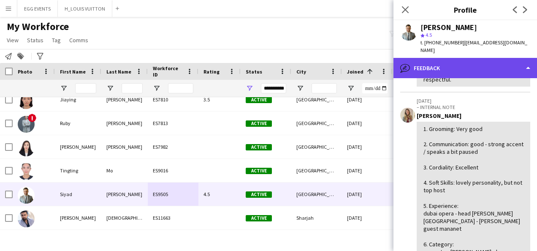
click at [493, 67] on div "bubble-pencil Feedback" at bounding box center [465, 68] width 144 height 20
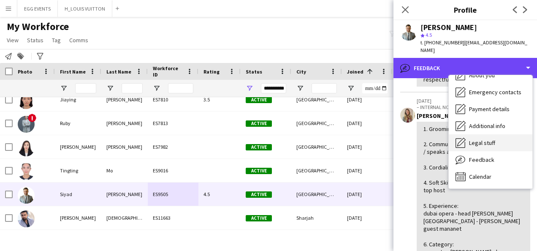
scroll to position [0, 0]
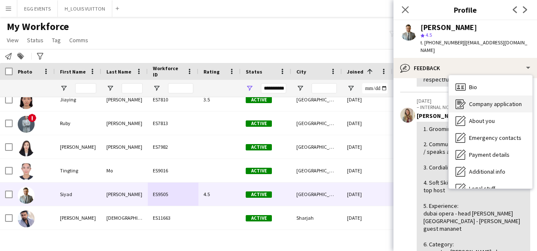
click at [468, 95] on div "Company application Company application" at bounding box center [491, 103] width 84 height 17
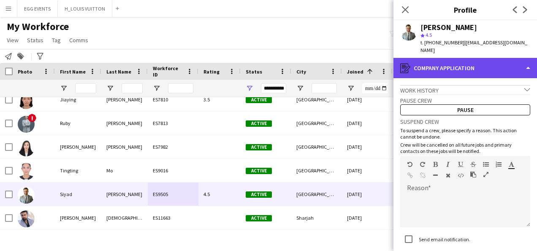
click at [477, 62] on div "register Company application" at bounding box center [465, 68] width 144 height 20
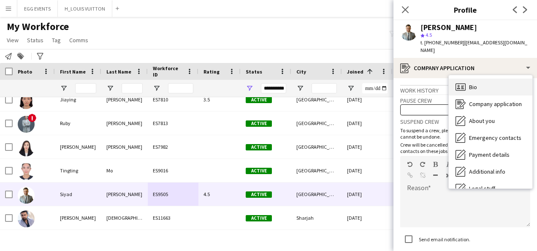
click at [475, 83] on span "Bio" at bounding box center [473, 87] width 8 height 8
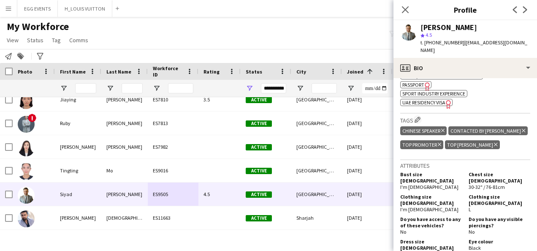
scroll to position [289, 0]
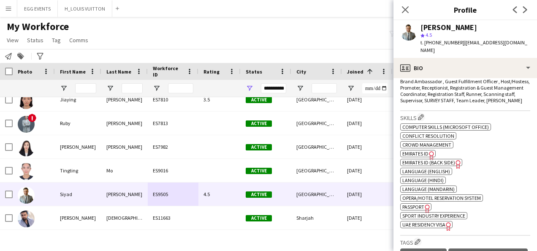
click at [415, 157] on span "Emirates ID" at bounding box center [415, 153] width 26 height 6
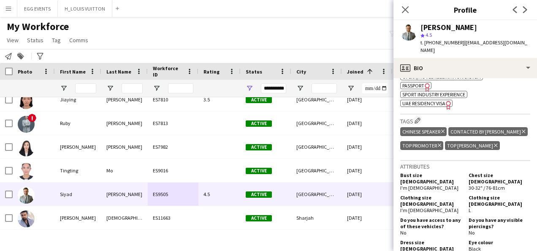
scroll to position [457, 0]
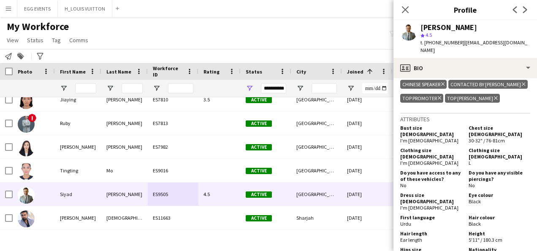
click at [452, 123] on h3 "Attributes" at bounding box center [465, 119] width 130 height 8
drag, startPoint x: 452, startPoint y: 125, endPoint x: 483, endPoint y: 135, distance: 33.0
click at [483, 135] on h5 "Chest size [DEMOGRAPHIC_DATA]" at bounding box center [500, 131] width 62 height 13
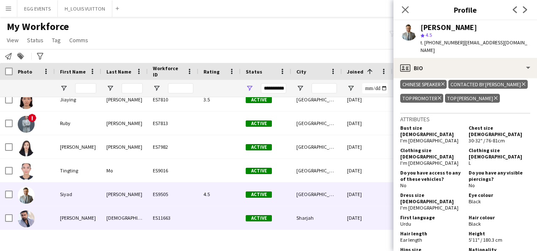
click at [335, 222] on div "Sharjah" at bounding box center [316, 217] width 51 height 23
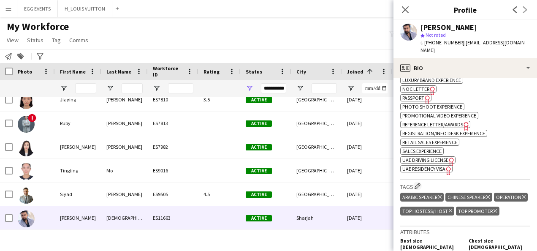
scroll to position [501, 0]
click at [436, 172] on span "UAE Residency Visa" at bounding box center [423, 169] width 43 height 6
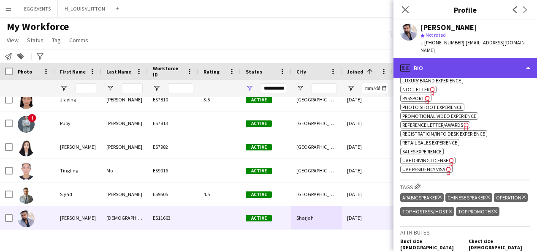
click at [466, 58] on div "profile Bio" at bounding box center [465, 68] width 144 height 20
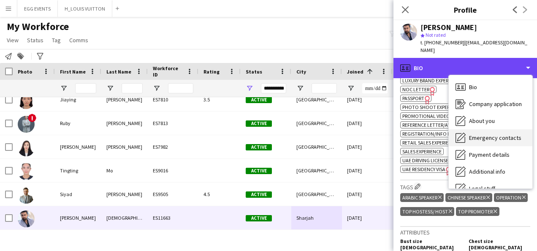
scroll to position [46, 0]
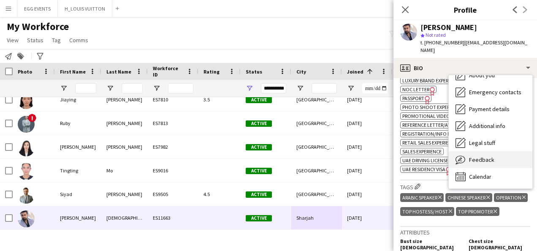
click at [463, 154] on icon "Feedback" at bounding box center [460, 159] width 10 height 10
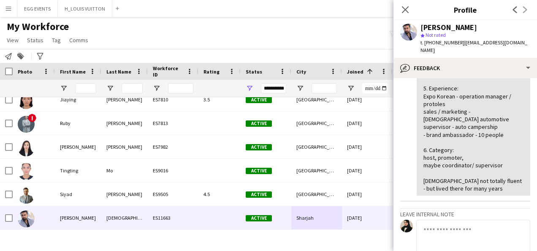
scroll to position [120, 0]
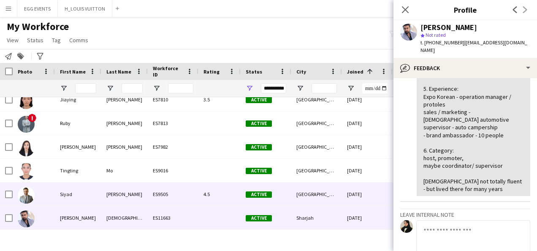
click at [356, 192] on div "[DATE]" at bounding box center [367, 193] width 51 height 23
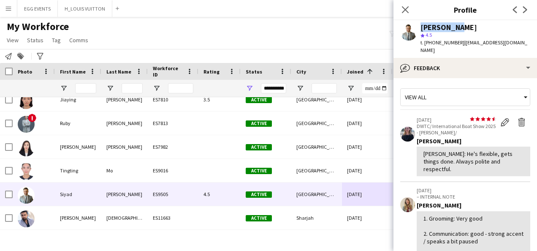
drag, startPoint x: 457, startPoint y: 23, endPoint x: 410, endPoint y: 26, distance: 46.5
click at [410, 26] on div "[PERSON_NAME] star 4.5 t. [PHONE_NUMBER] | [EMAIL_ADDRESS][DOMAIN_NAME]" at bounding box center [465, 39] width 144 height 38
copy div "[PERSON_NAME]"
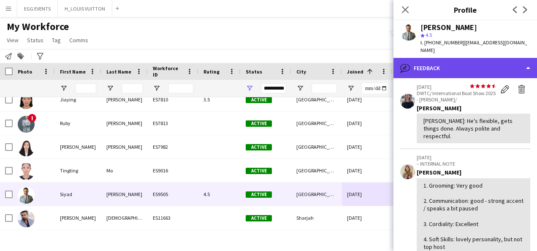
click at [480, 58] on div "bubble-pencil Feedback" at bounding box center [465, 68] width 144 height 20
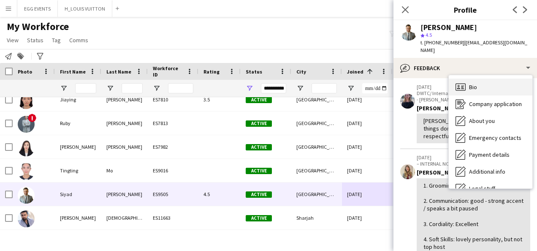
click at [474, 79] on div "Bio Bio" at bounding box center [491, 87] width 84 height 17
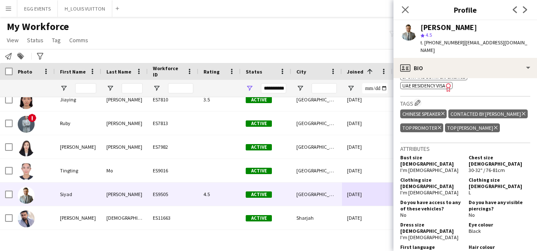
scroll to position [427, 0]
